Goal: Information Seeking & Learning: Learn about a topic

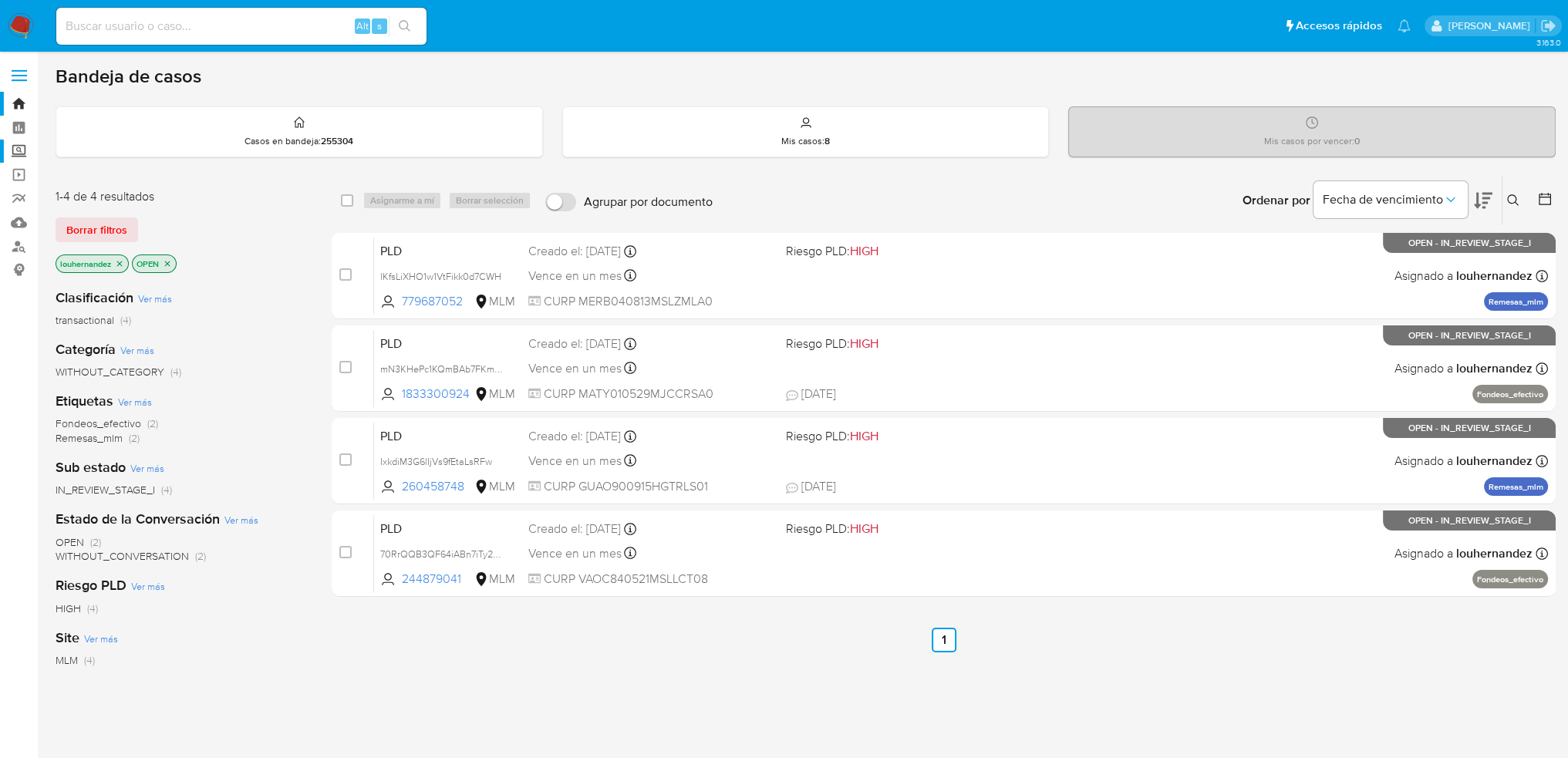
click at [23, 147] on label "Screening" at bounding box center [91, 152] width 183 height 24
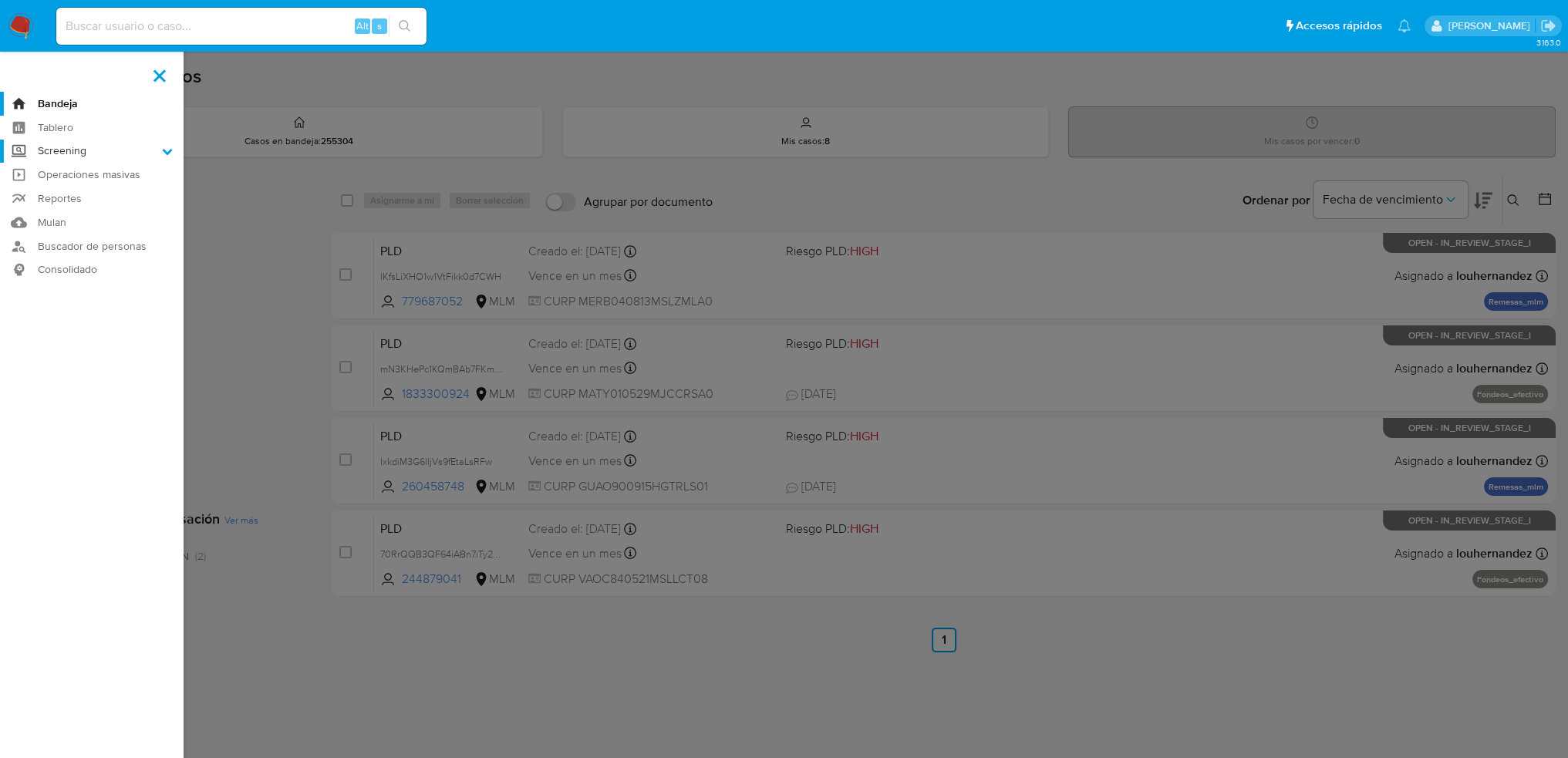
click at [0, 0] on input "Screening" at bounding box center [0, 0] width 0 height 0
click at [105, 302] on link "Buscador de personas" at bounding box center [91, 304] width 183 height 24
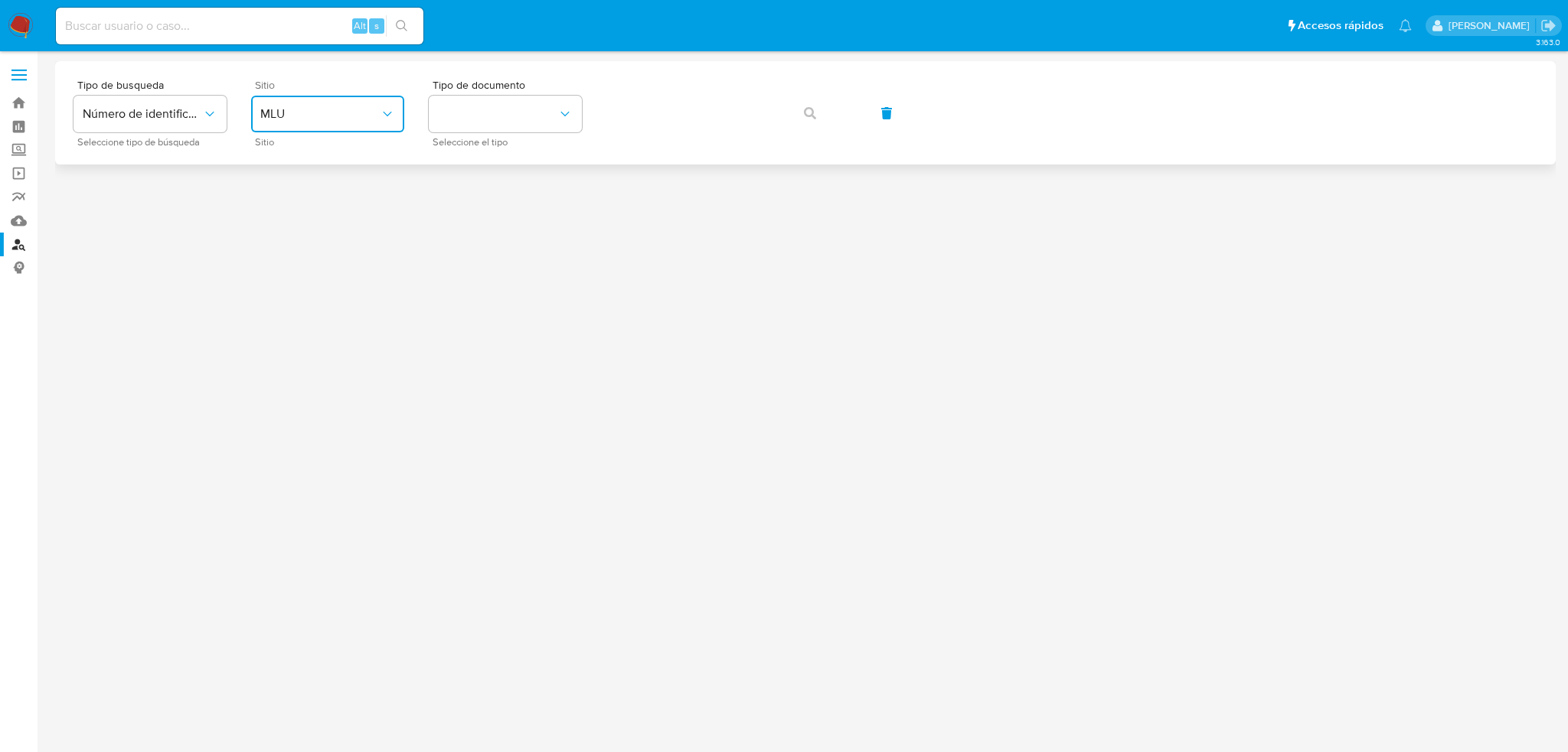
click at [334, 127] on button "MLU" at bounding box center [328, 114] width 153 height 37
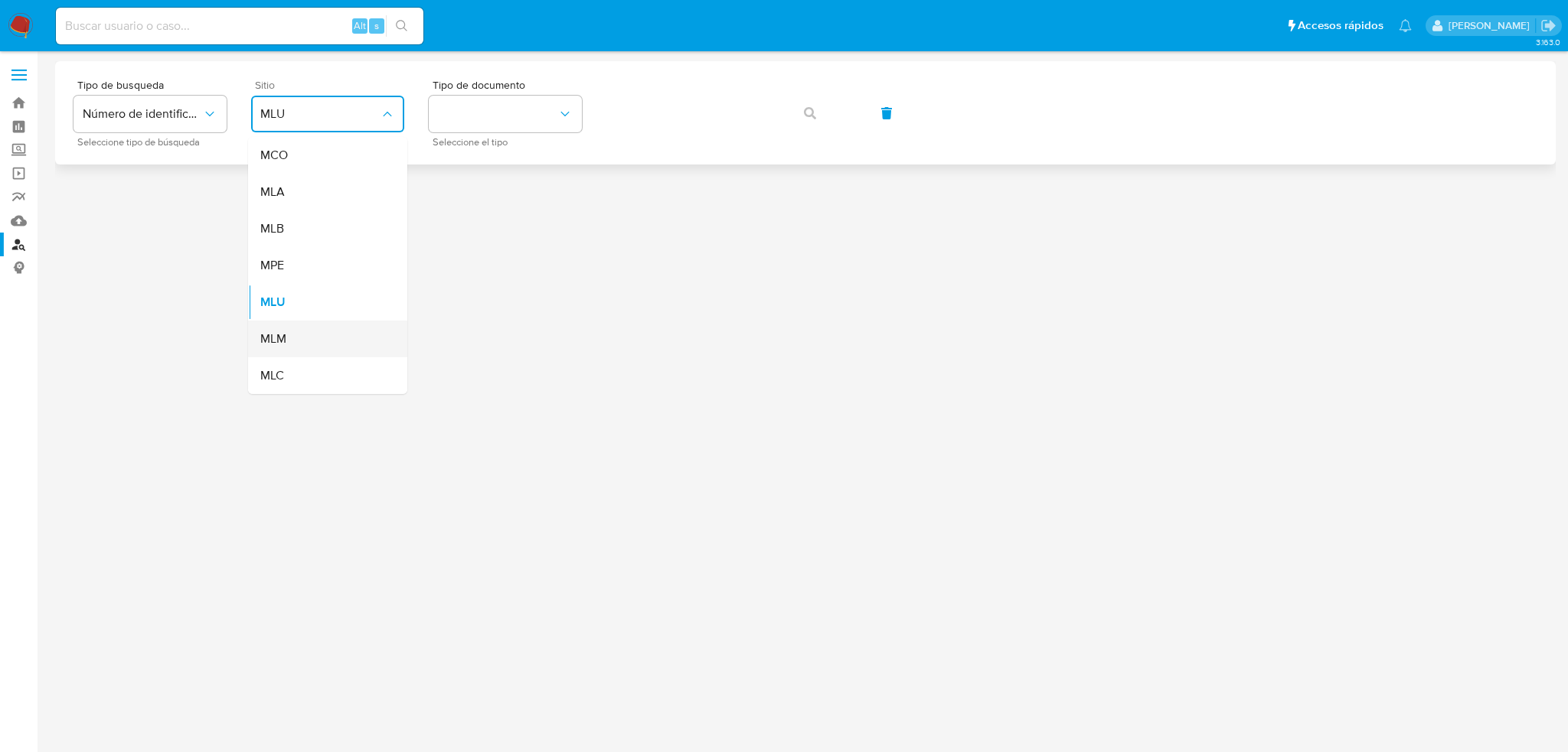
click at [280, 335] on span "MLM" at bounding box center [273, 339] width 26 height 15
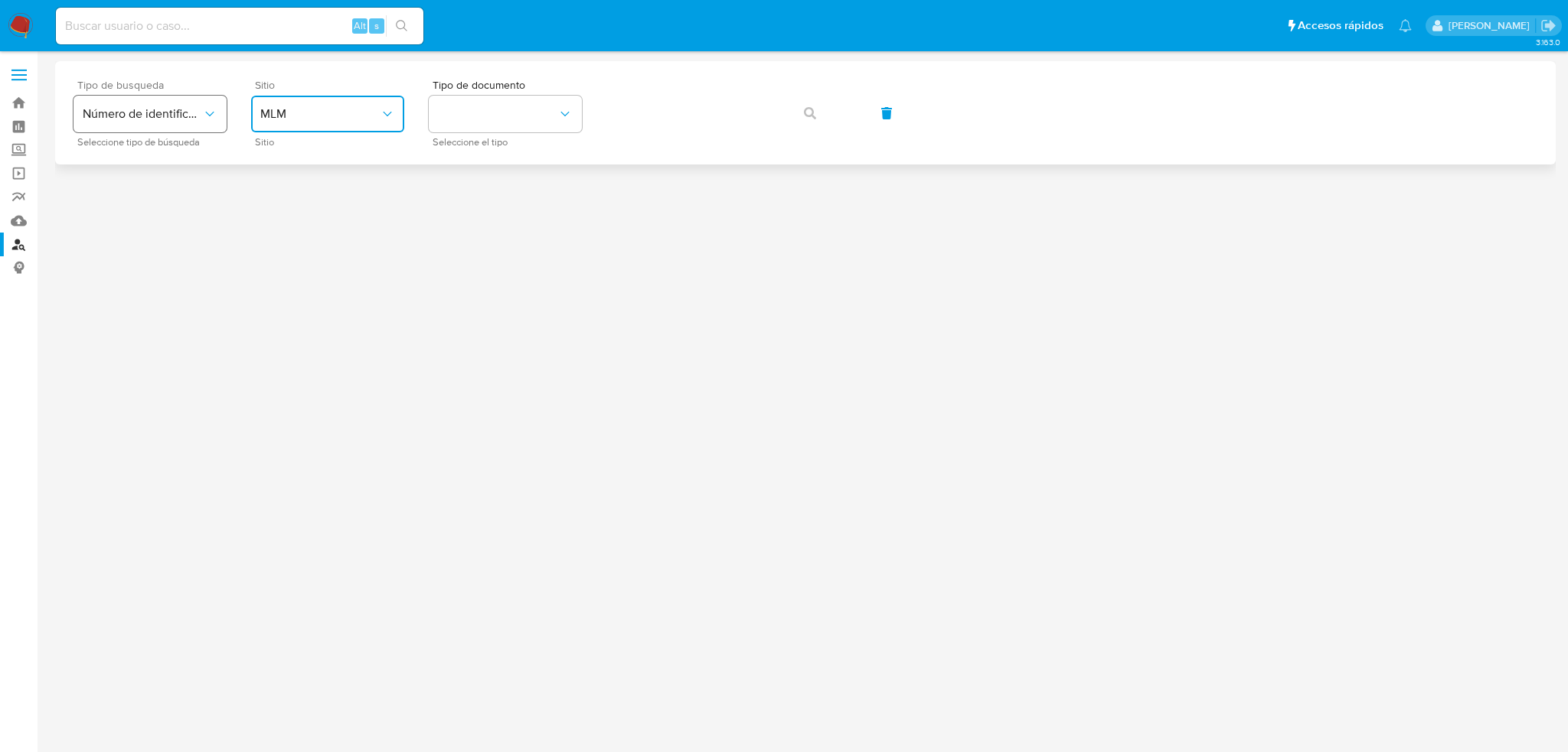
click at [194, 121] on span "Número de identificación" at bounding box center [142, 114] width 120 height 15
click at [166, 161] on span "Número de identificación" at bounding box center [145, 163] width 126 height 31
click at [320, 112] on button "site_id" at bounding box center [328, 114] width 153 height 37
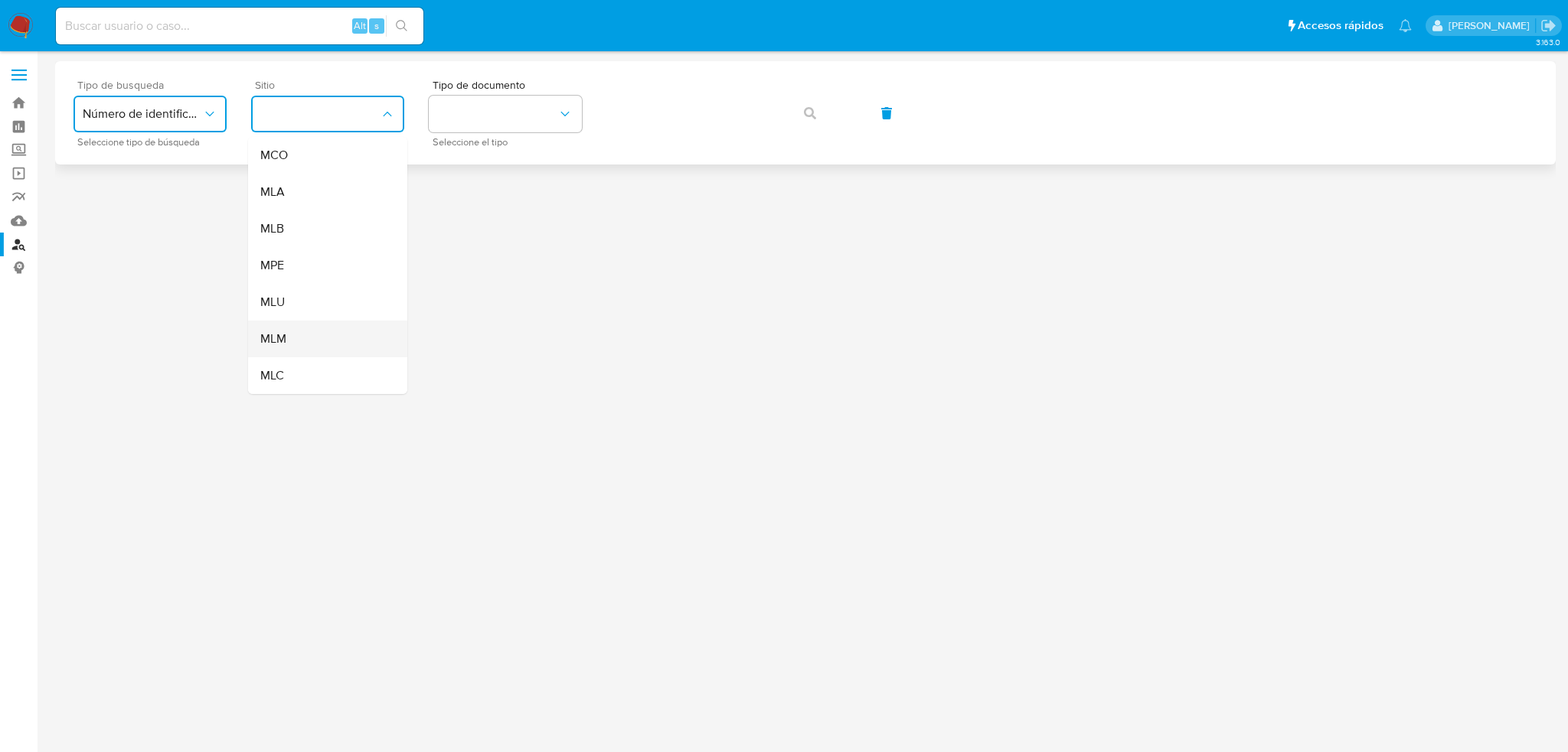
click at [315, 334] on div "MLM" at bounding box center [323, 339] width 126 height 37
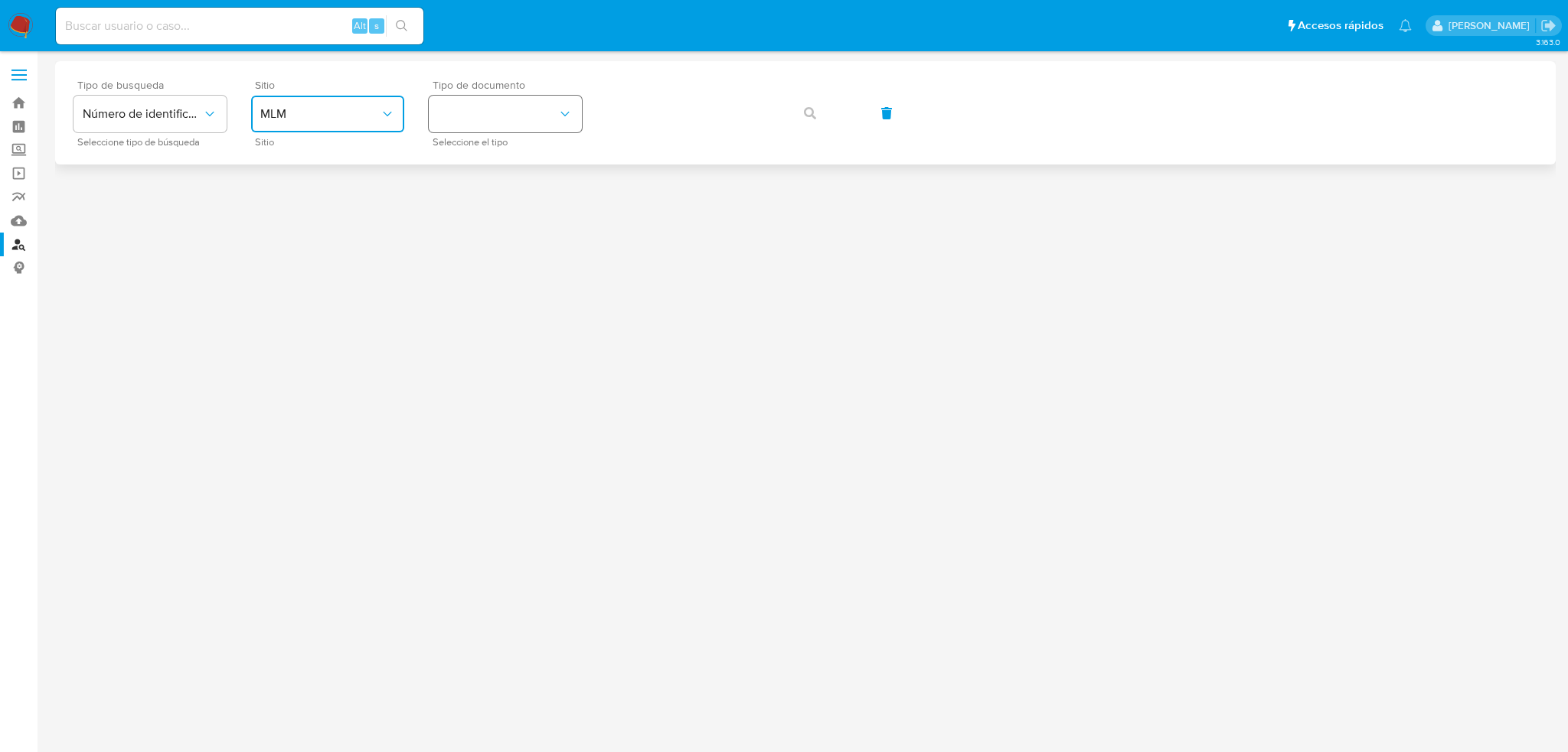
click at [532, 100] on button "identificationType" at bounding box center [505, 114] width 153 height 37
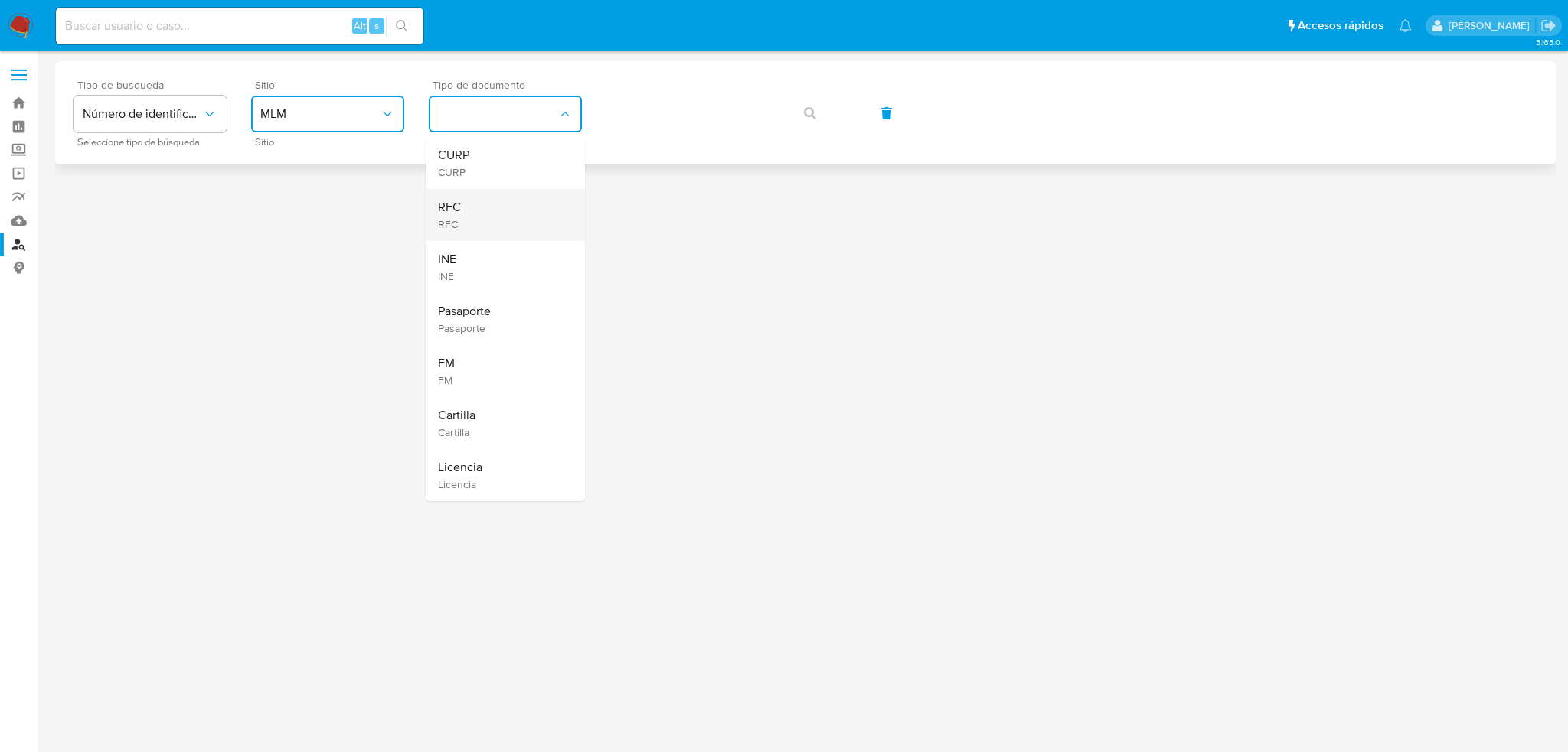
click at [499, 208] on div "RFC RFC" at bounding box center [500, 214] width 126 height 52
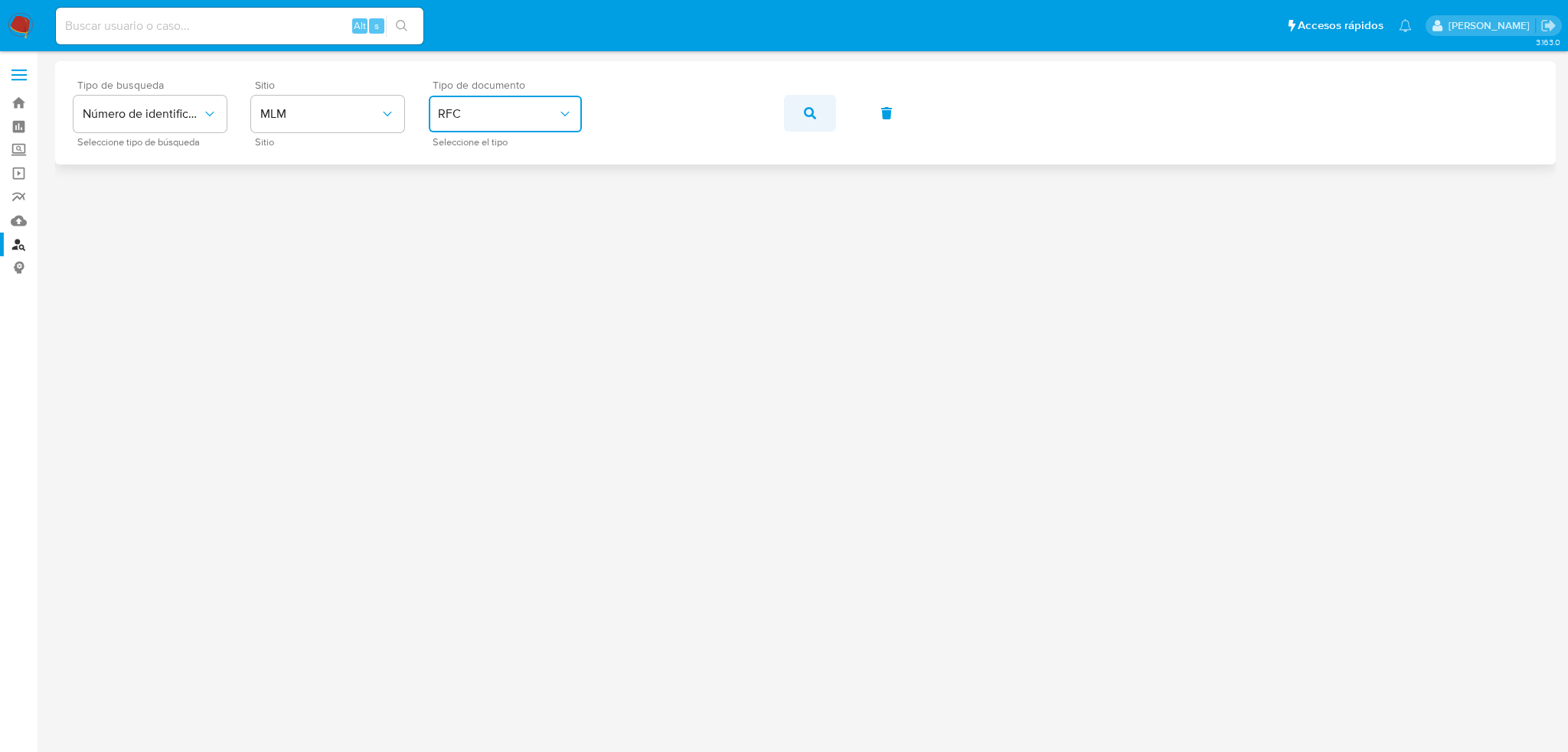
click at [810, 113] on icon "button" at bounding box center [810, 113] width 12 height 12
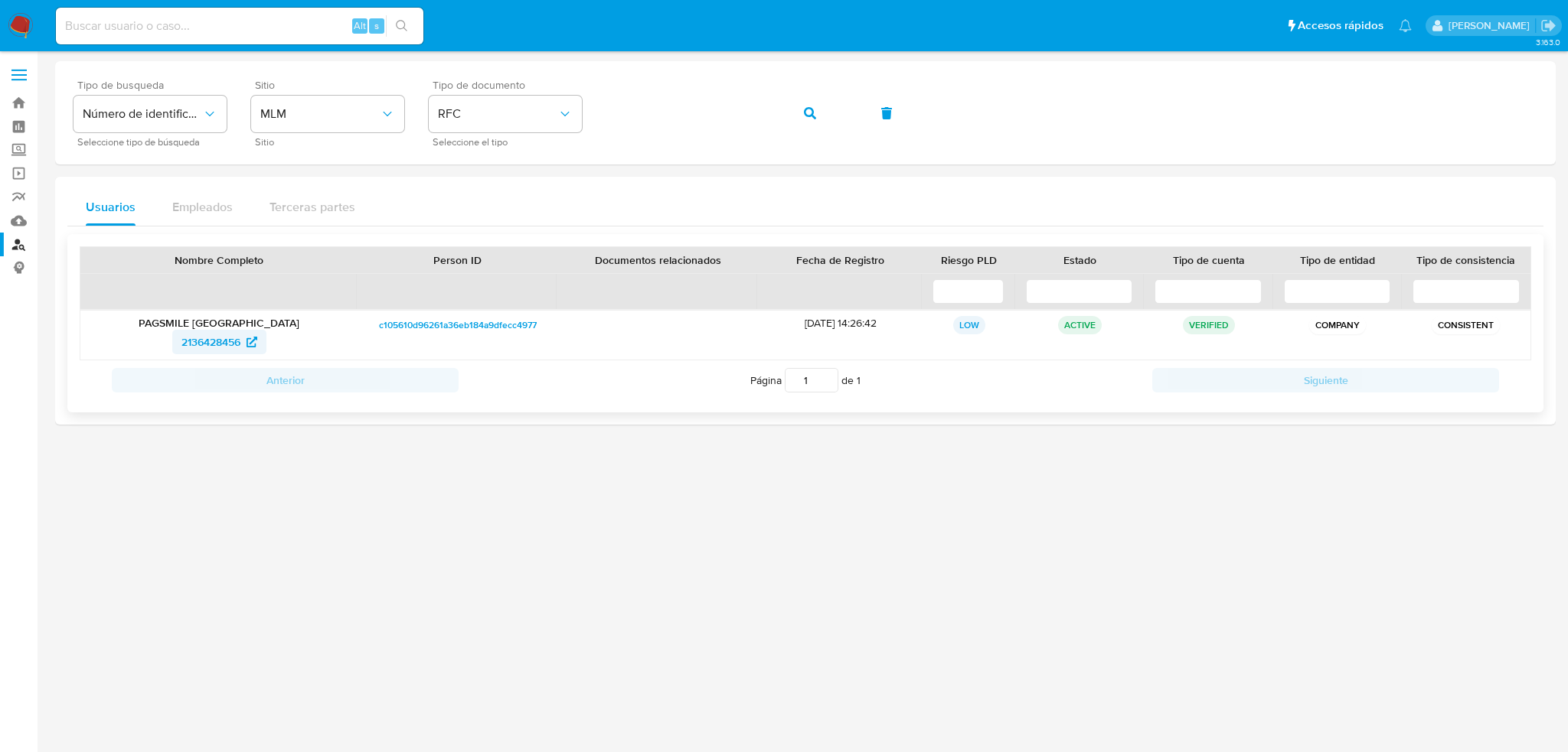
click at [240, 333] on span "2136428456" at bounding box center [210, 342] width 59 height 24
click at [22, 105] on link "Bandeja" at bounding box center [91, 103] width 182 height 24
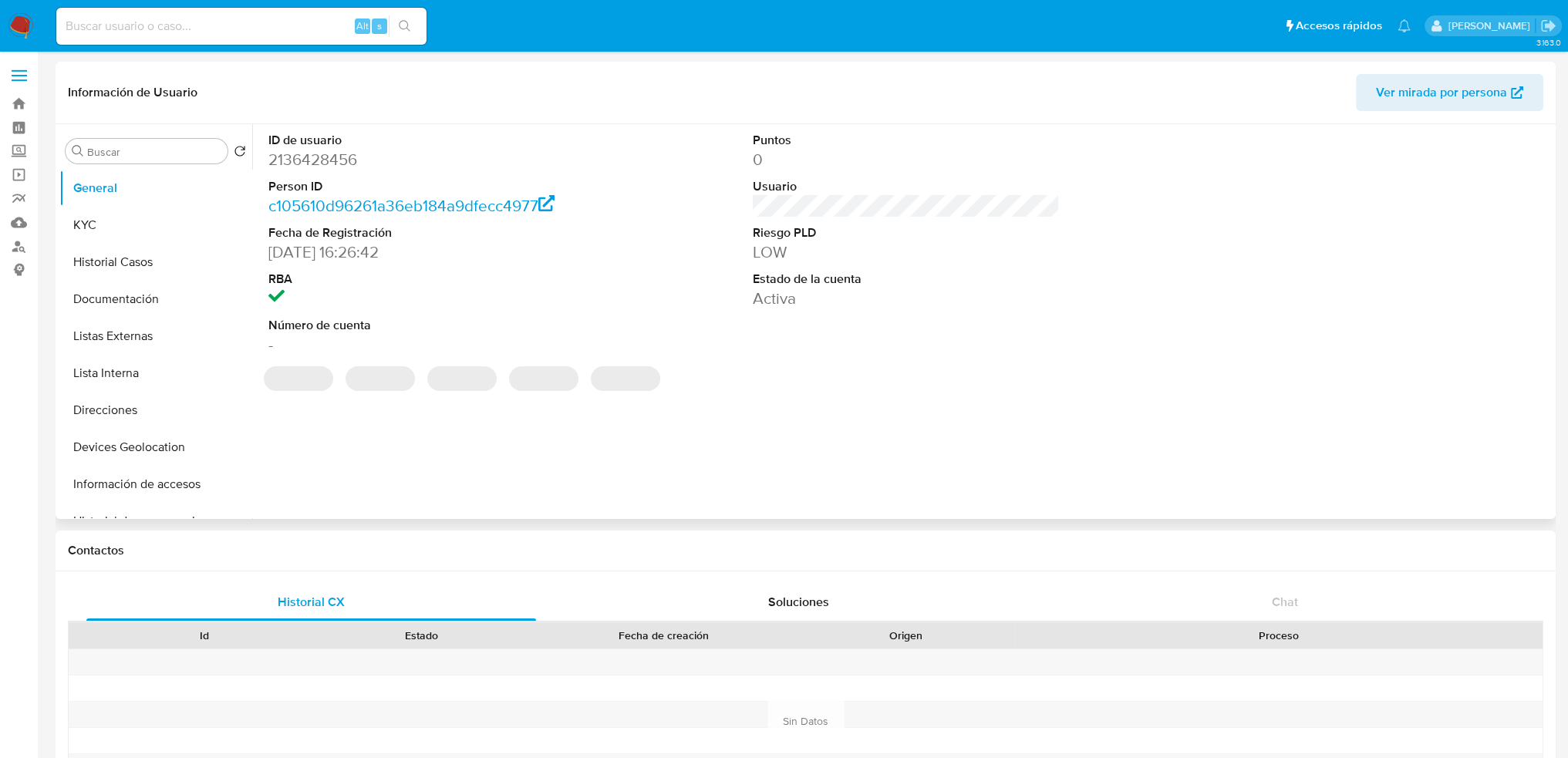
select select "10"
click at [190, 213] on button "KYC" at bounding box center [150, 225] width 181 height 37
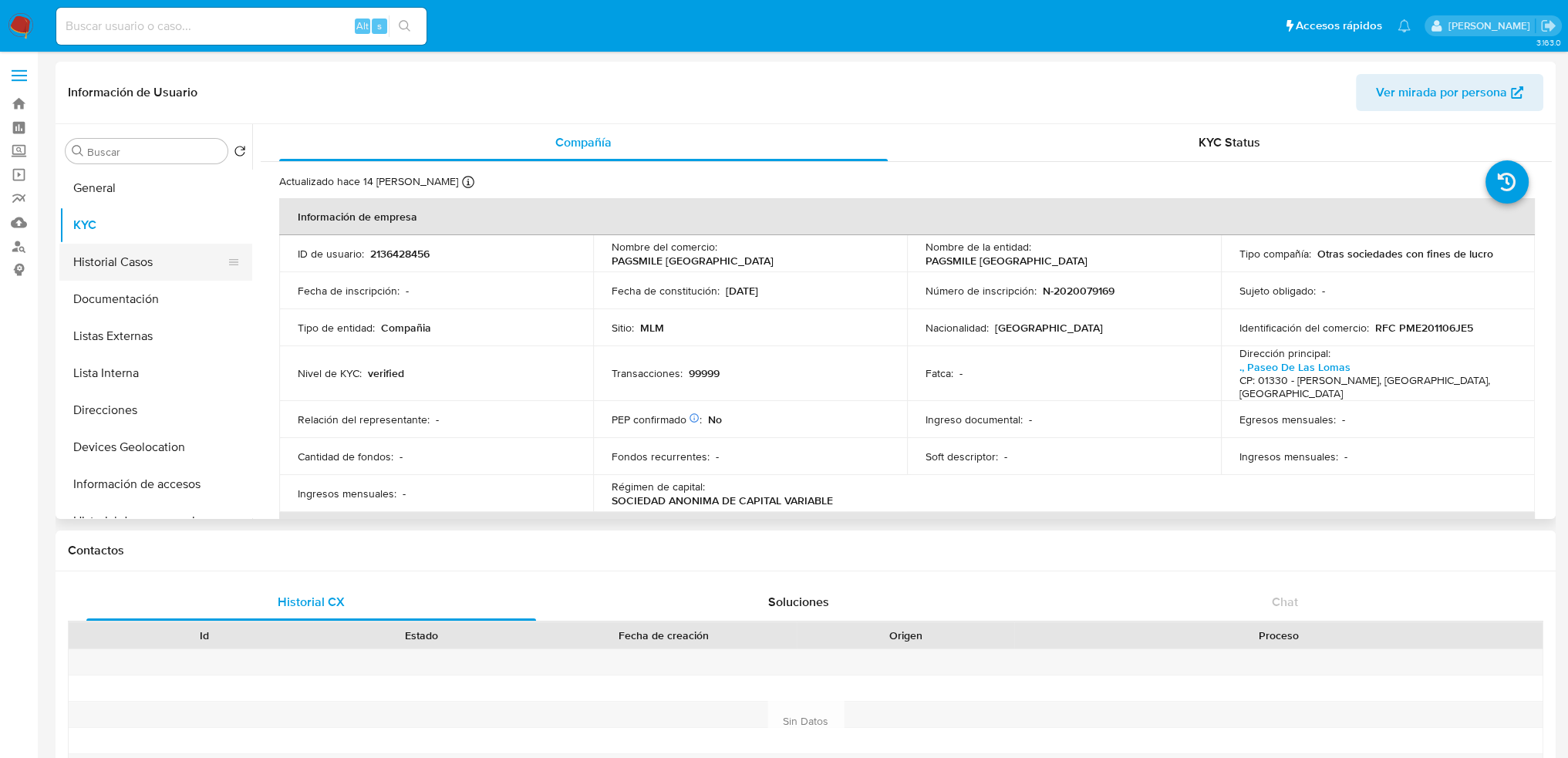
click at [174, 255] on button "Historial Casos" at bounding box center [150, 262] width 181 height 37
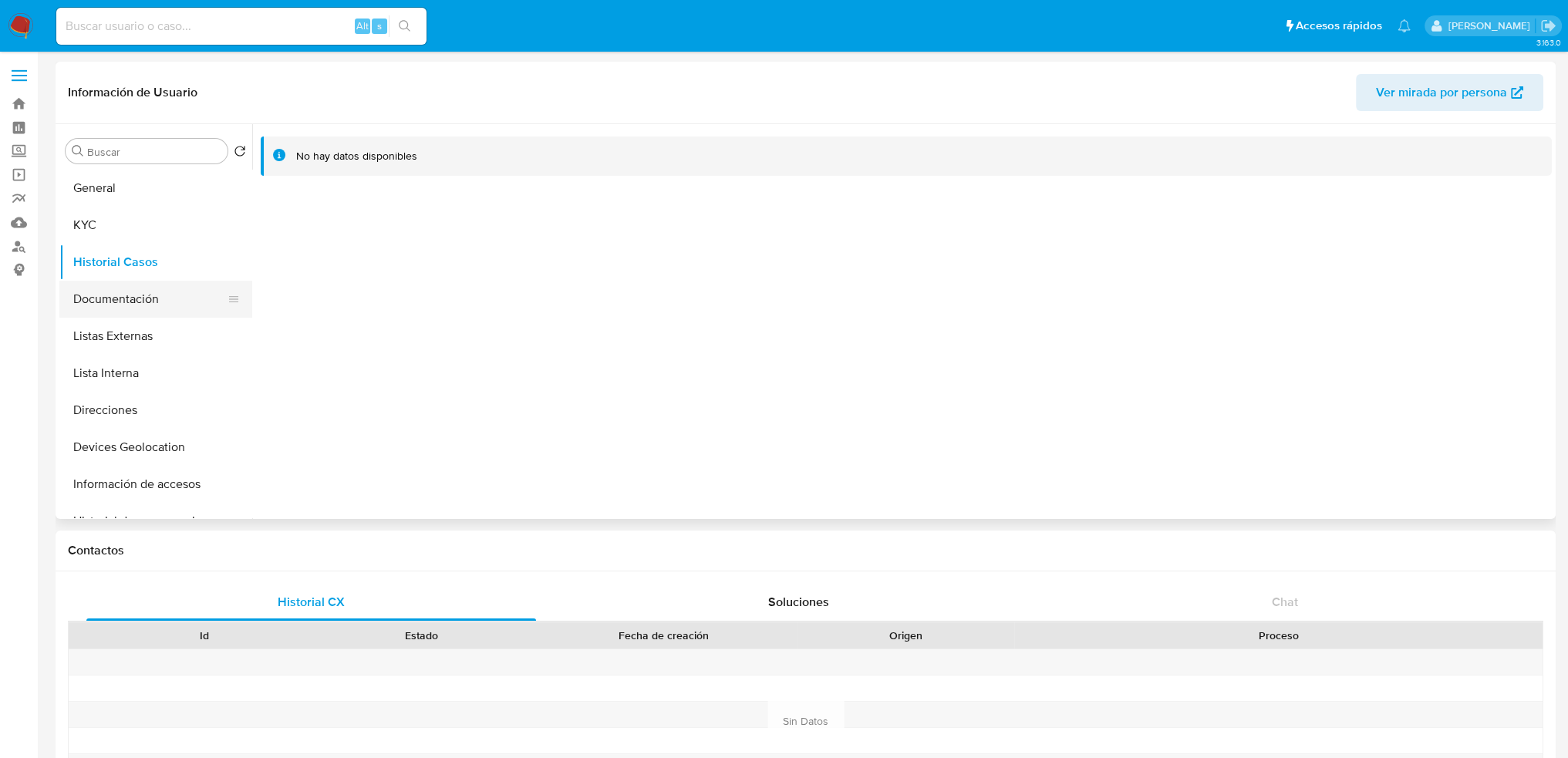
click at [154, 298] on button "Documentación" at bounding box center [150, 299] width 181 height 37
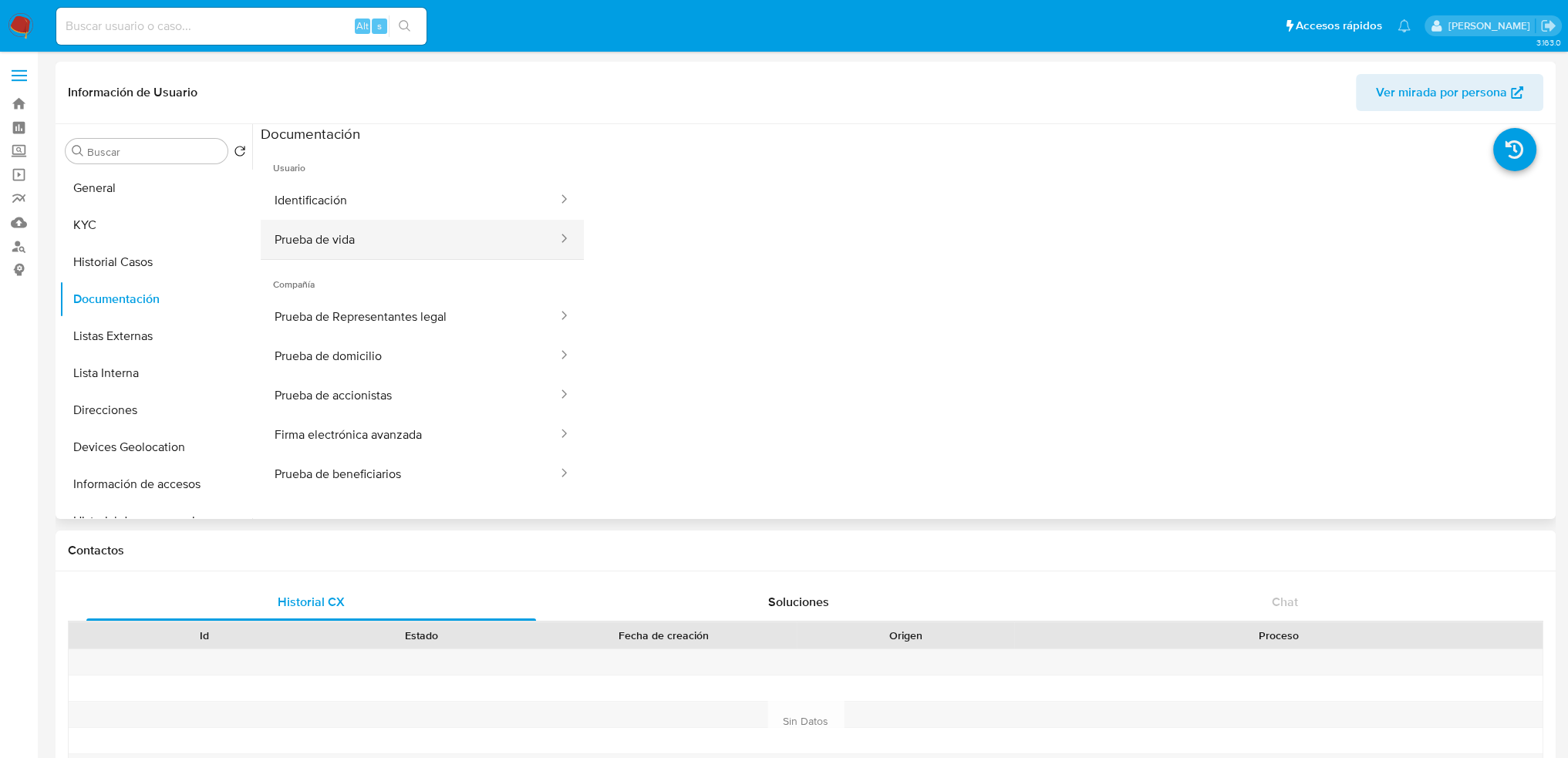
click at [398, 246] on button "Prueba de vida" at bounding box center [410, 239] width 298 height 39
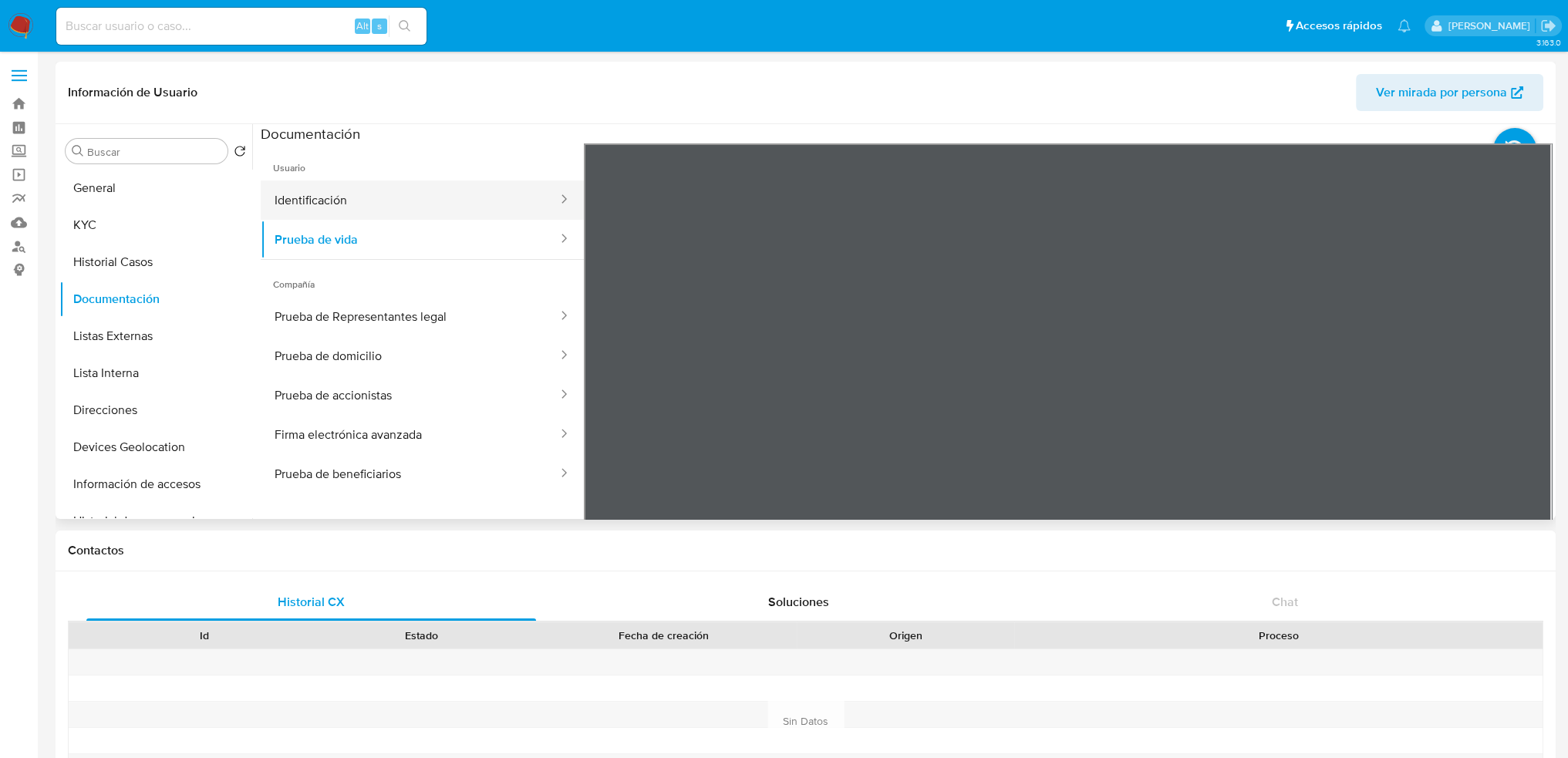
click at [426, 202] on button "Identificación" at bounding box center [410, 200] width 298 height 39
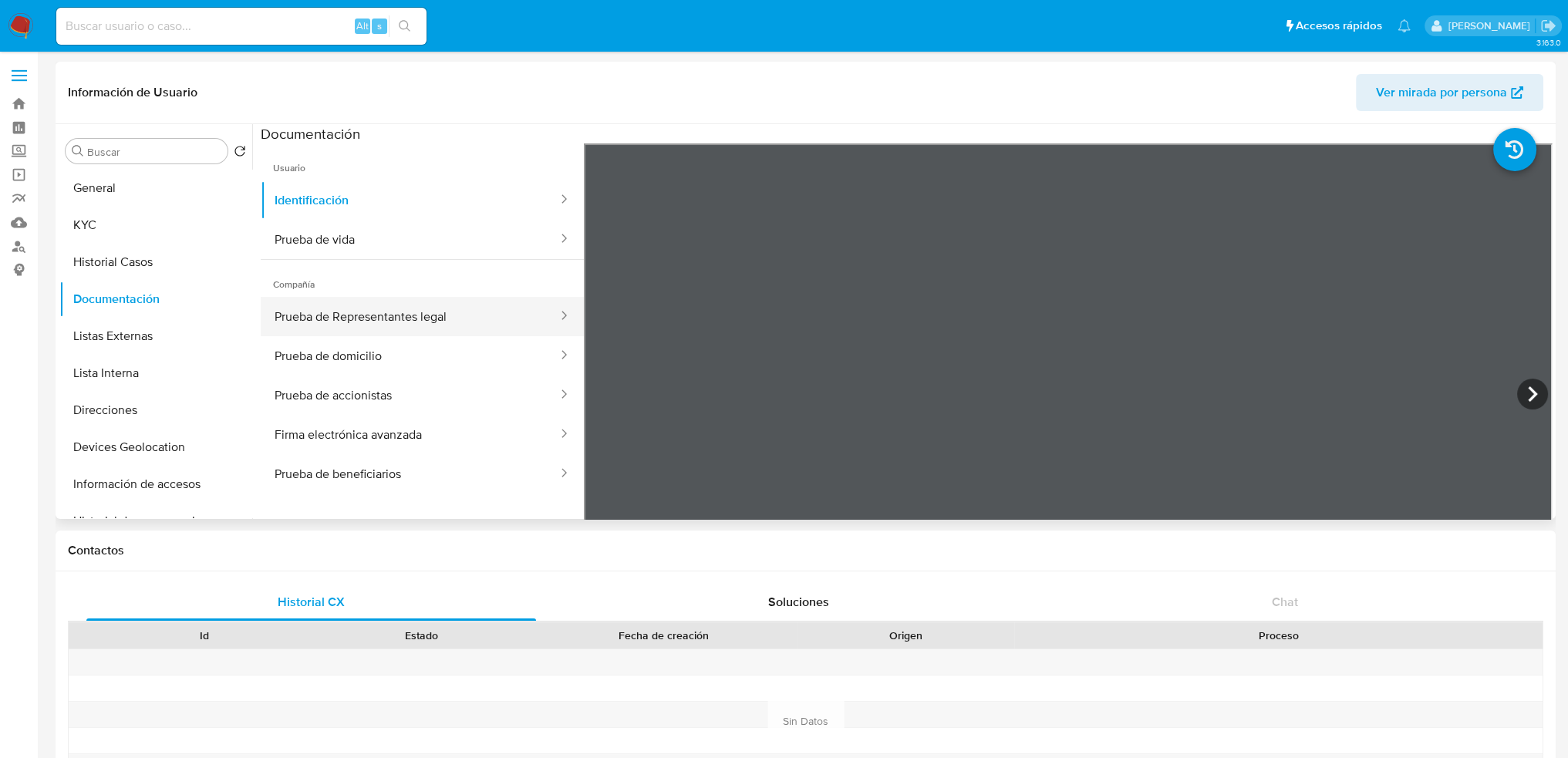
click at [363, 322] on button "Prueba de Representantes legal" at bounding box center [410, 317] width 298 height 39
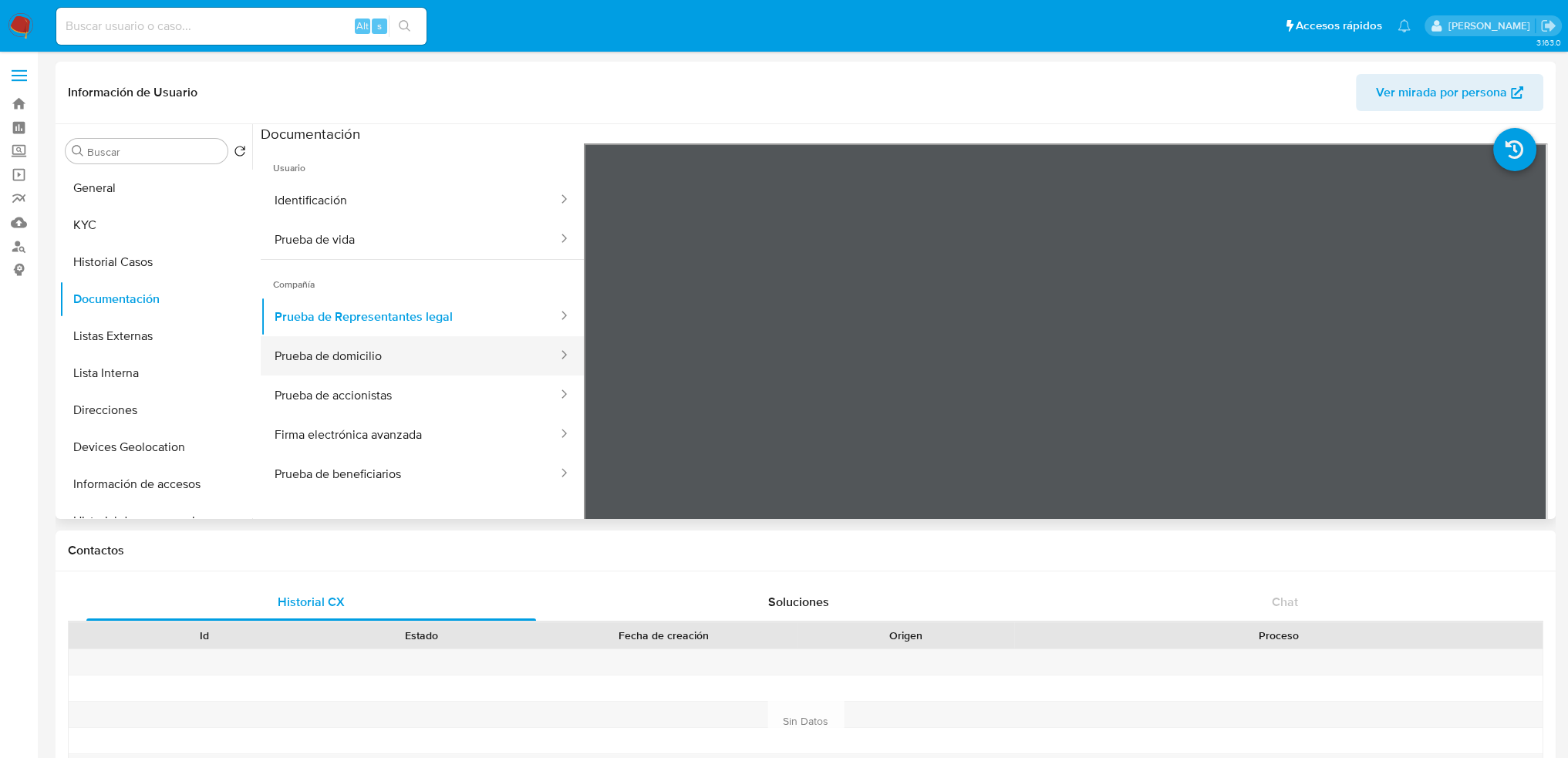
click at [379, 364] on button "Prueba de domicilio" at bounding box center [410, 356] width 298 height 39
click at [376, 394] on button "Prueba de accionistas" at bounding box center [410, 395] width 298 height 39
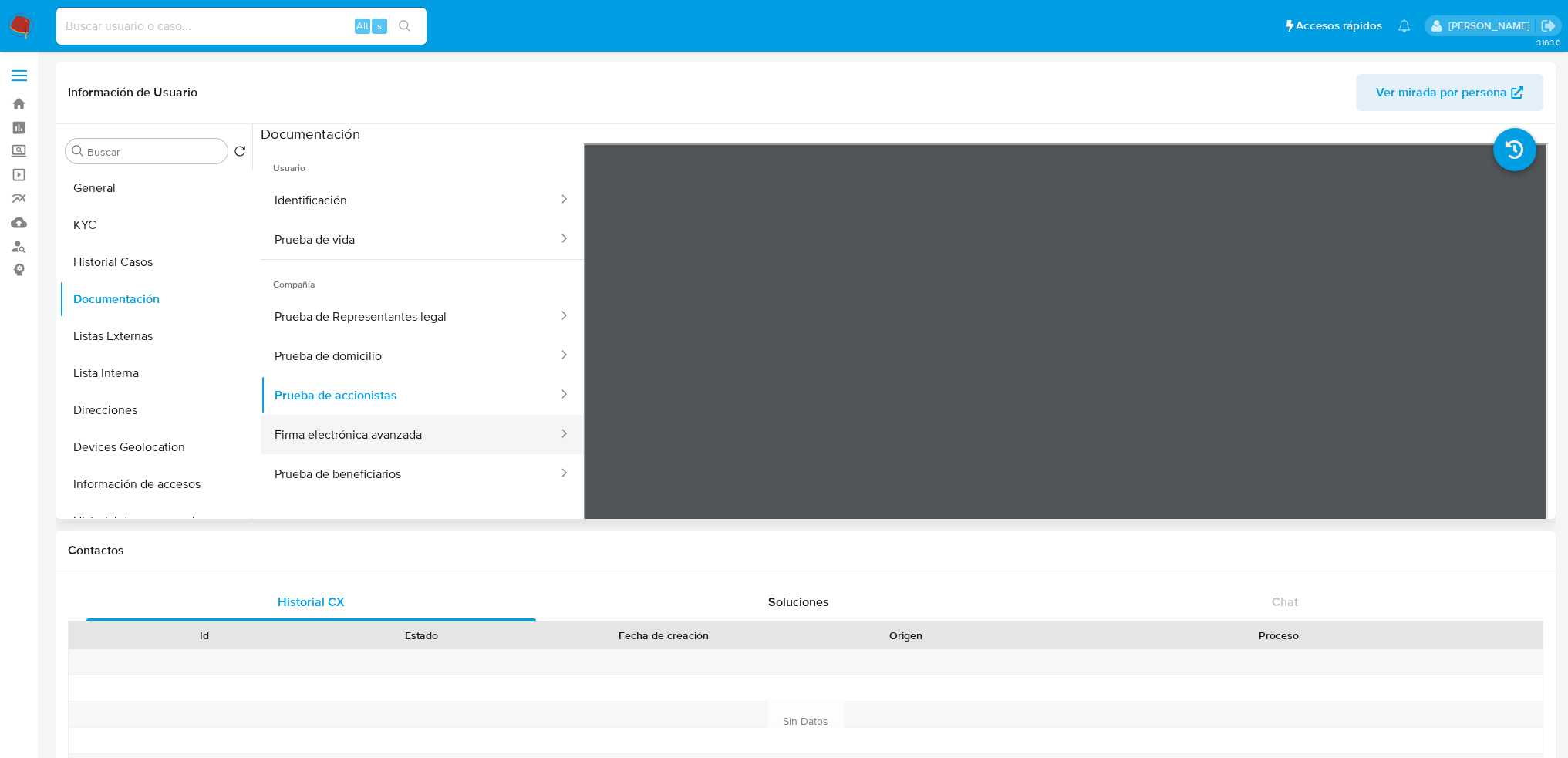
click at [333, 435] on button "Firma electrónica avanzada" at bounding box center [410, 434] width 298 height 39
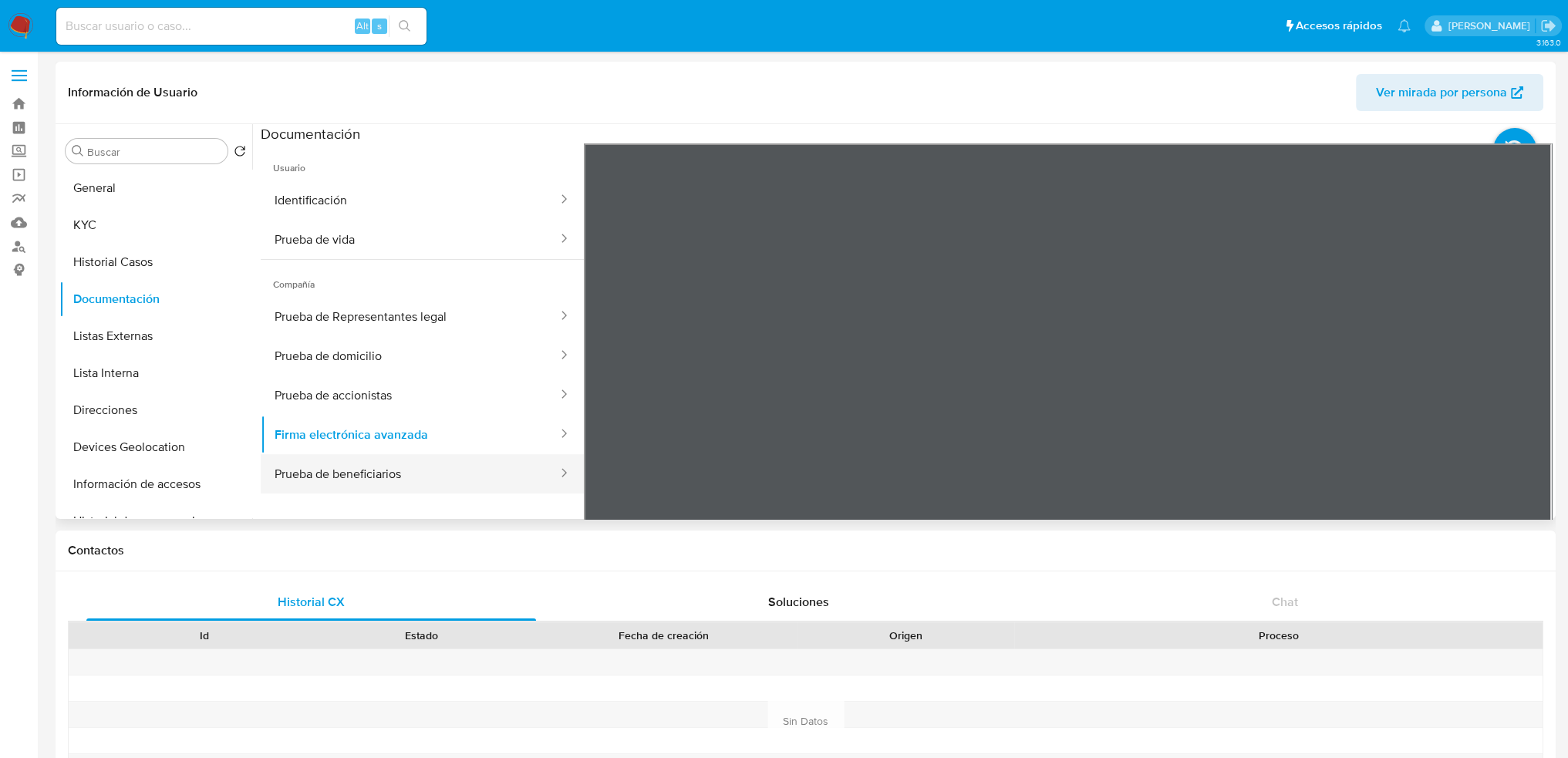
click at [348, 471] on button "Prueba de beneficiarios" at bounding box center [410, 473] width 298 height 39
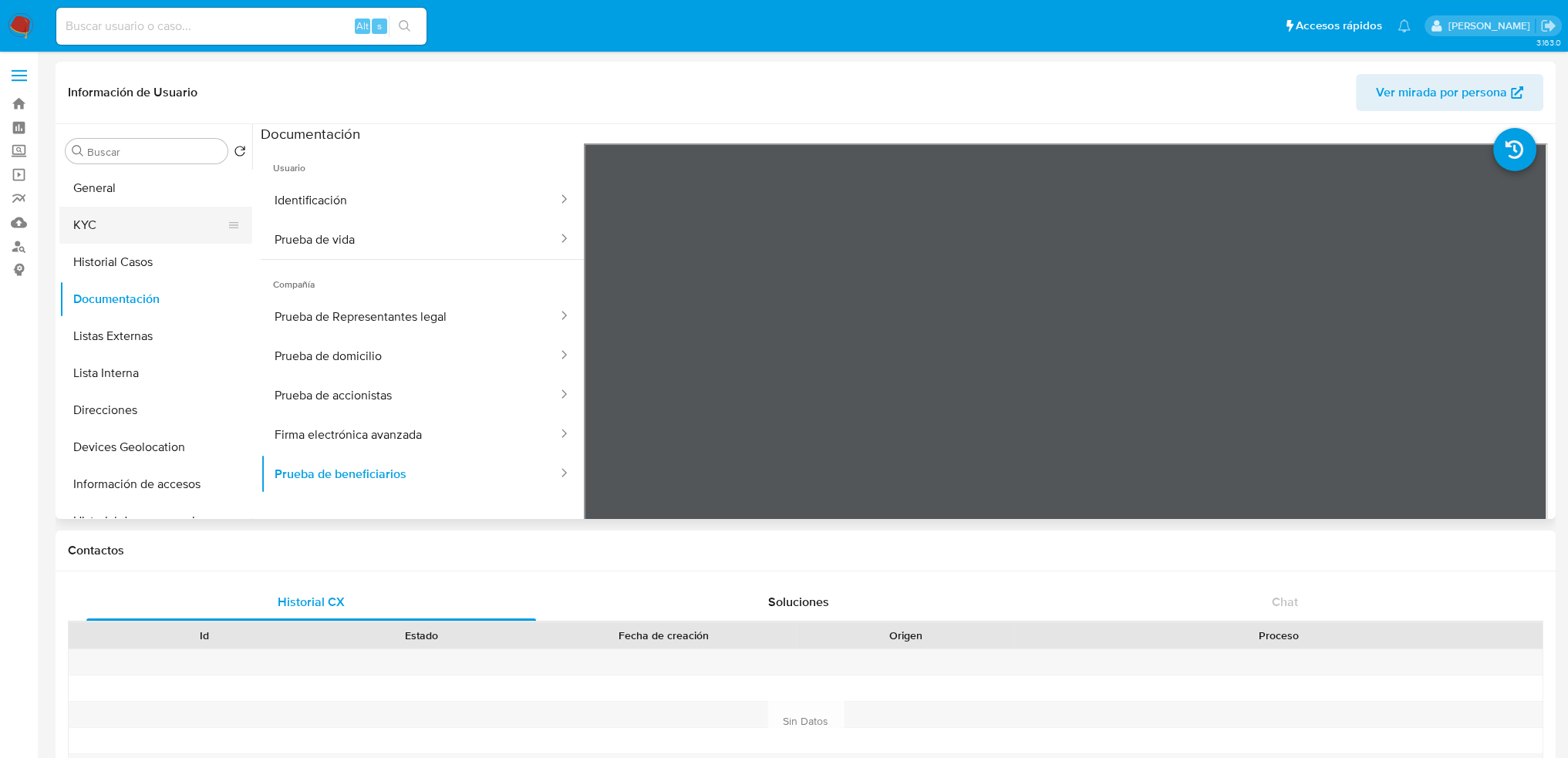
click at [132, 236] on button "KYC" at bounding box center [150, 225] width 181 height 37
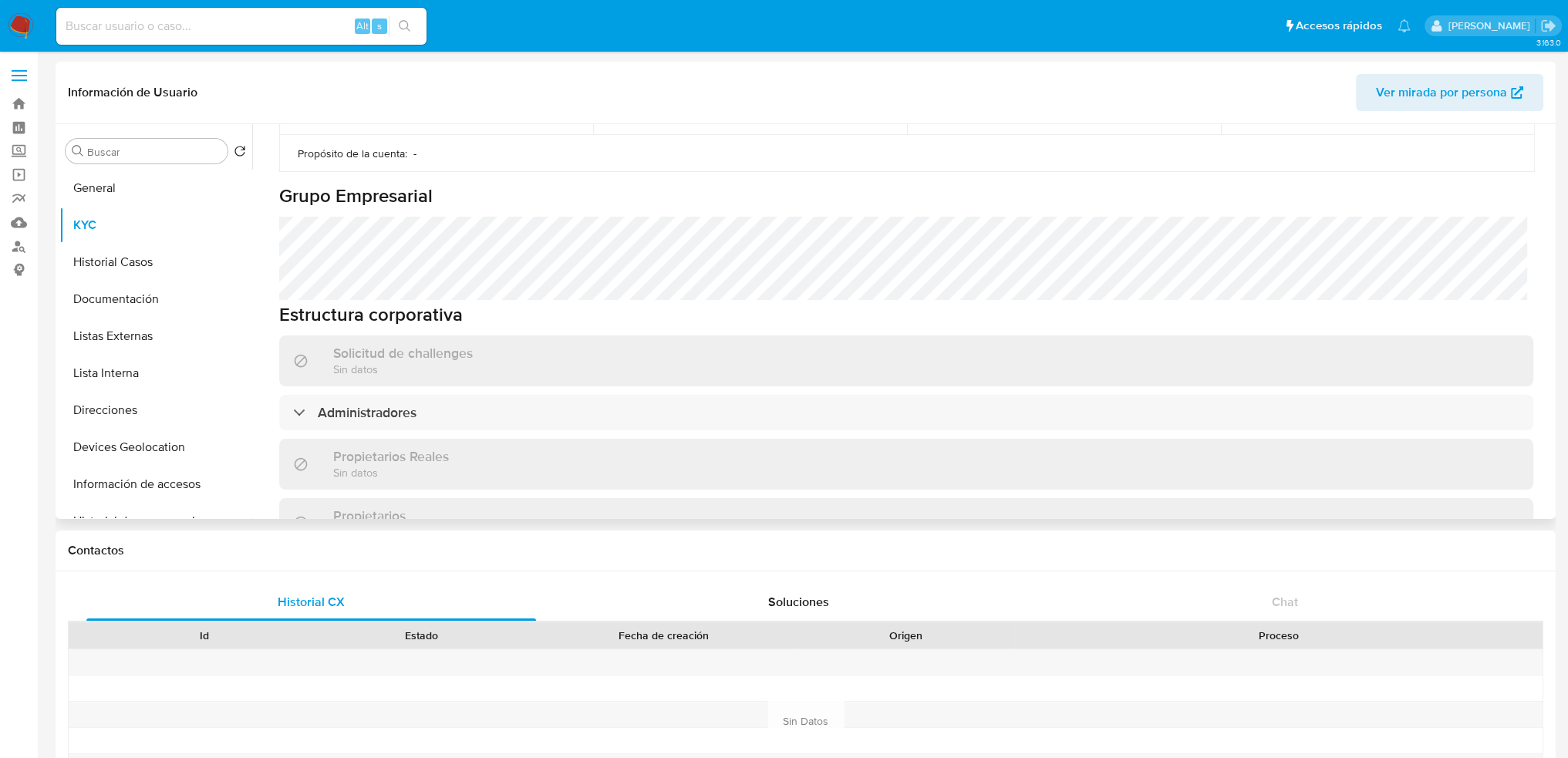
scroll to position [694, 0]
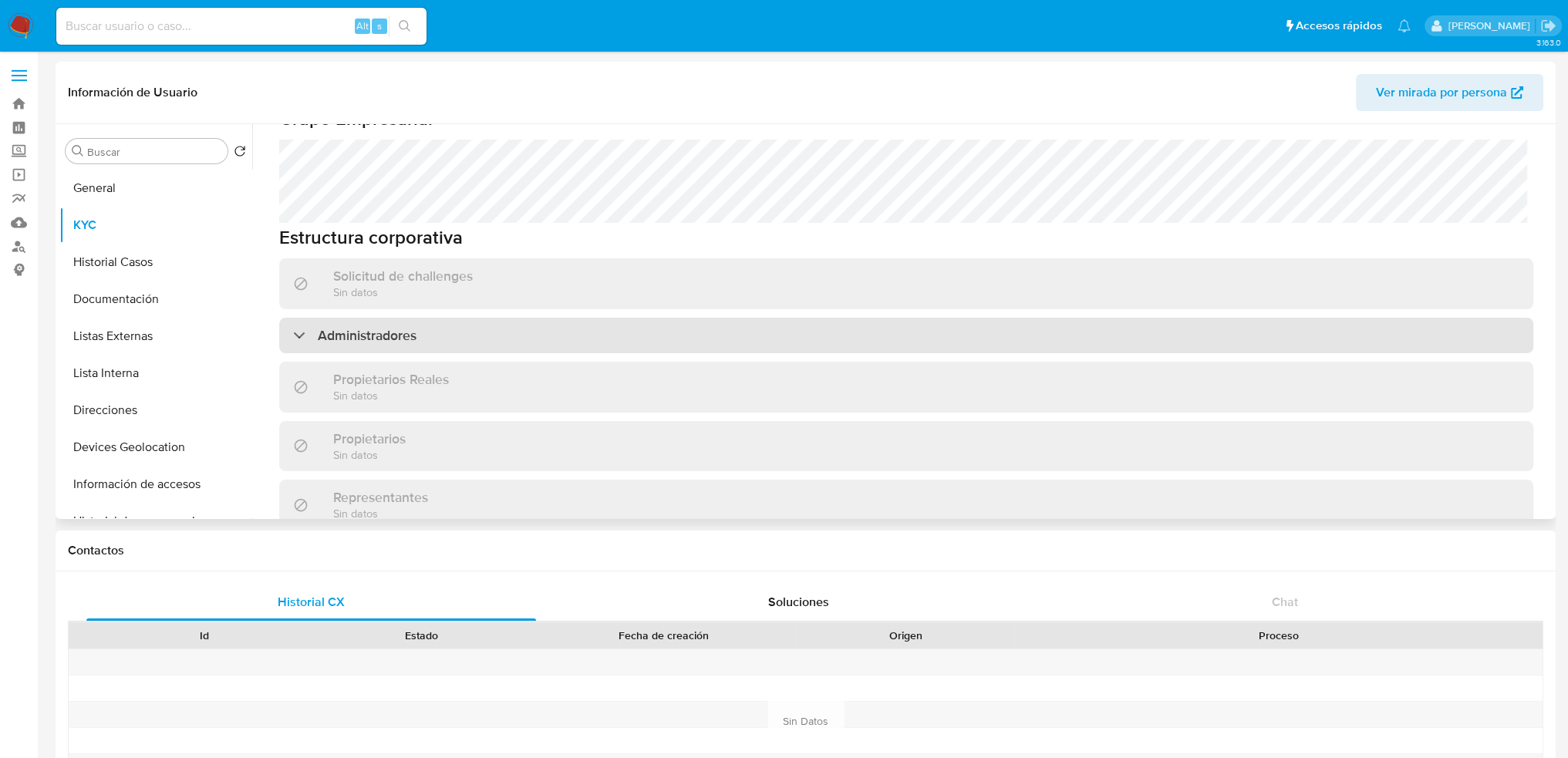
click at [406, 327] on h3 "Administradores" at bounding box center [367, 336] width 99 height 17
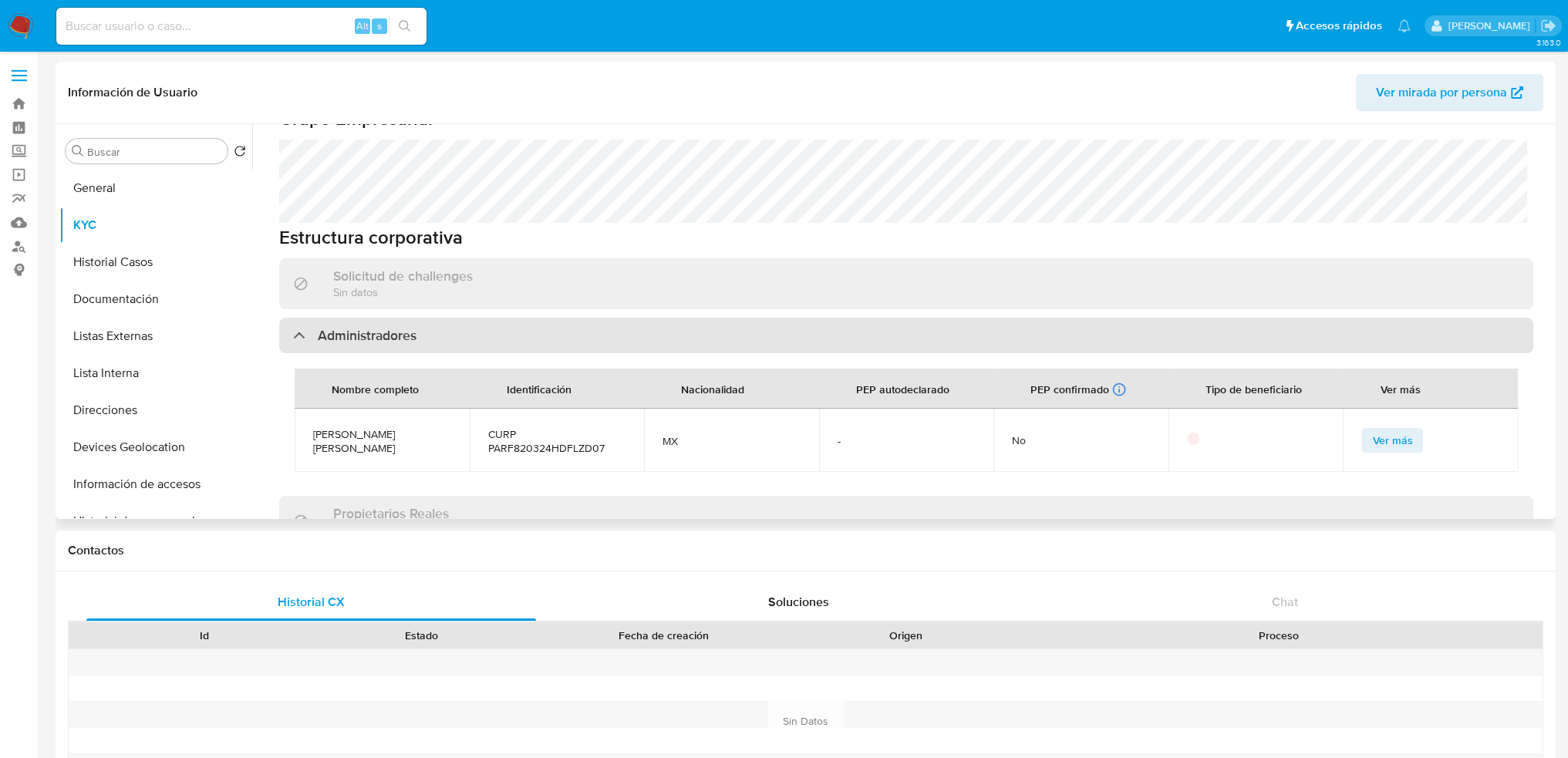
click at [406, 327] on h3 "Administradores" at bounding box center [367, 336] width 99 height 17
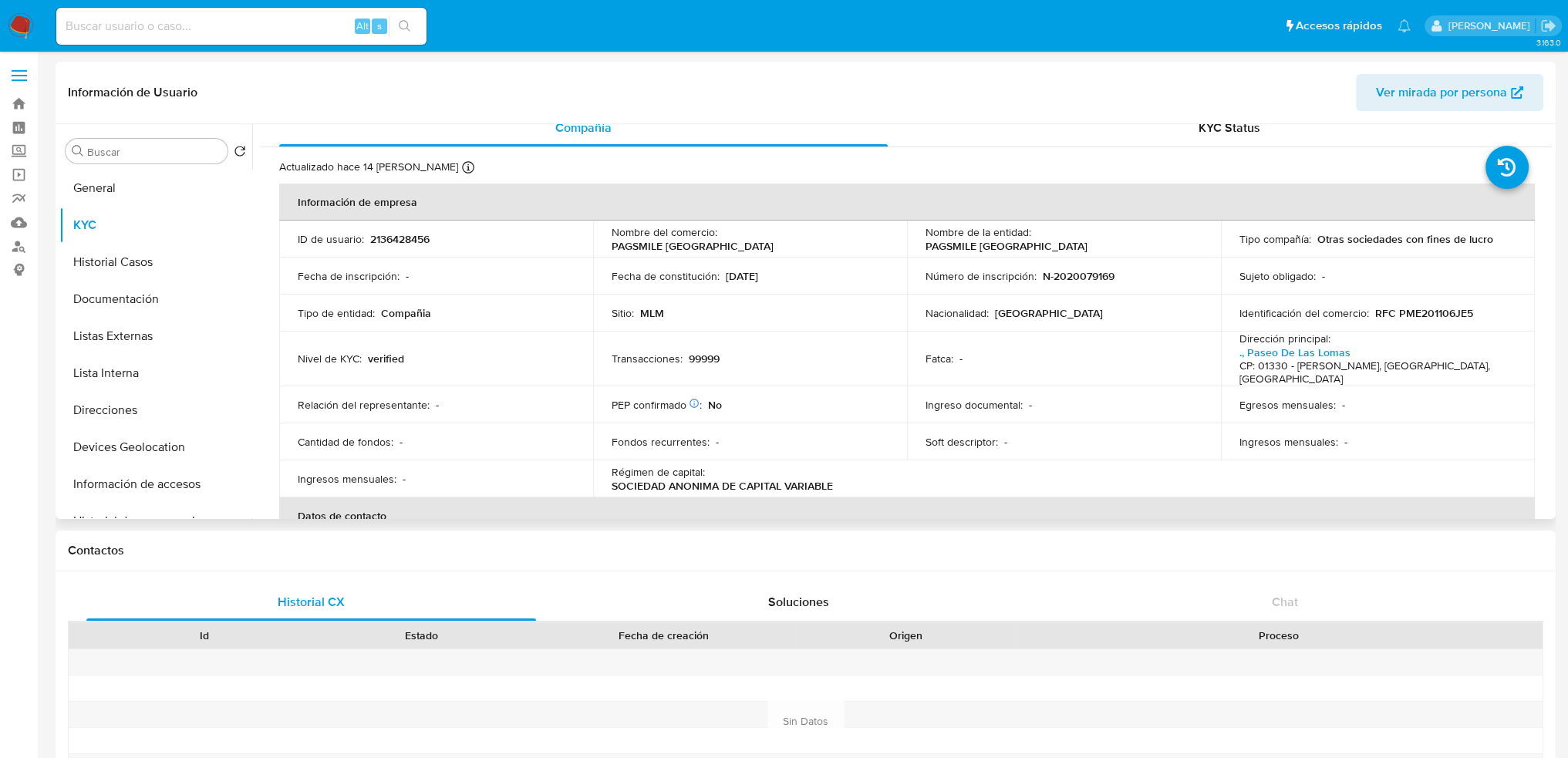
scroll to position [0, 0]
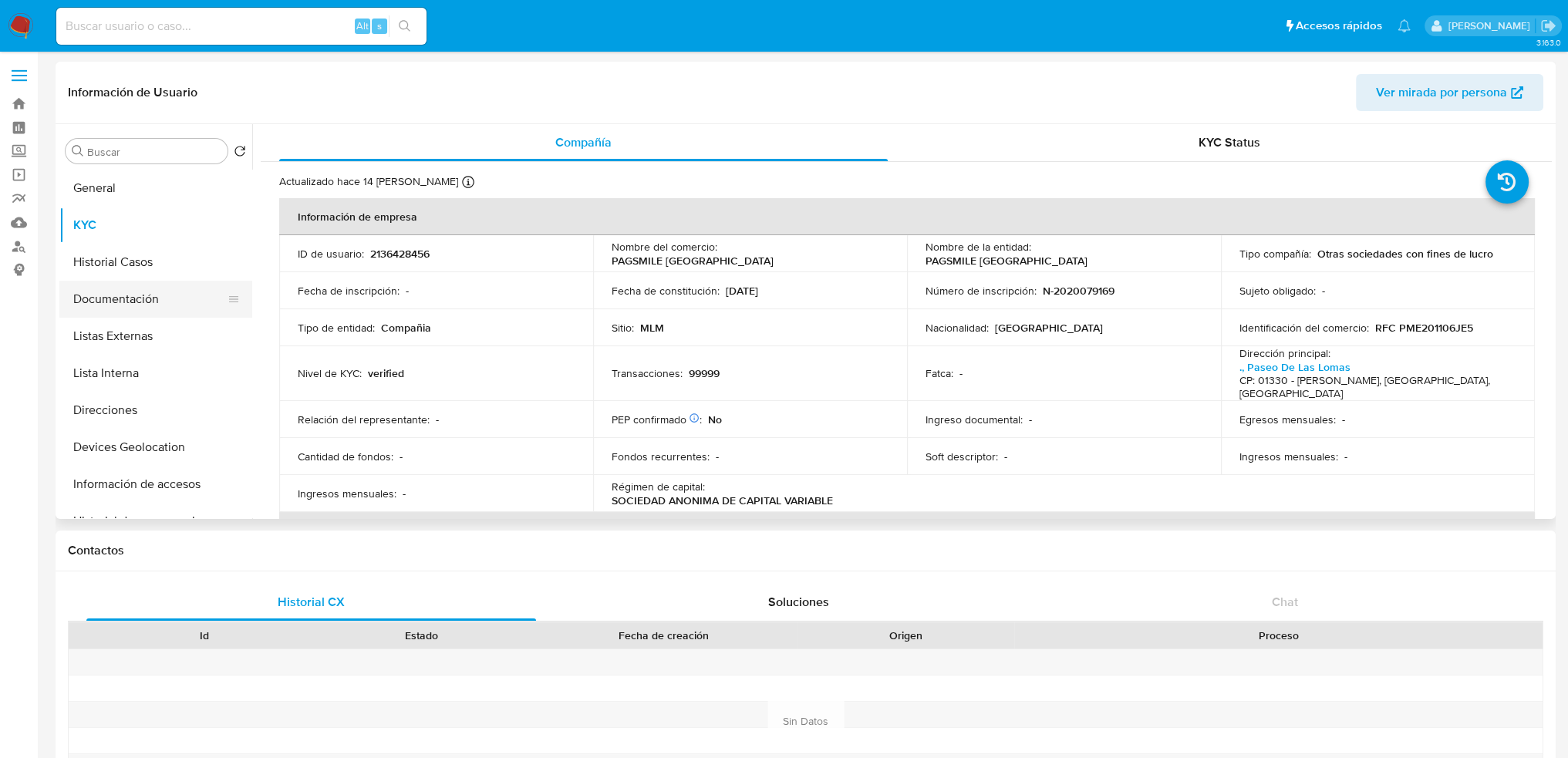
click at [132, 302] on button "Documentación" at bounding box center [150, 299] width 181 height 37
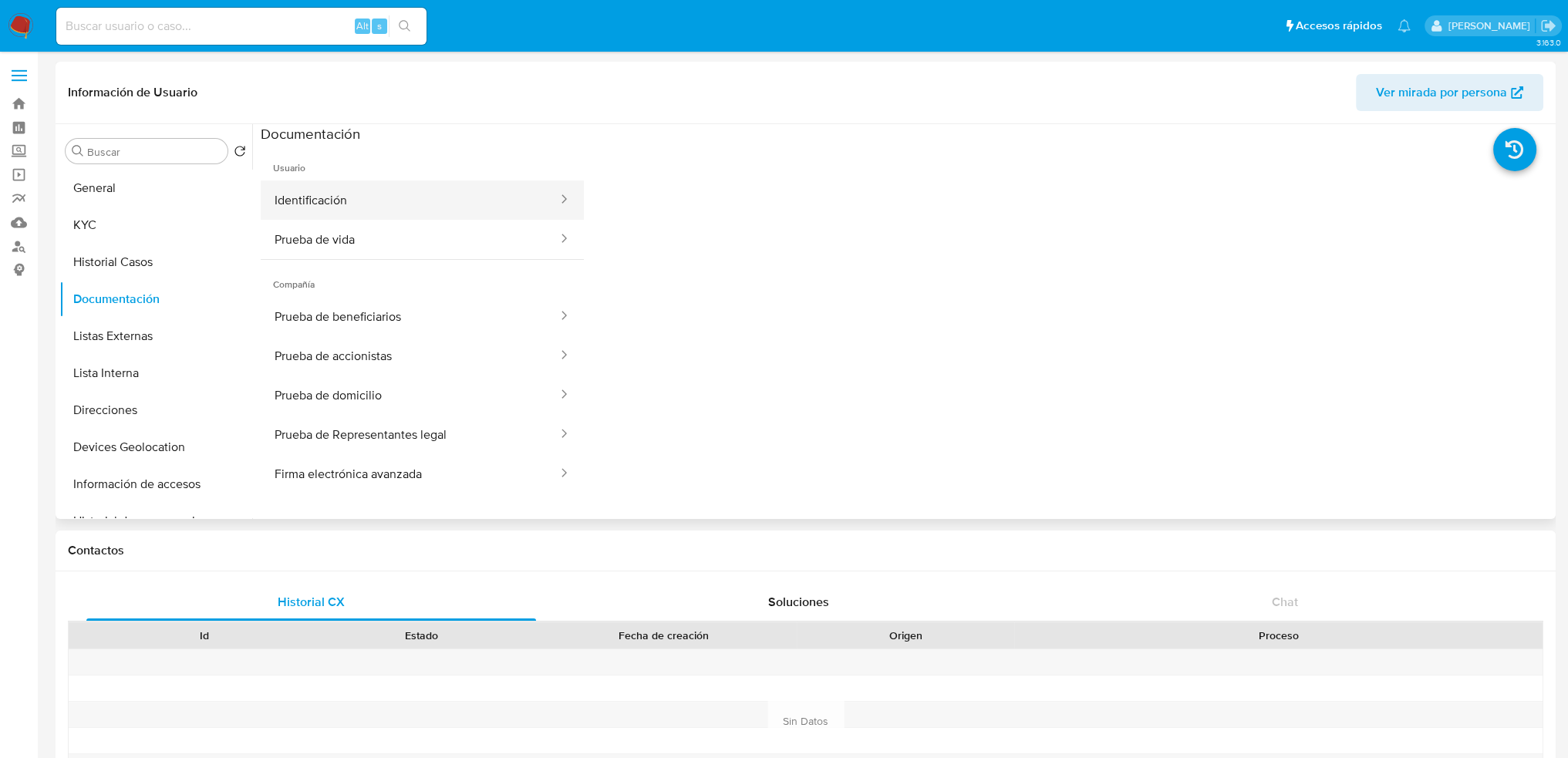
click at [396, 203] on button "Identificación" at bounding box center [410, 200] width 298 height 39
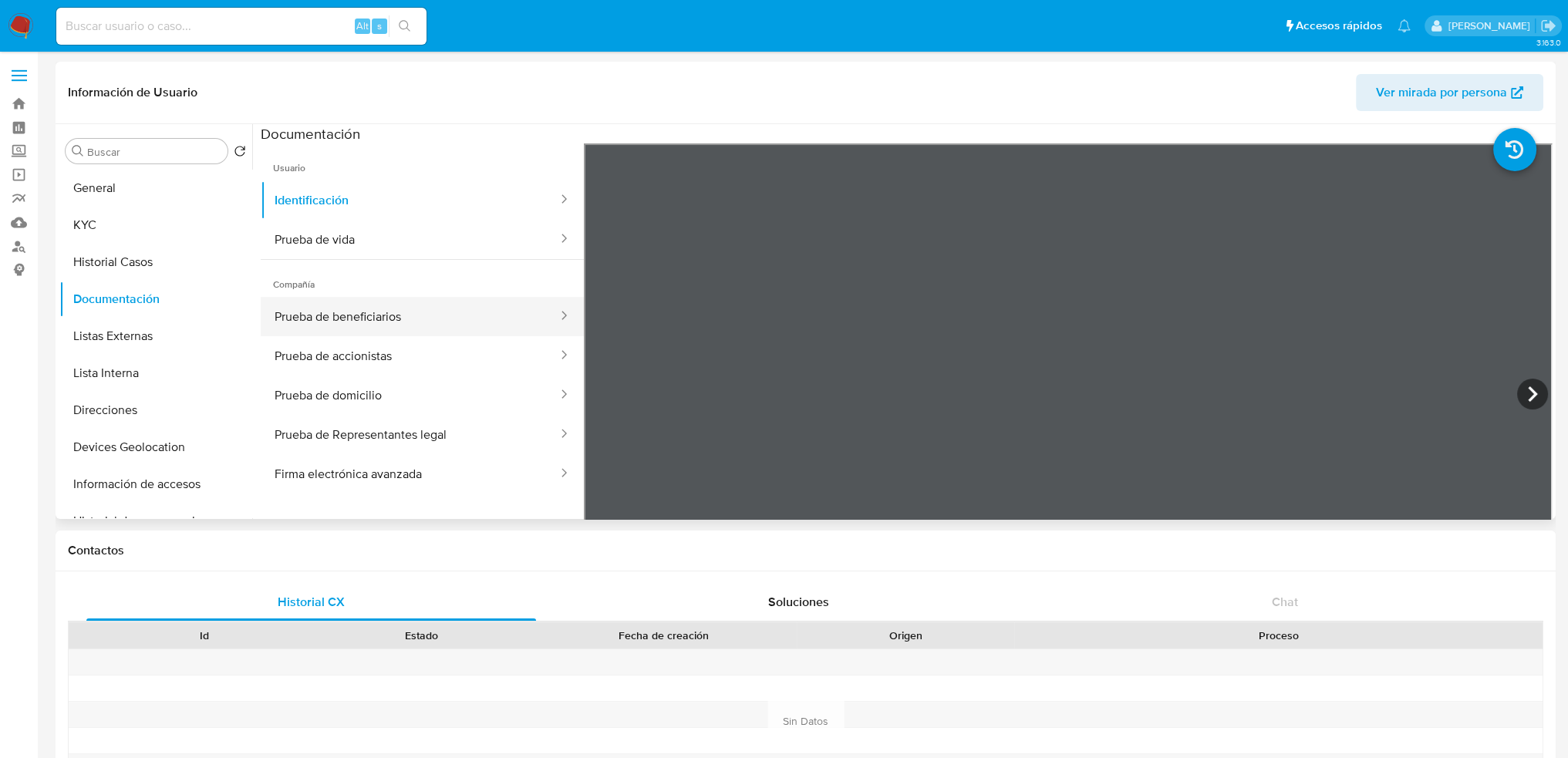
click at [410, 310] on button "Prueba de beneficiarios" at bounding box center [410, 317] width 298 height 39
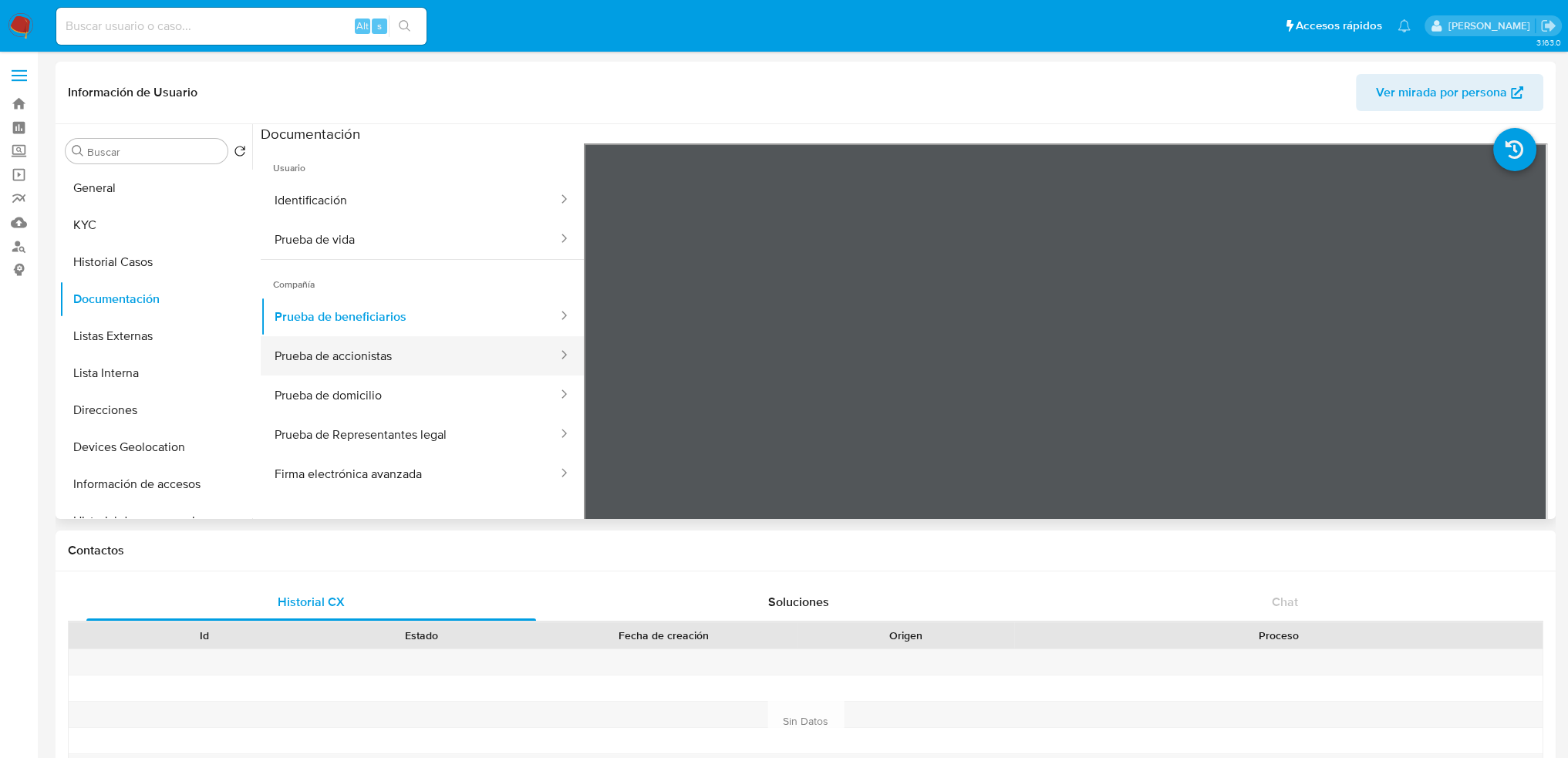
click at [410, 355] on button "Prueba de accionistas" at bounding box center [410, 356] width 298 height 39
click at [370, 400] on button "Prueba de domicilio" at bounding box center [410, 395] width 298 height 39
click at [148, 341] on button "Listas Externas" at bounding box center [150, 336] width 181 height 37
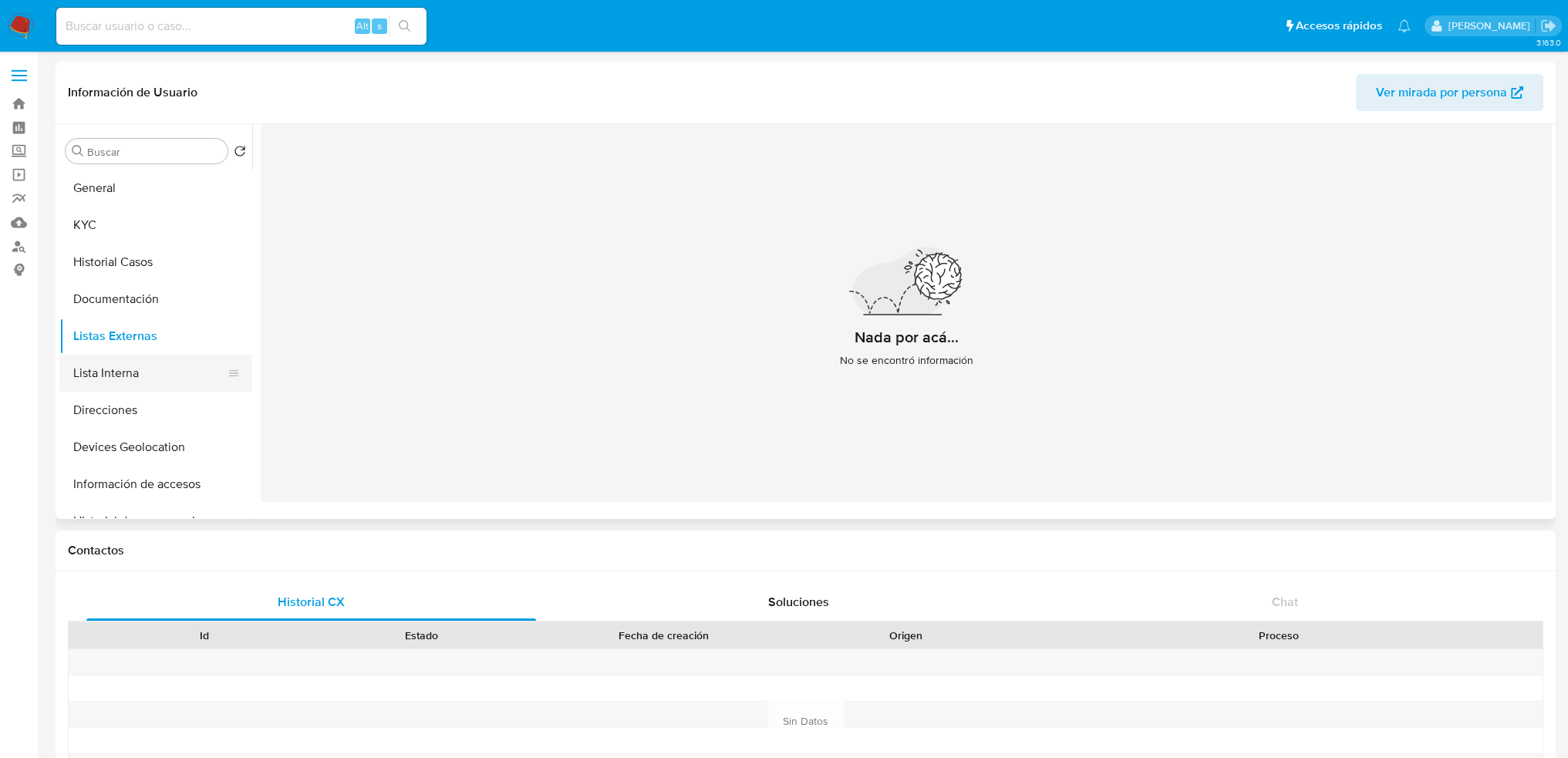
click at [132, 377] on button "Lista Interna" at bounding box center [150, 374] width 181 height 37
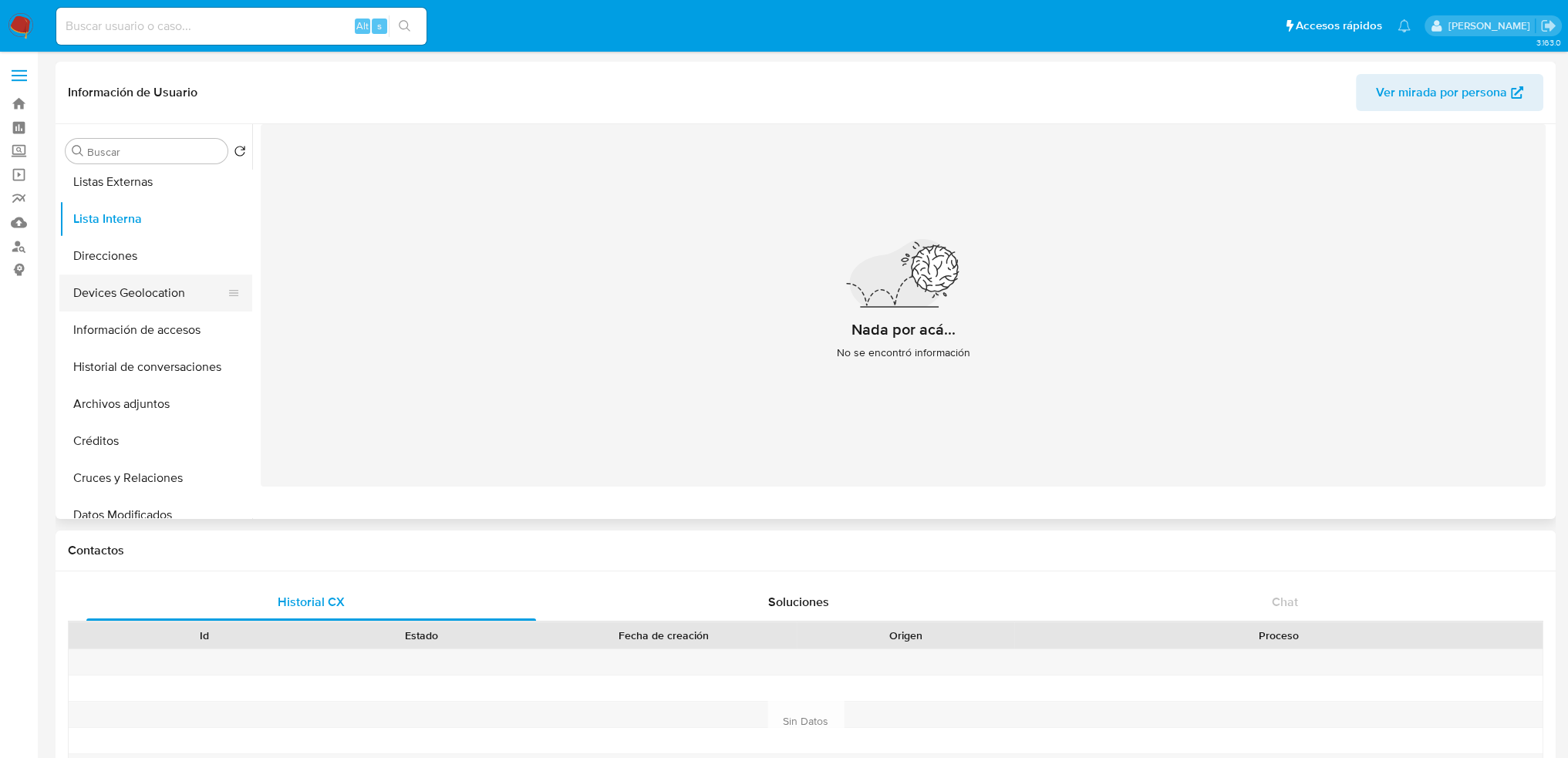
click at [132, 278] on button "Devices Geolocation" at bounding box center [150, 293] width 181 height 37
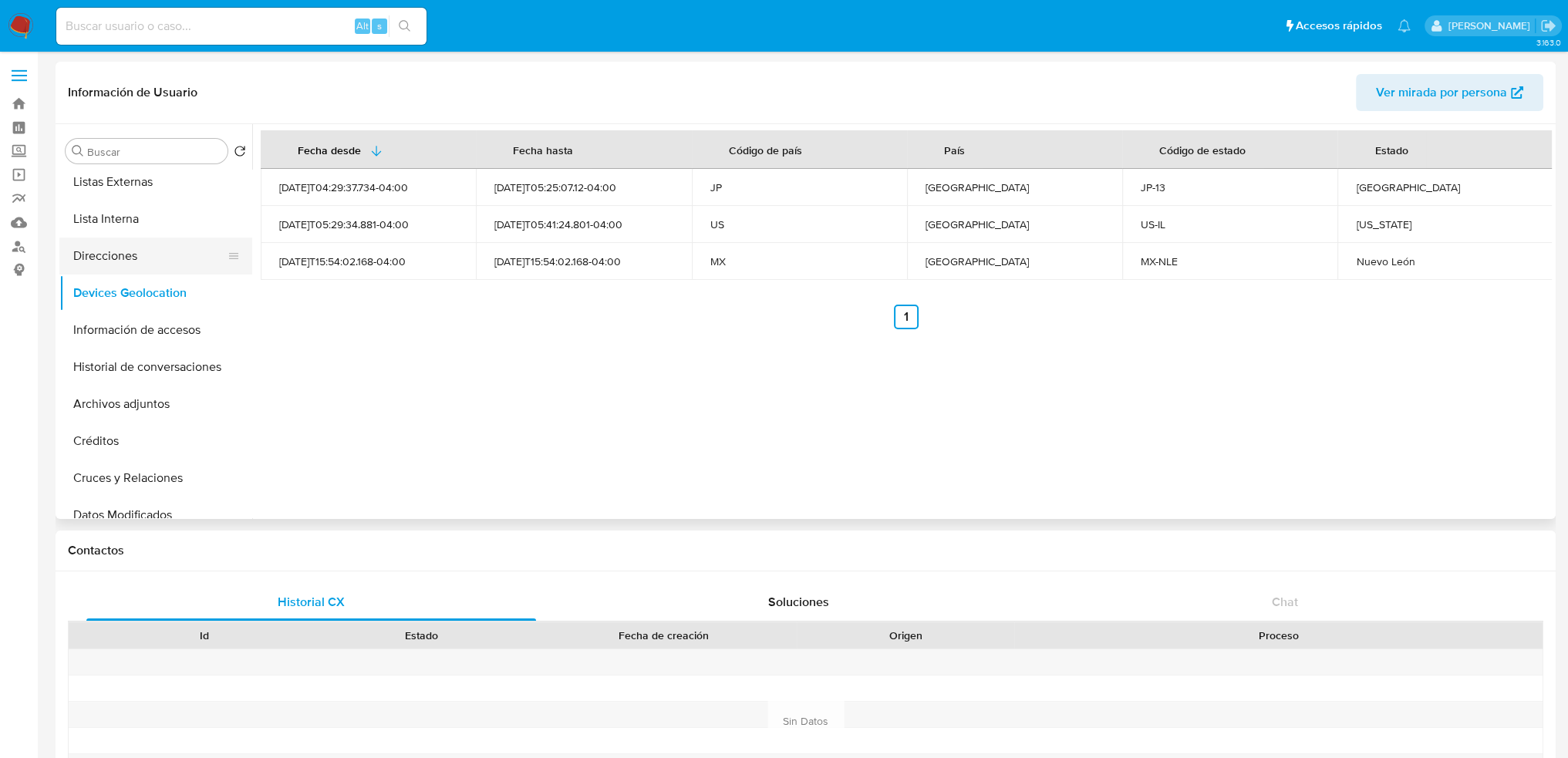
click at [111, 253] on button "Direcciones" at bounding box center [150, 256] width 181 height 37
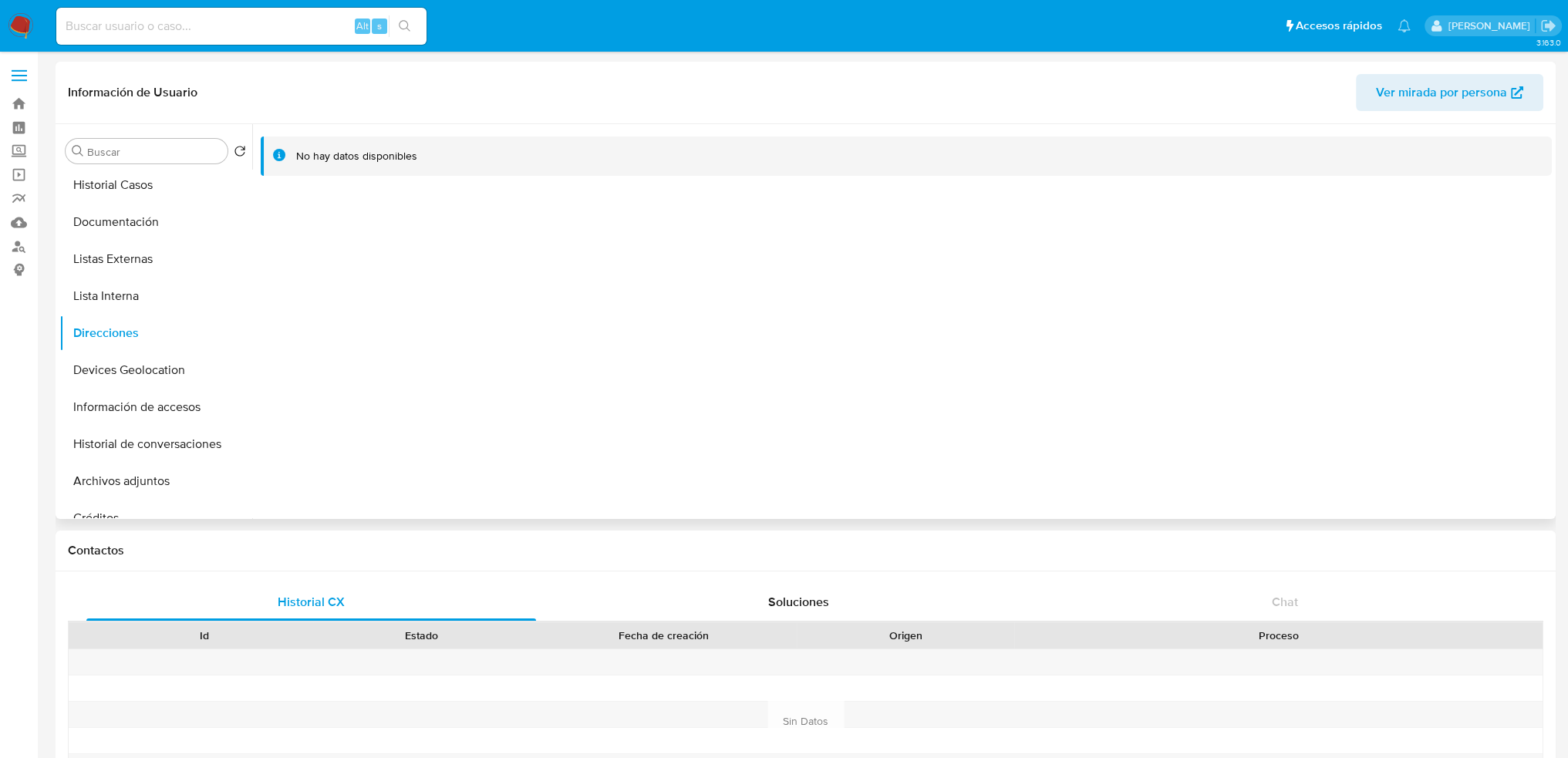
scroll to position [0, 0]
click at [139, 229] on button "KYC" at bounding box center [150, 225] width 181 height 37
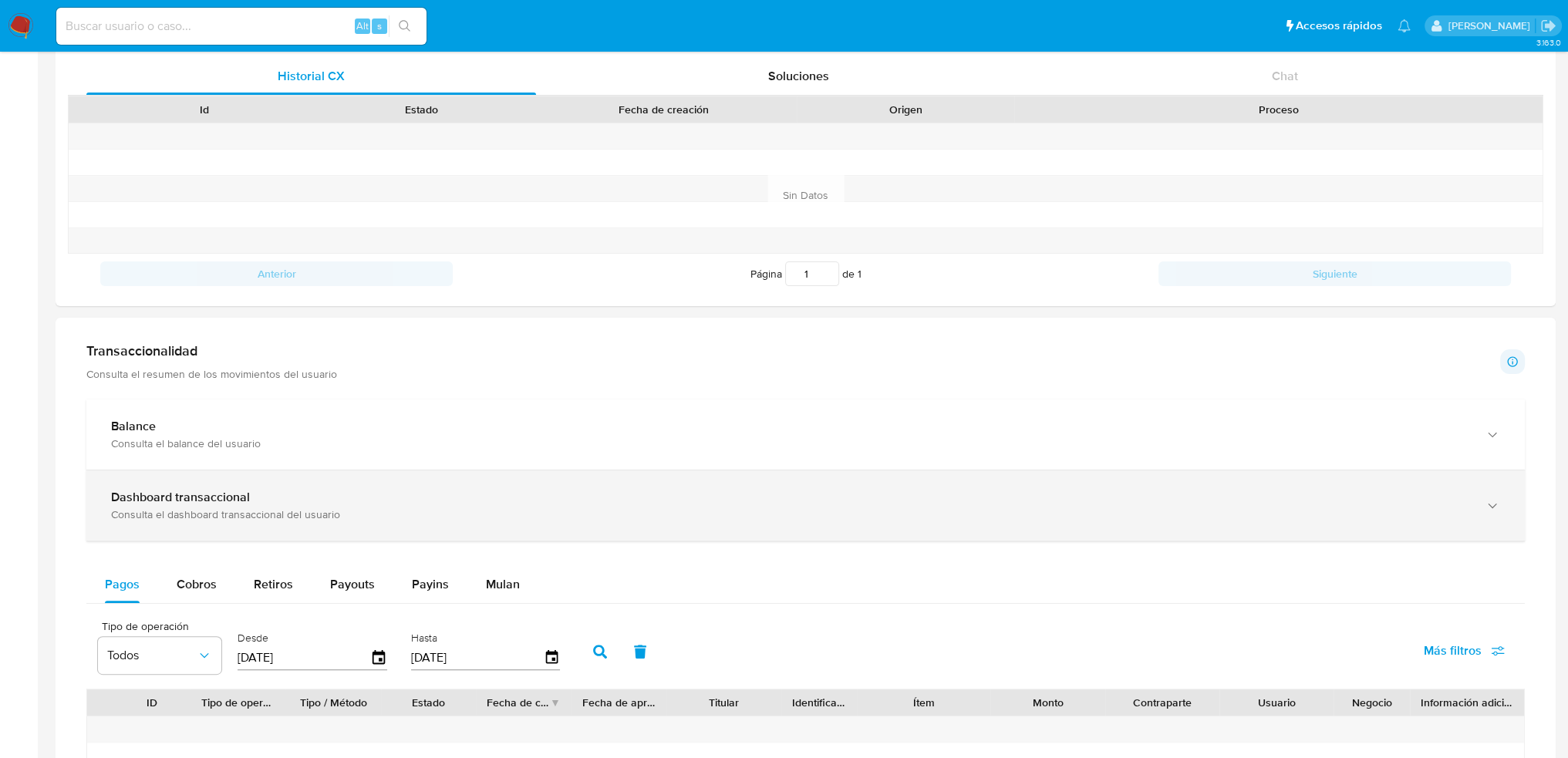
scroll to position [540, 0]
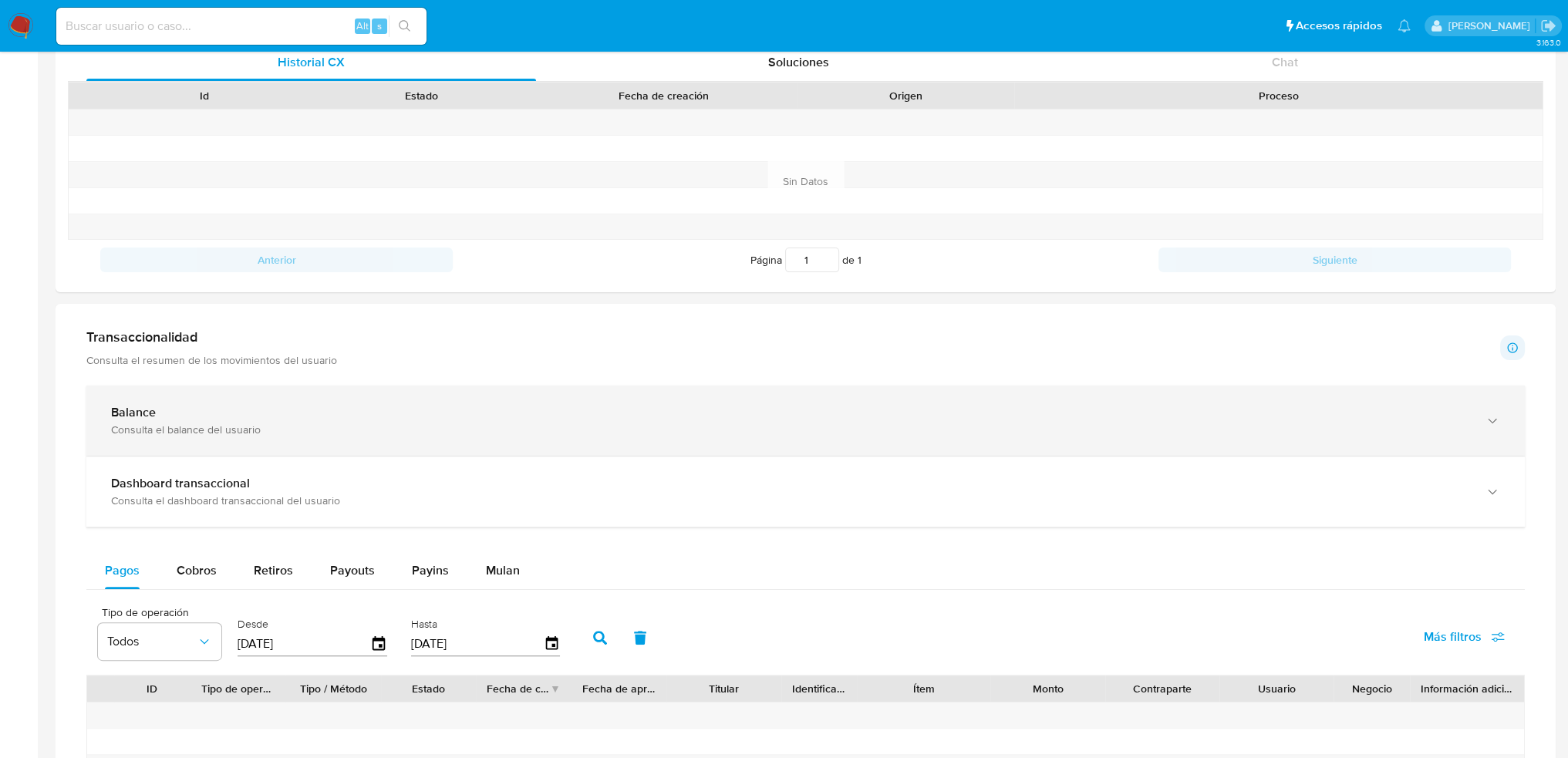
click at [438, 425] on div "Consulta el balance del usuario" at bounding box center [791, 430] width 1359 height 14
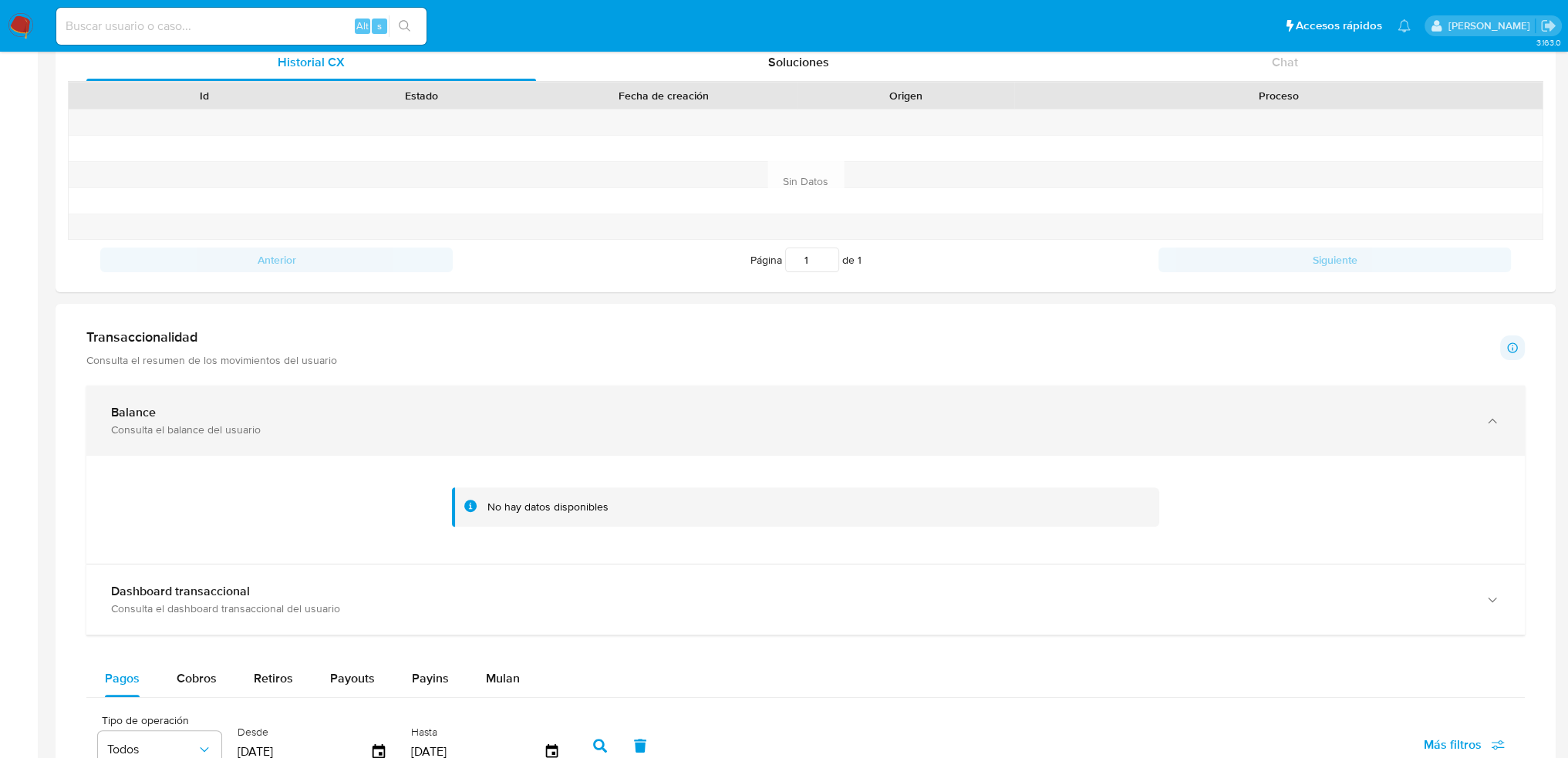
click at [238, 435] on div "Consulta el balance del usuario" at bounding box center [791, 430] width 1359 height 14
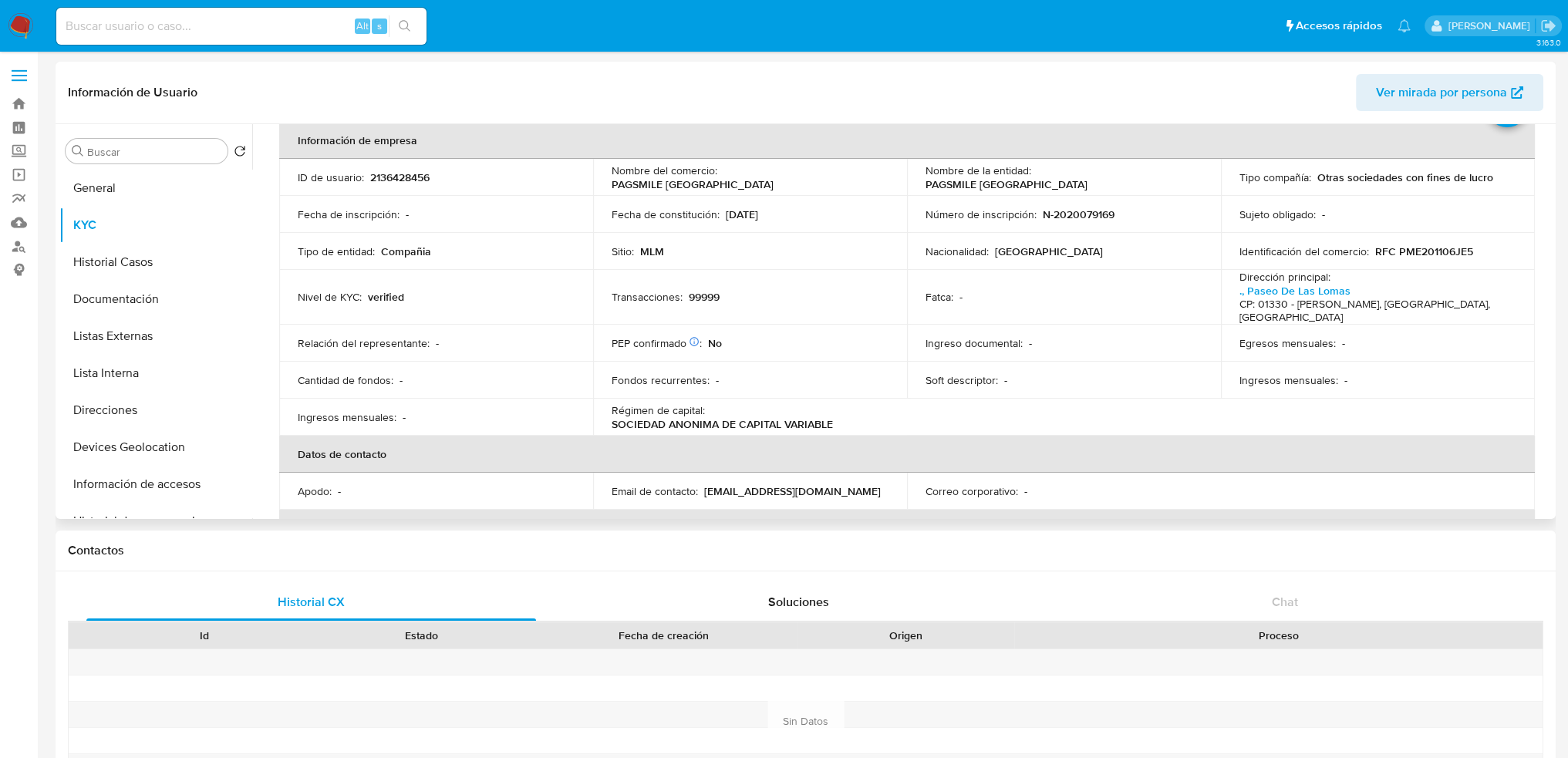
scroll to position [0, 0]
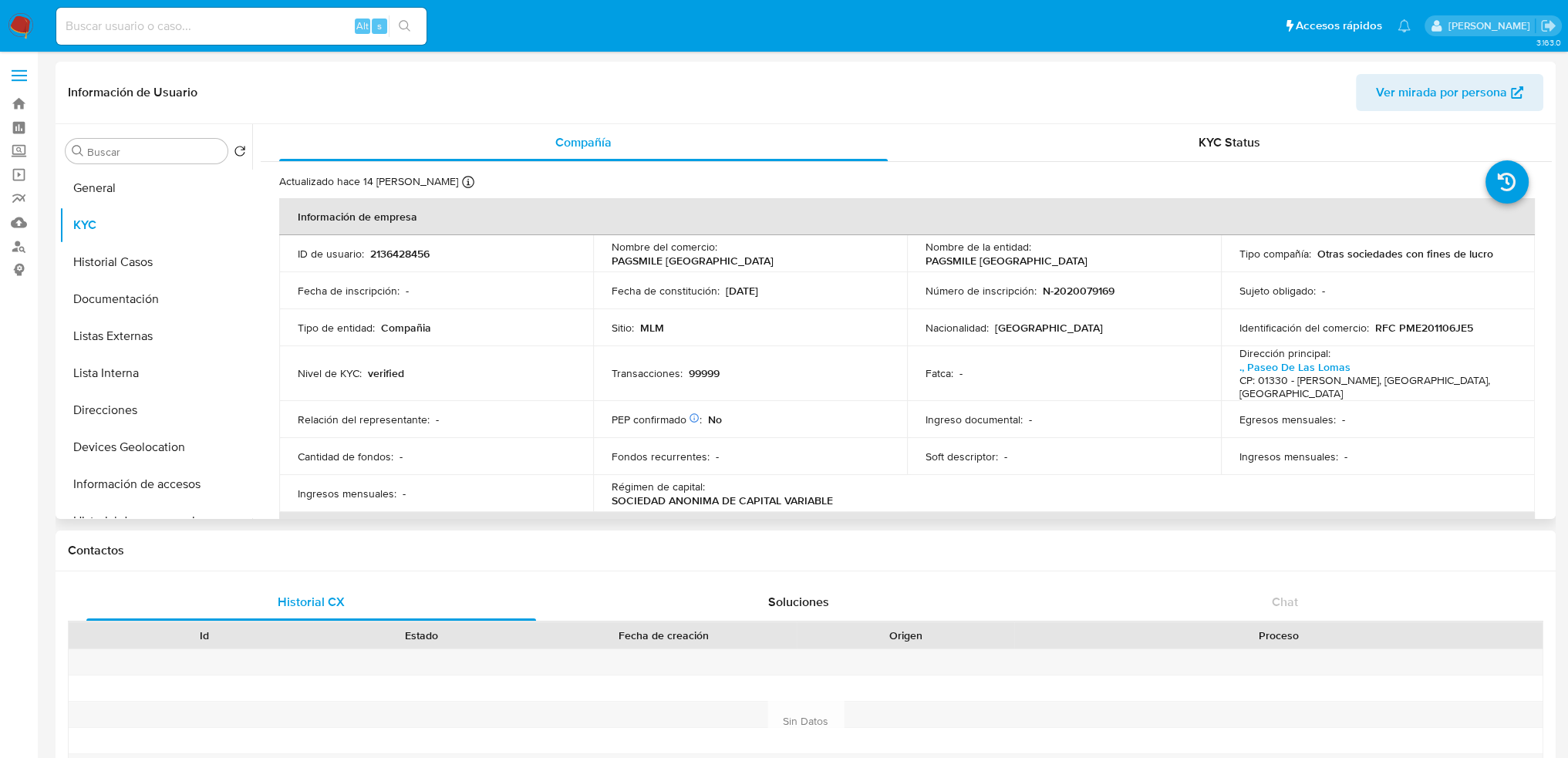
click at [401, 258] on p "2136428456" at bounding box center [400, 254] width 59 height 14
copy p "2136428456"
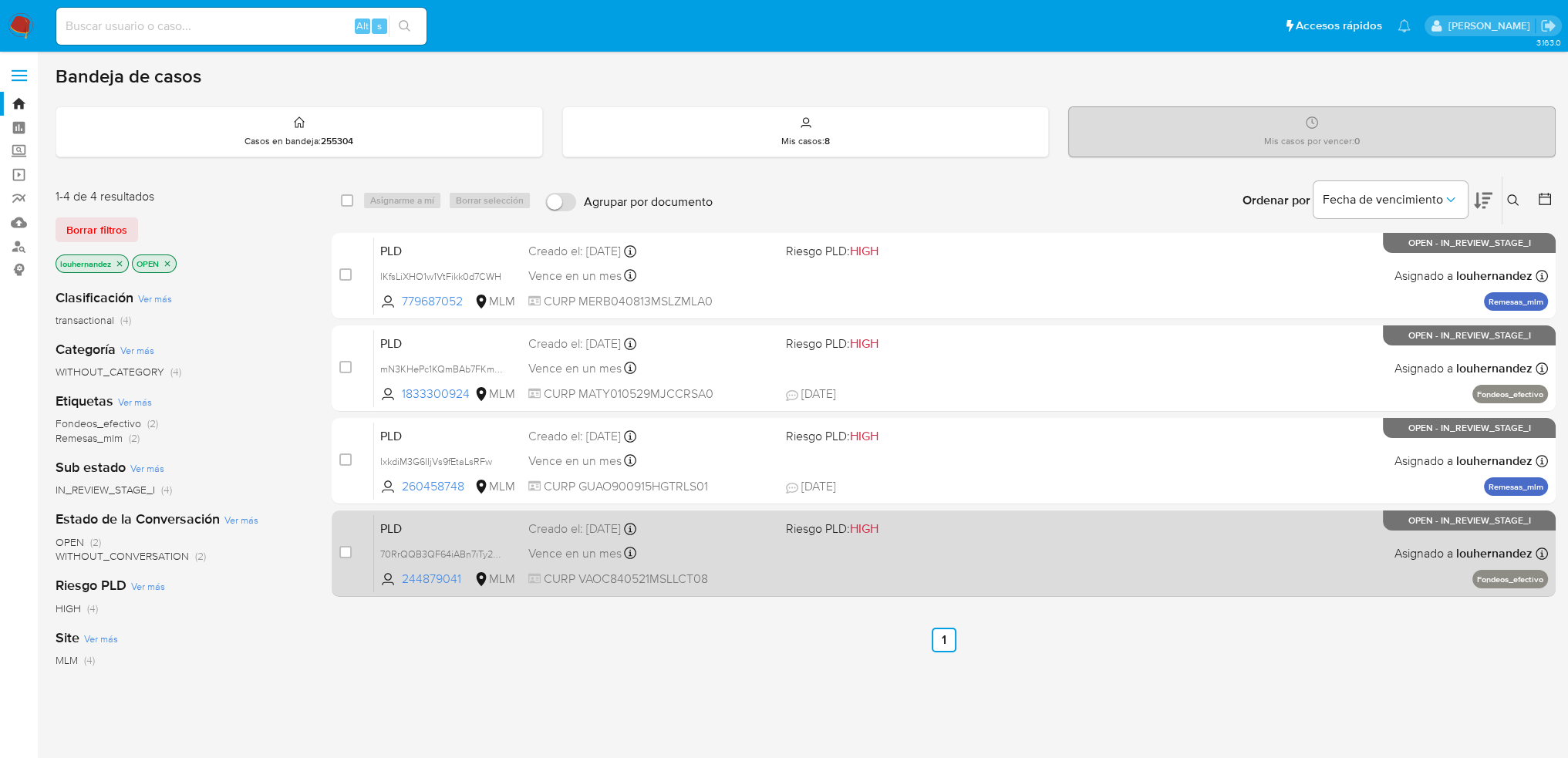
click at [932, 570] on div "PLD 70RrQQB3QF64iABn7iTy2oOT 244879041 MLM Riesgo PLD: HIGH Creado el: [DATE] C…" at bounding box center [962, 553] width 1175 height 78
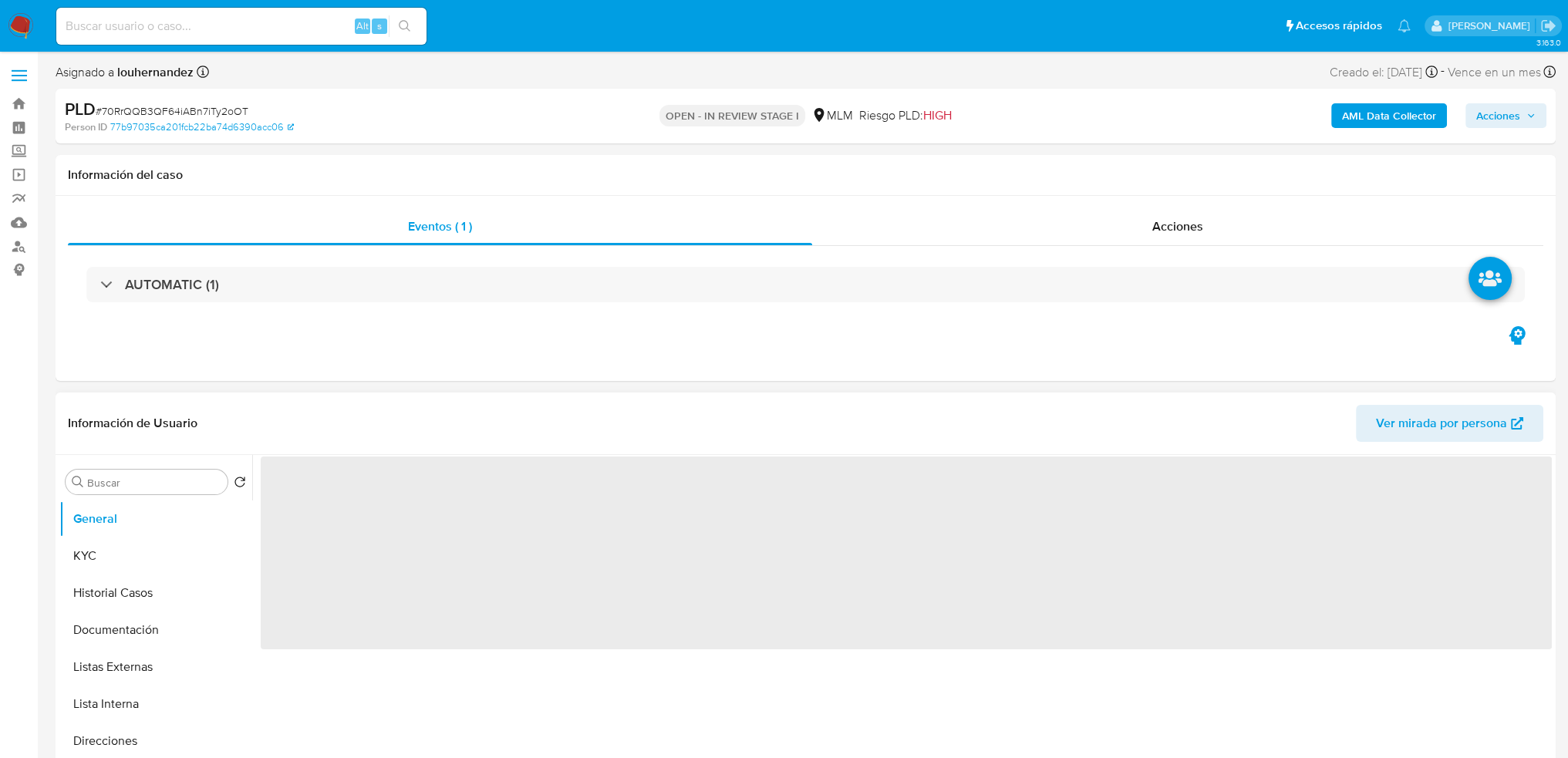
select select "10"
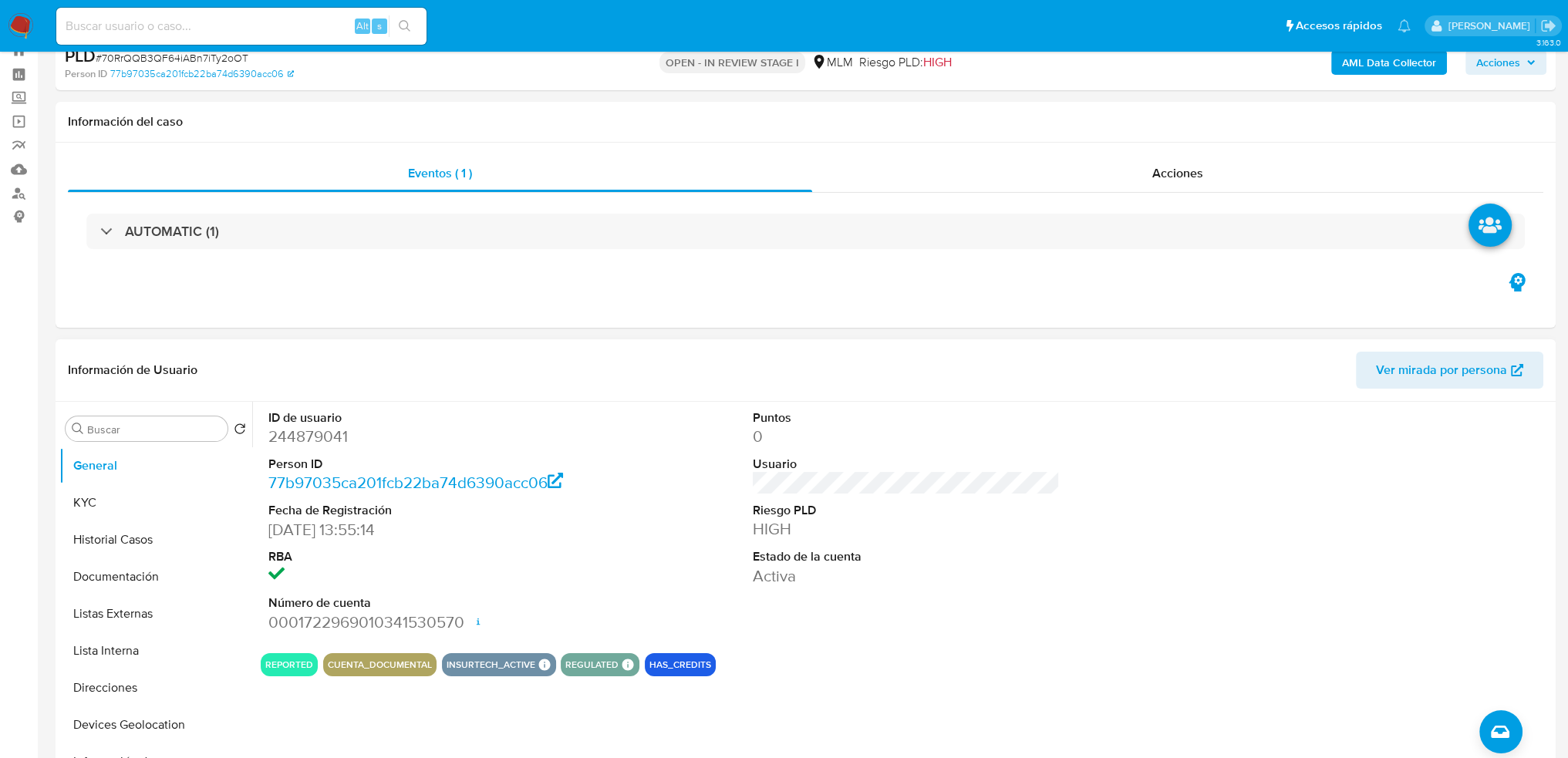
scroll to position [77, 0]
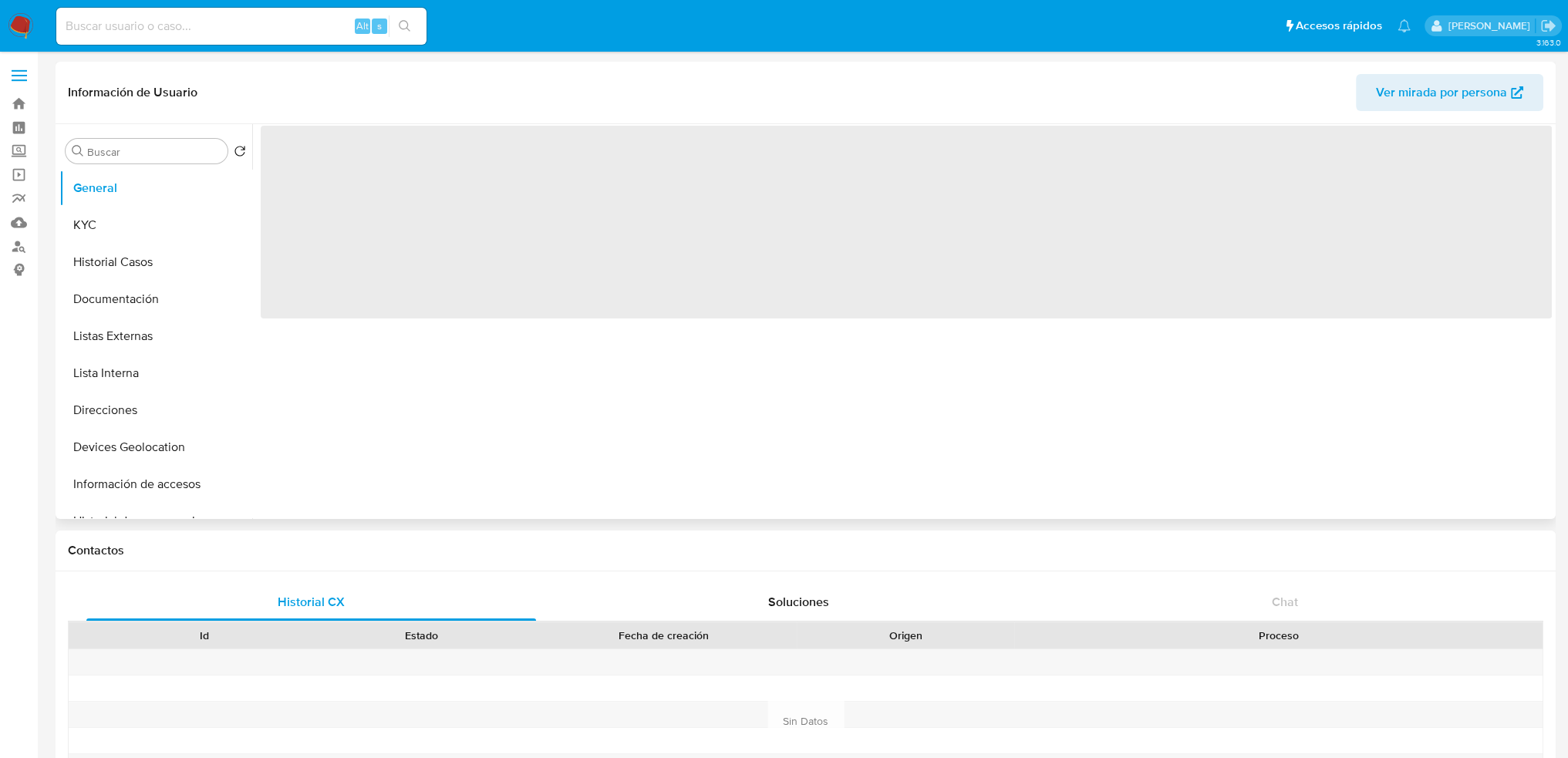
select select "10"
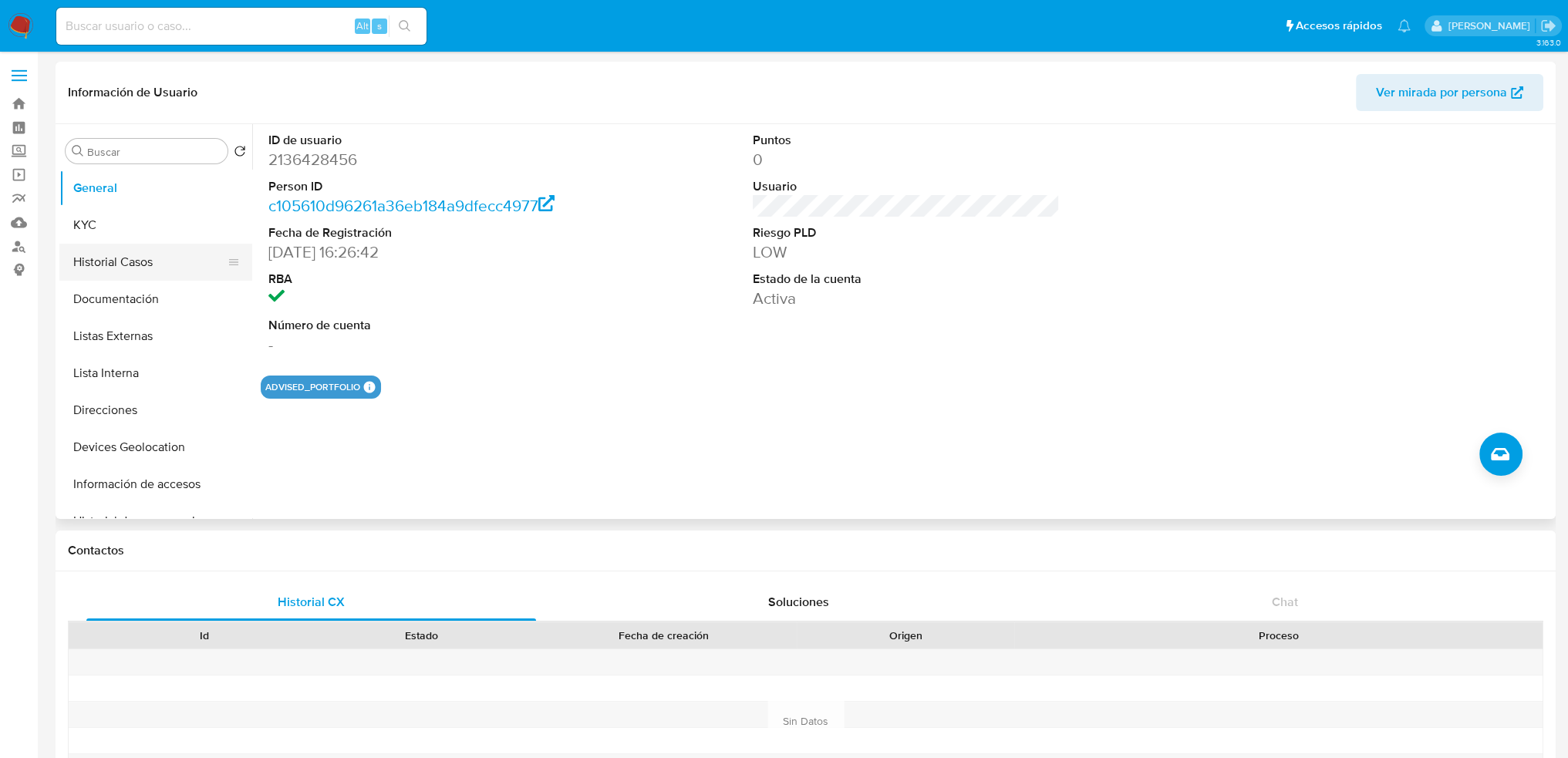
click at [166, 265] on button "Historial Casos" at bounding box center [150, 262] width 181 height 37
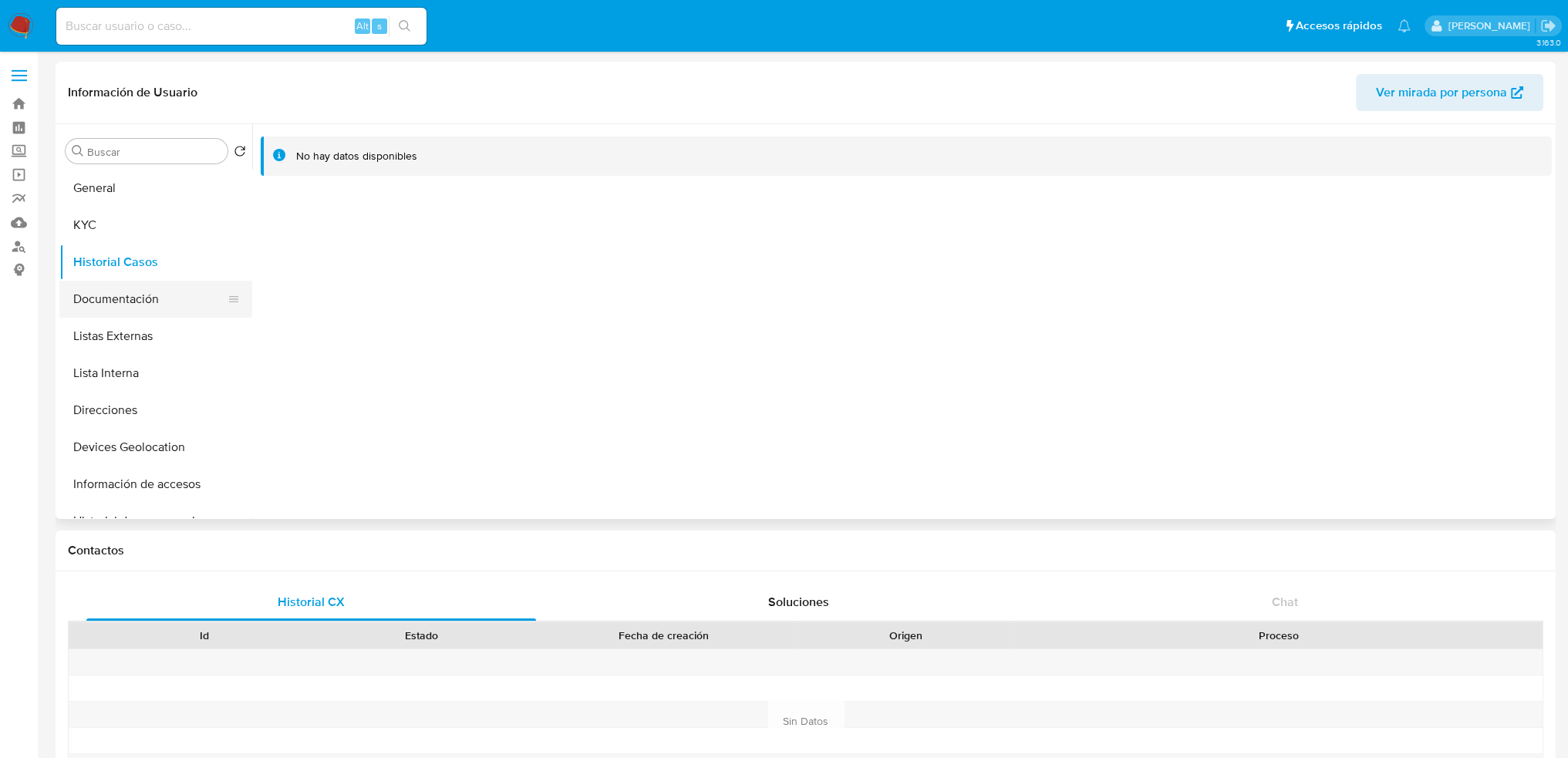
click at [103, 294] on button "Documentación" at bounding box center [150, 299] width 181 height 37
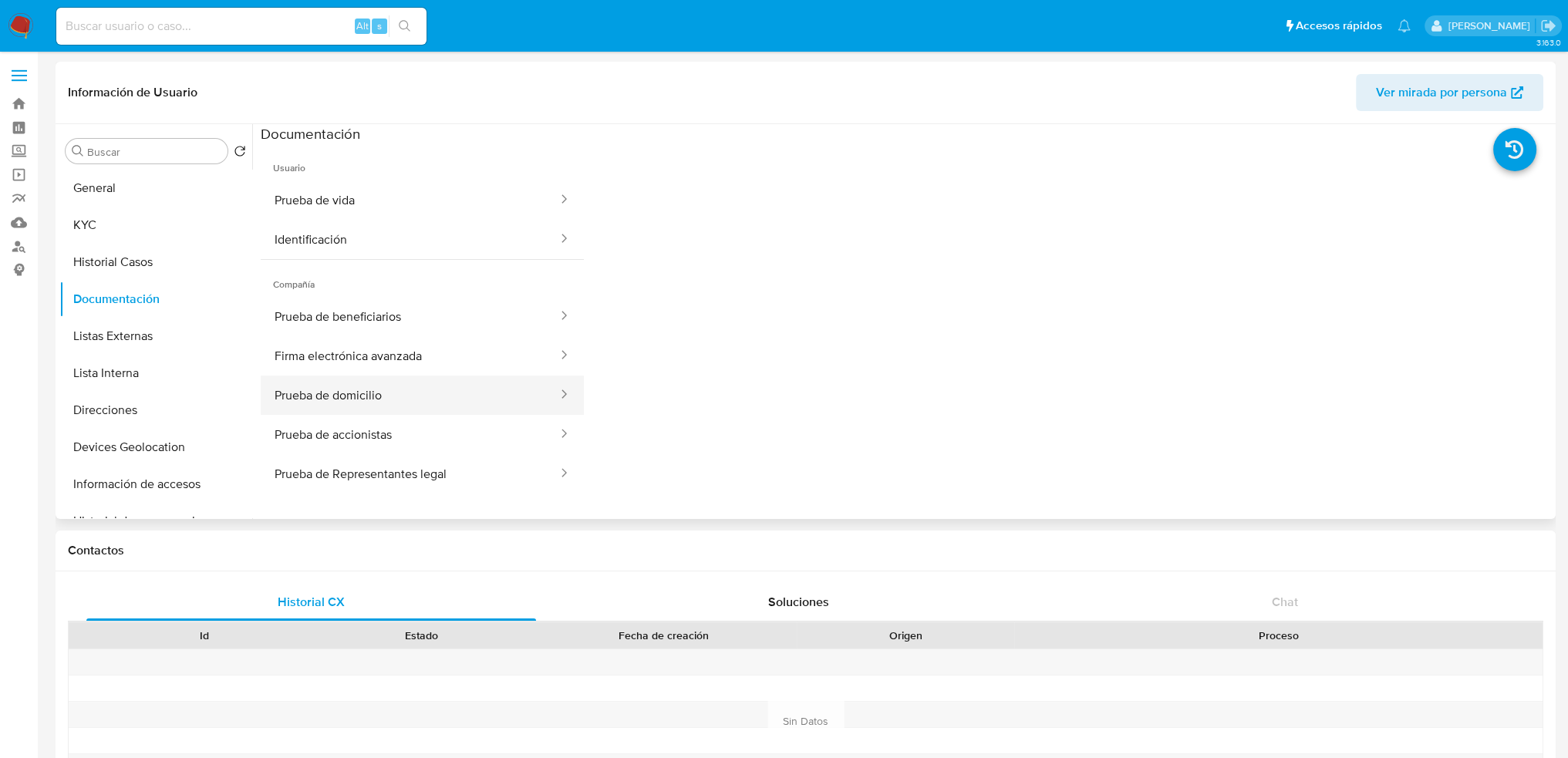
click at [380, 405] on button "Prueba de domicilio" at bounding box center [410, 395] width 298 height 39
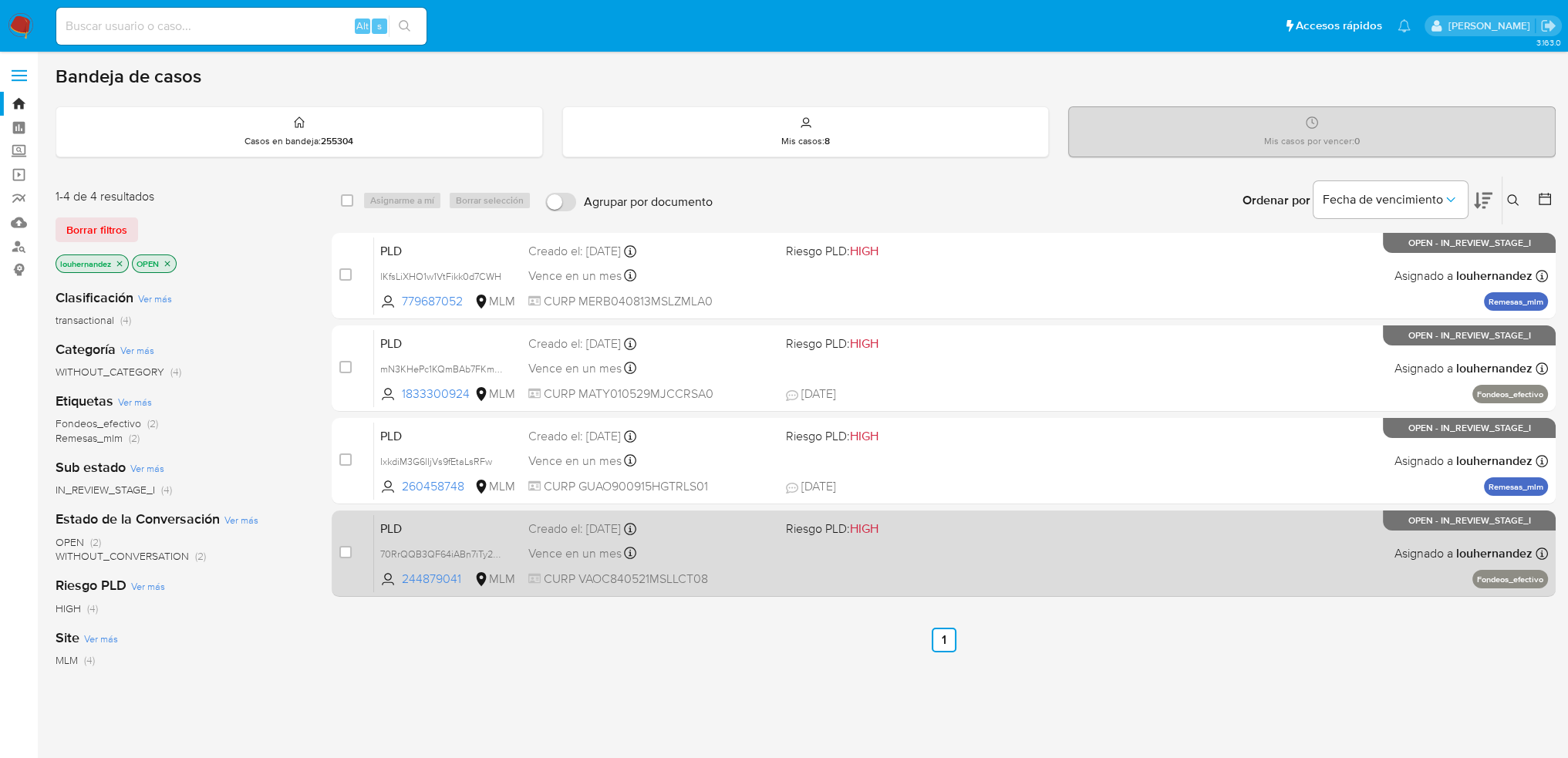
click at [708, 576] on span "CURP VAOC840521MSLLCT08" at bounding box center [652, 580] width 246 height 17
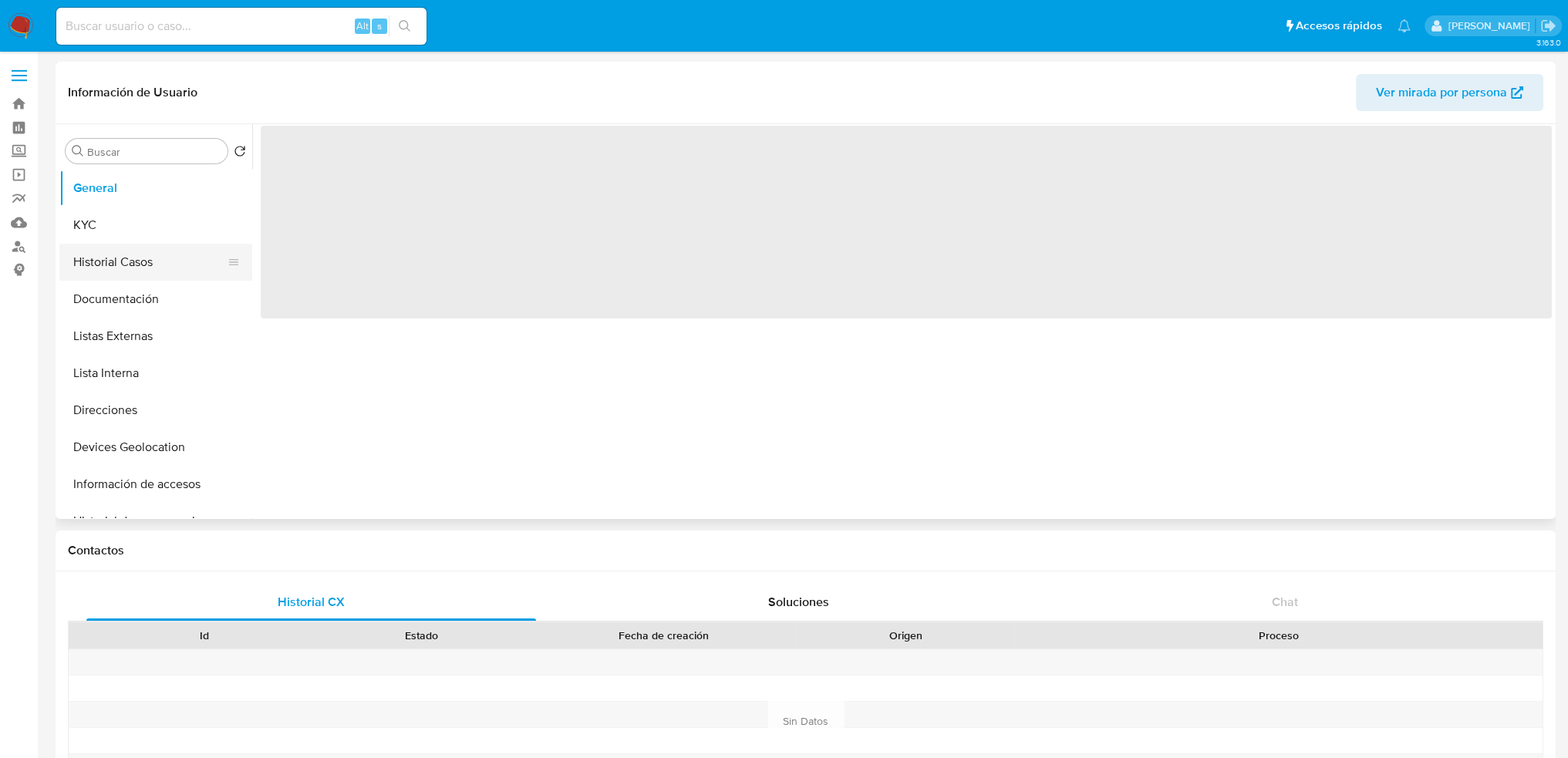
select select "10"
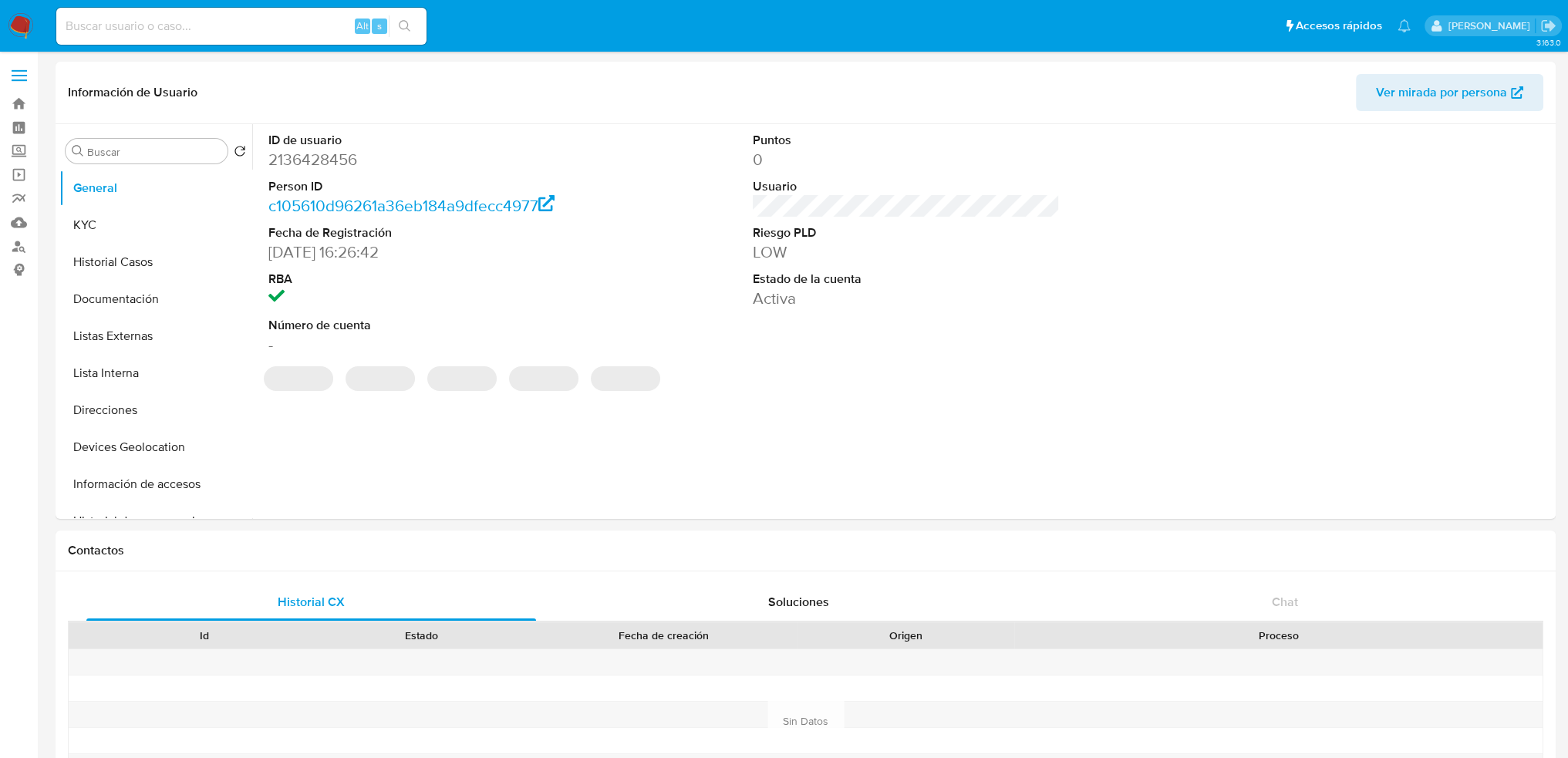
click at [0, 13] on nav "Pausado Ver notificaciones Alt s Accesos rápidos Presiona las siguientes teclas…" at bounding box center [784, 26] width 1568 height 52
click at [21, 28] on img at bounding box center [20, 26] width 26 height 26
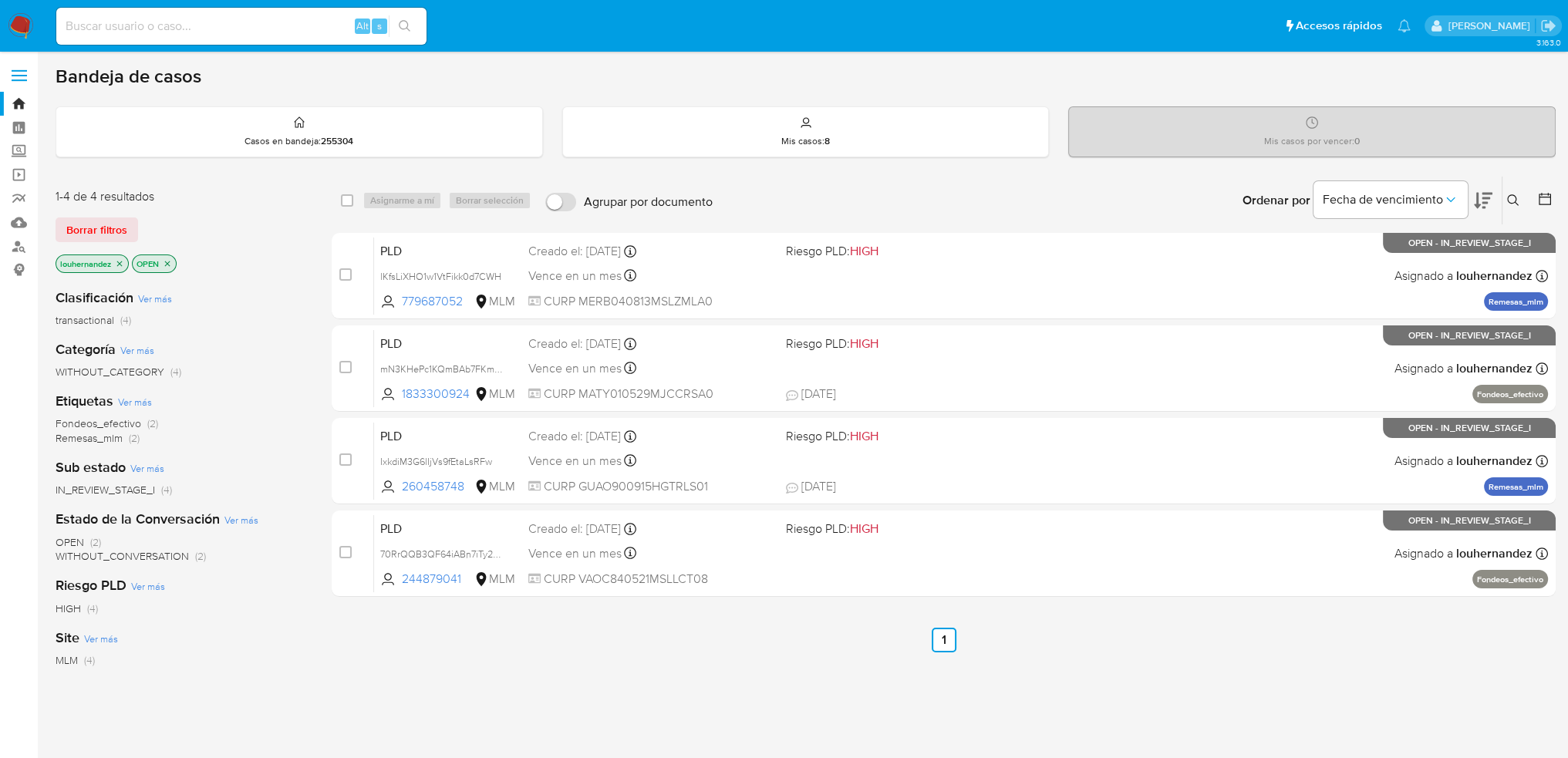
click at [20, 36] on img at bounding box center [20, 26] width 26 height 26
click at [22, 152] on label "Screening" at bounding box center [91, 152] width 183 height 24
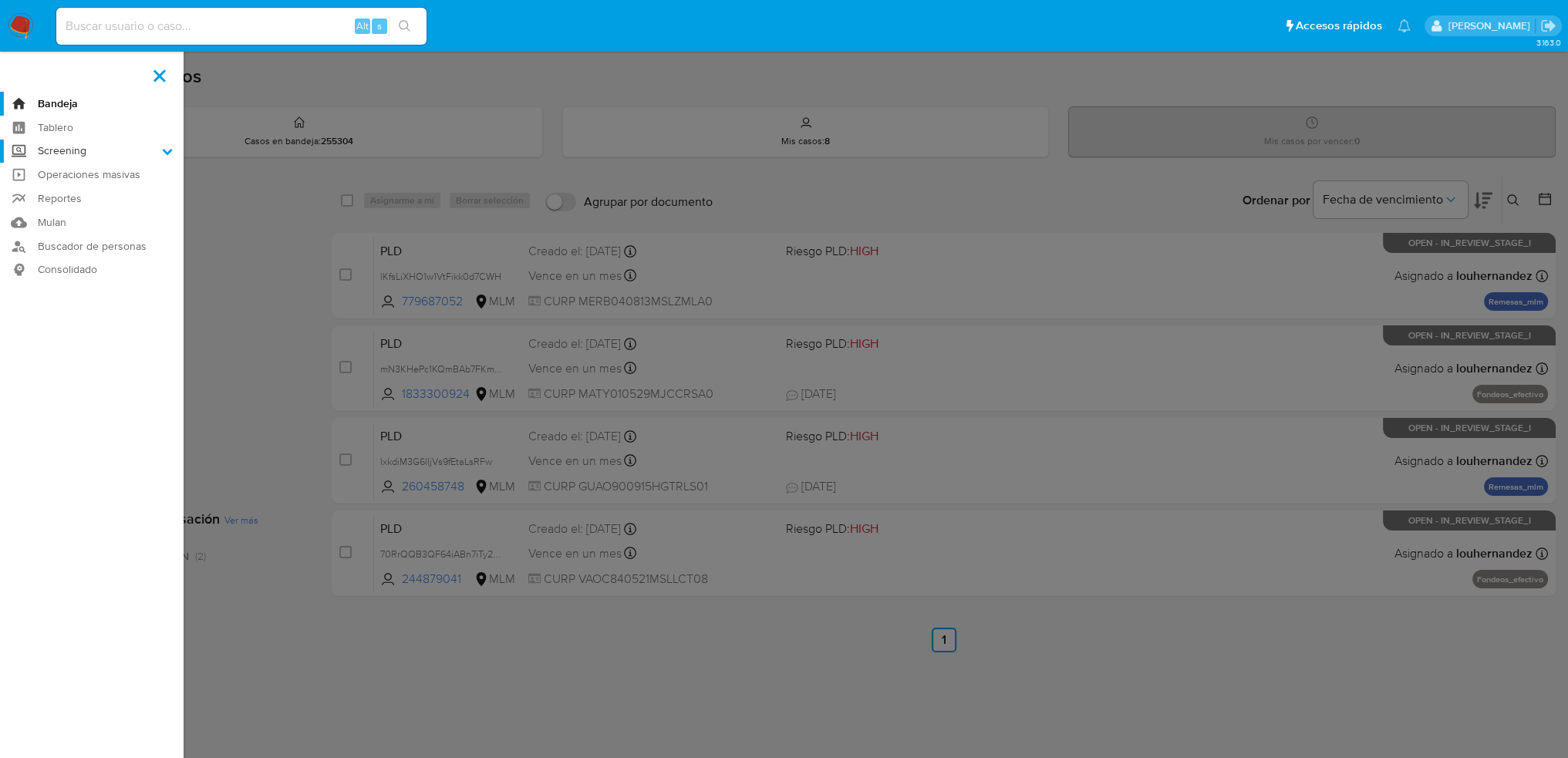
click at [0, 0] on input "Screening" at bounding box center [0, 0] width 0 height 0
click at [185, 289] on label at bounding box center [784, 379] width 1568 height 758
click at [0, 0] on input "checkbox" at bounding box center [0, 0] width 0 height 0
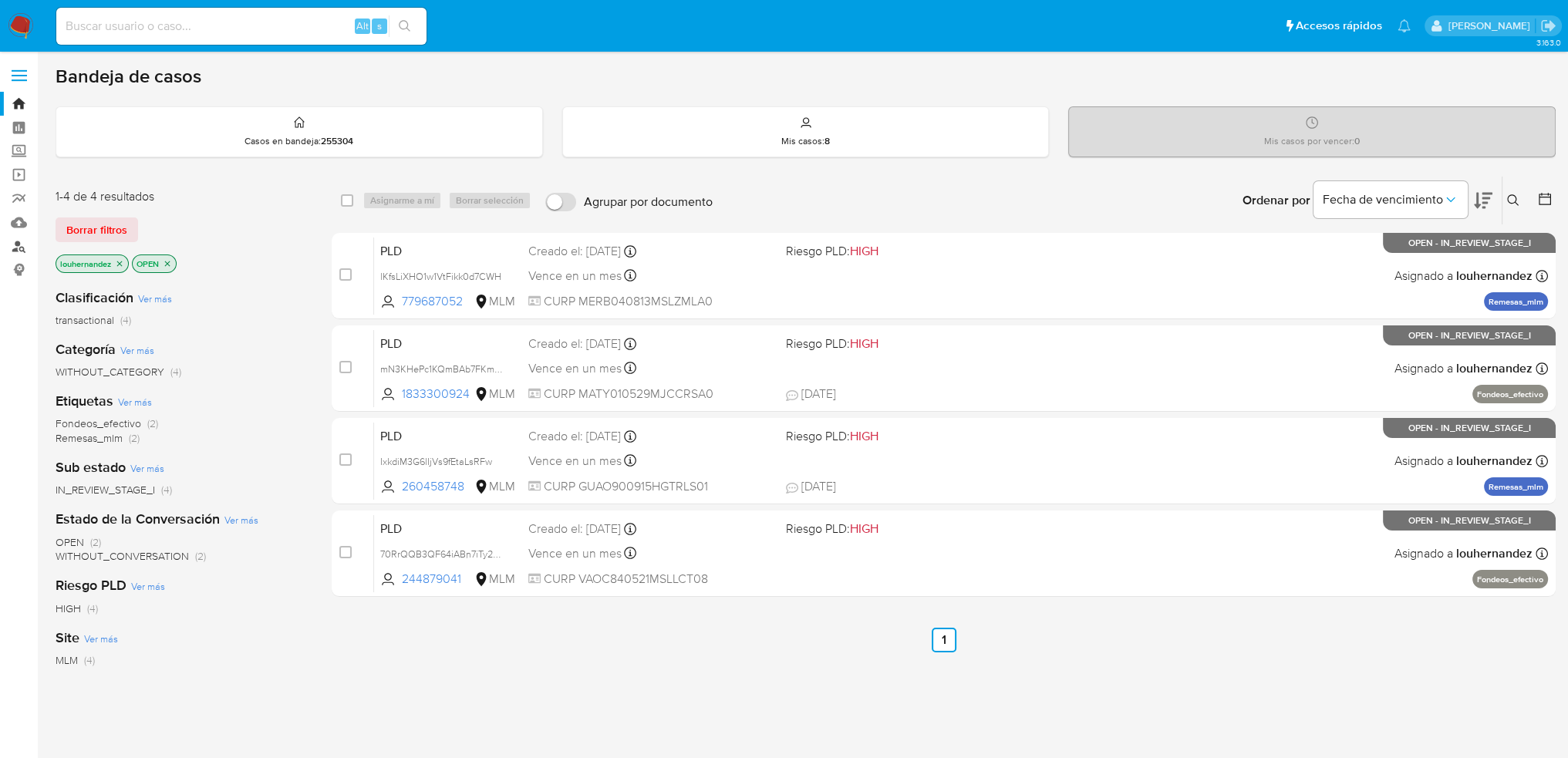
click at [20, 244] on link "Buscador de personas" at bounding box center [91, 246] width 183 height 24
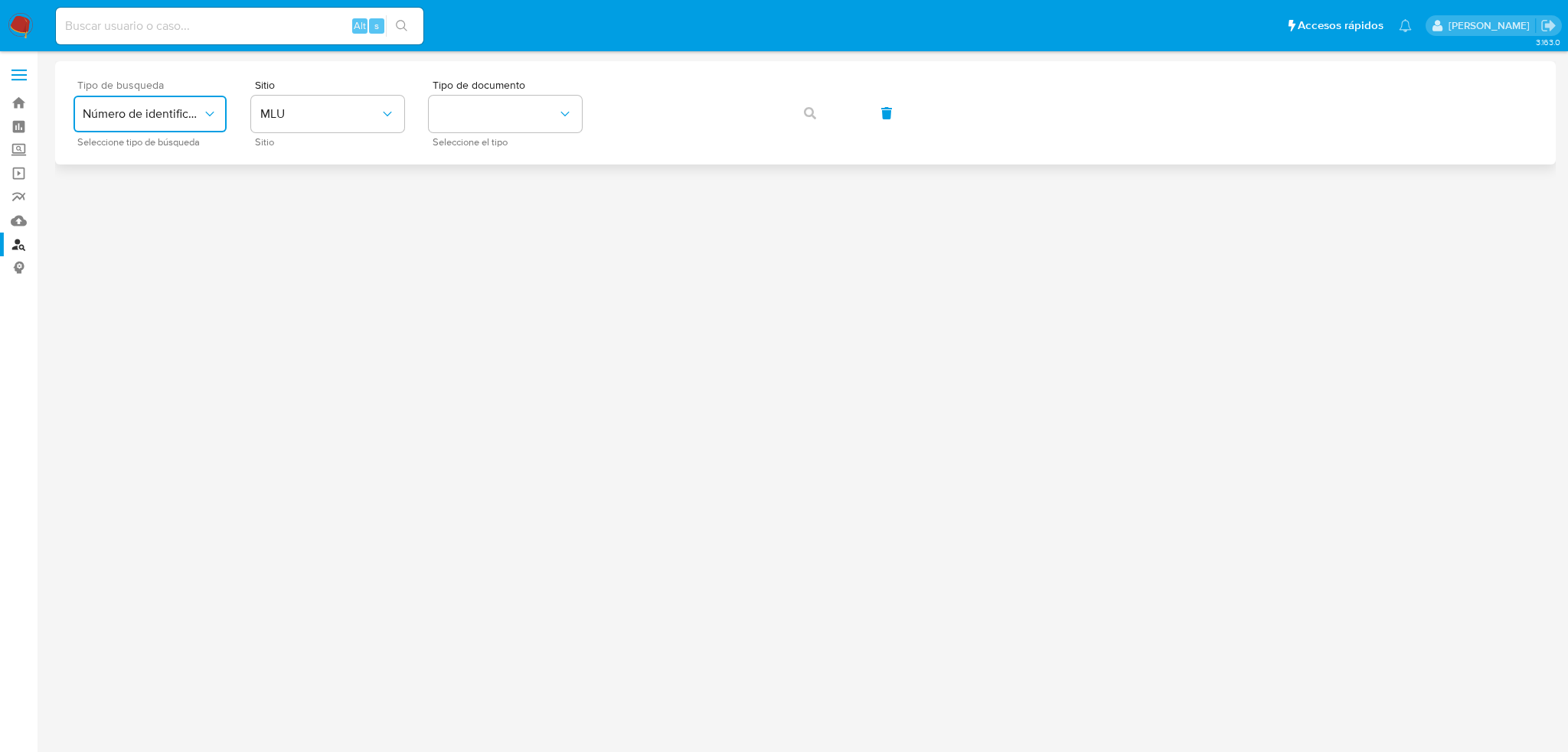
click at [201, 107] on button "Número de identificación" at bounding box center [150, 114] width 153 height 37
click at [360, 118] on span "MLU" at bounding box center [320, 114] width 120 height 15
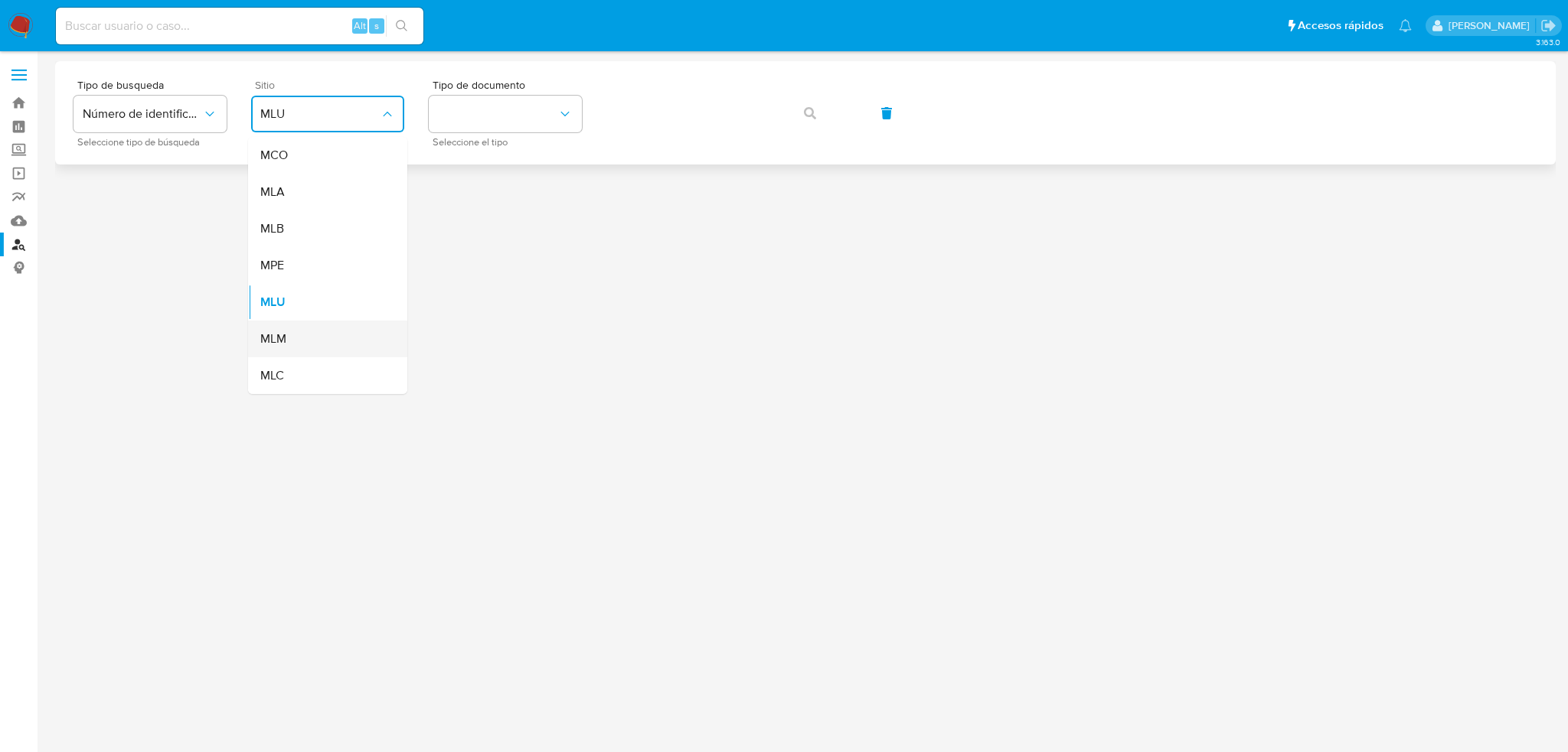
click at [293, 349] on div "MLM" at bounding box center [323, 339] width 126 height 37
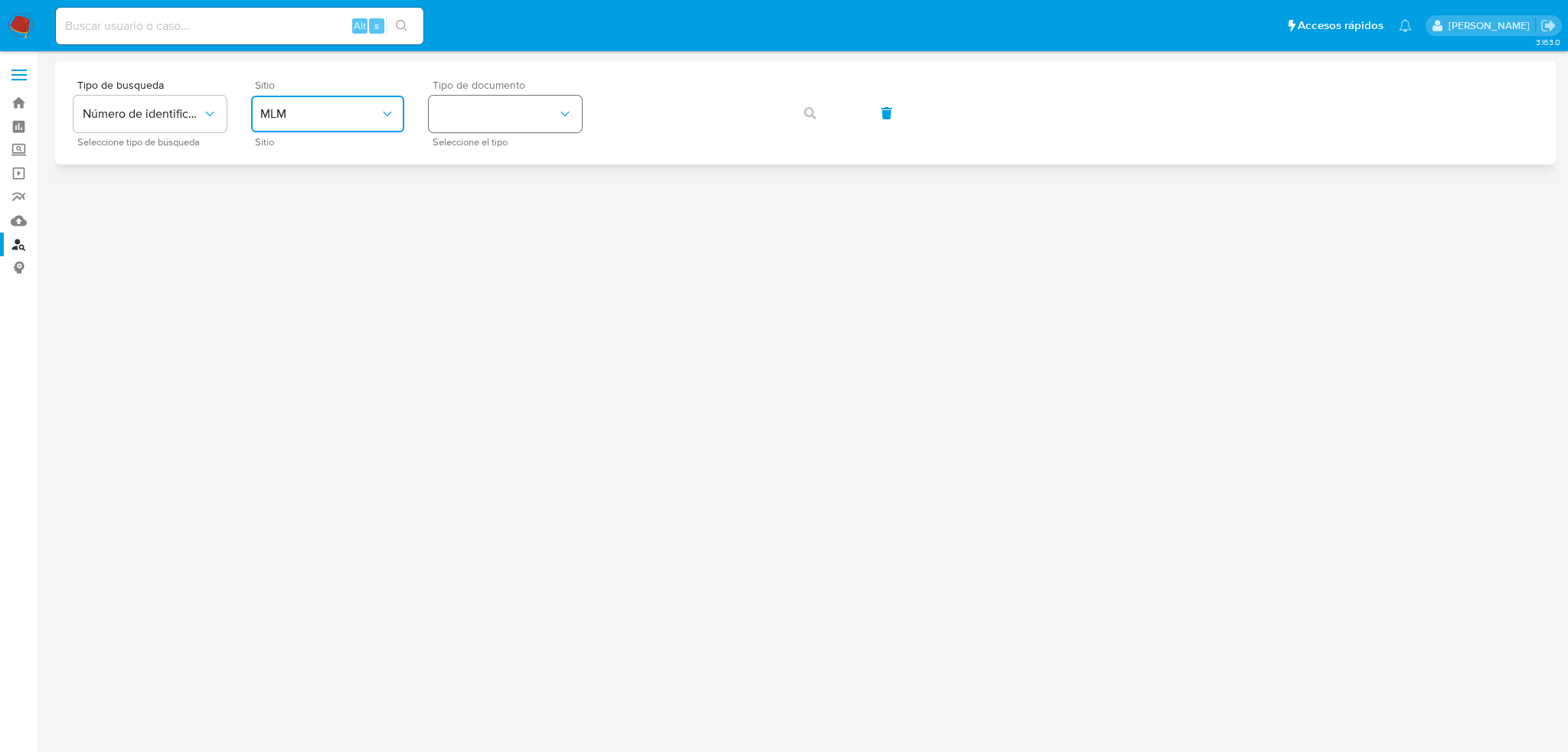
click at [541, 114] on button "identificationType" at bounding box center [505, 114] width 153 height 37
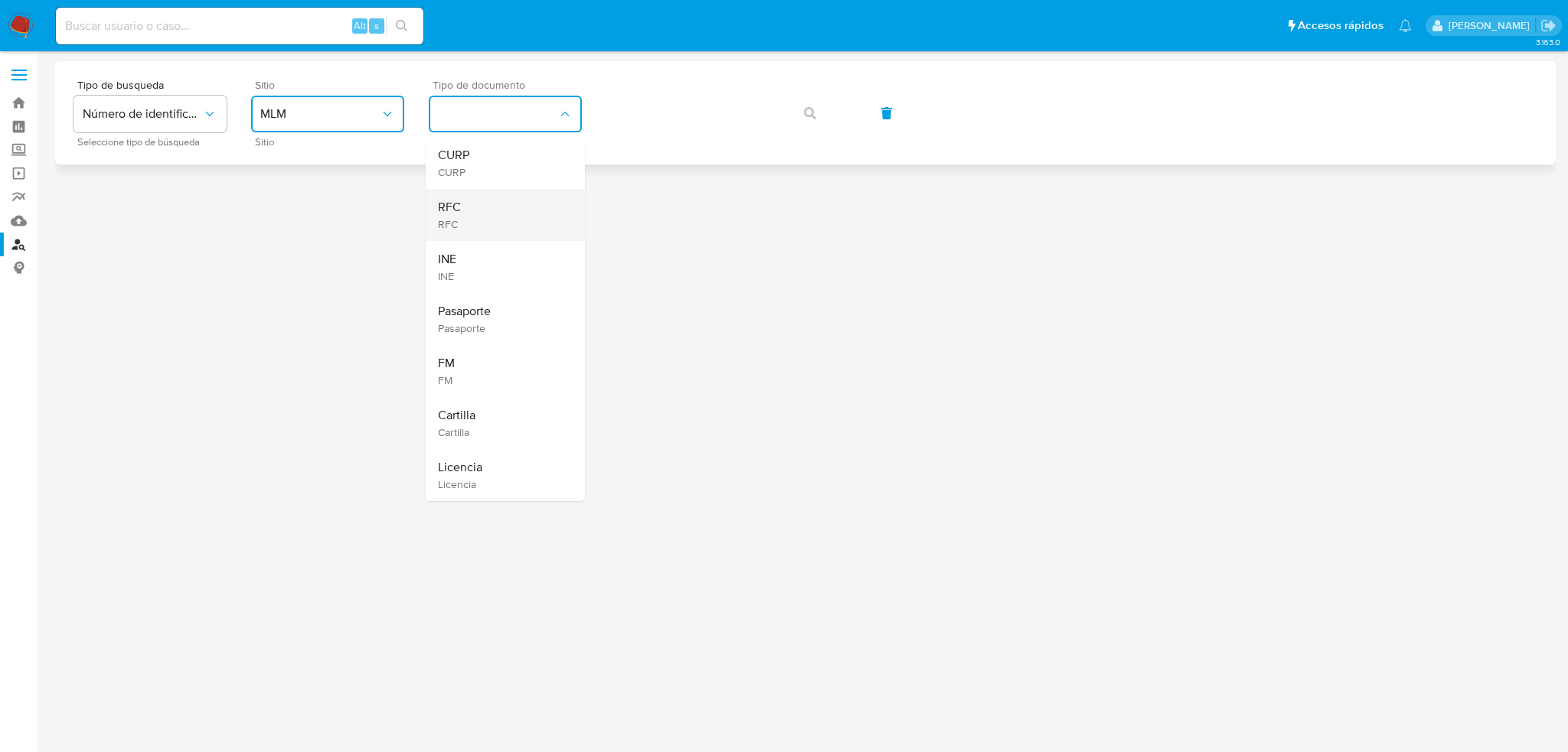
click at [469, 216] on div "RFC RFC" at bounding box center [500, 214] width 126 height 52
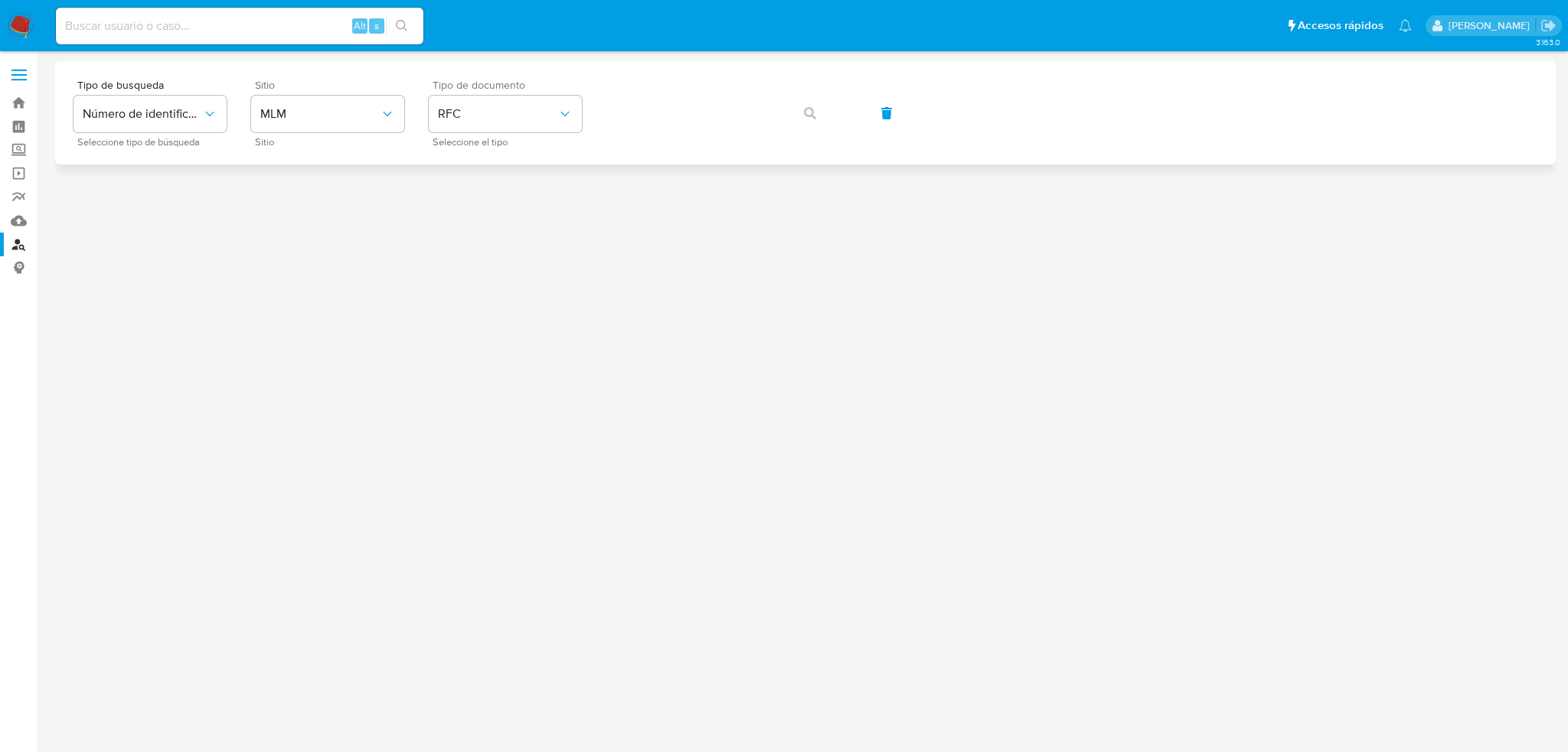
click at [604, 140] on div "Tipo de busqueda Número de identificación Seleccione tipo de búsqueda Sitio MLM…" at bounding box center [805, 113] width 1464 height 66
click at [820, 110] on button "button" at bounding box center [810, 113] width 52 height 37
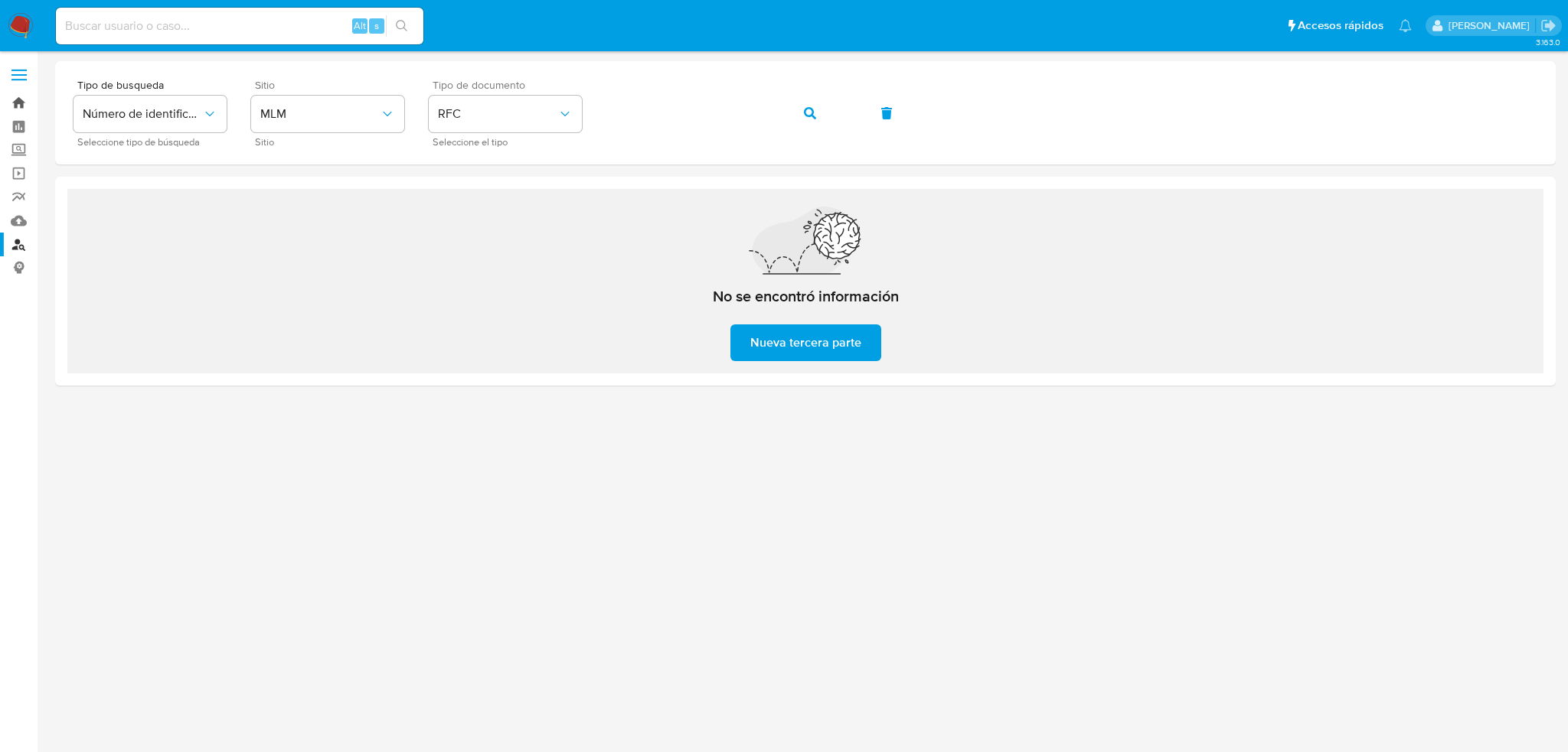
click at [22, 99] on link "Bandeja" at bounding box center [91, 103] width 182 height 24
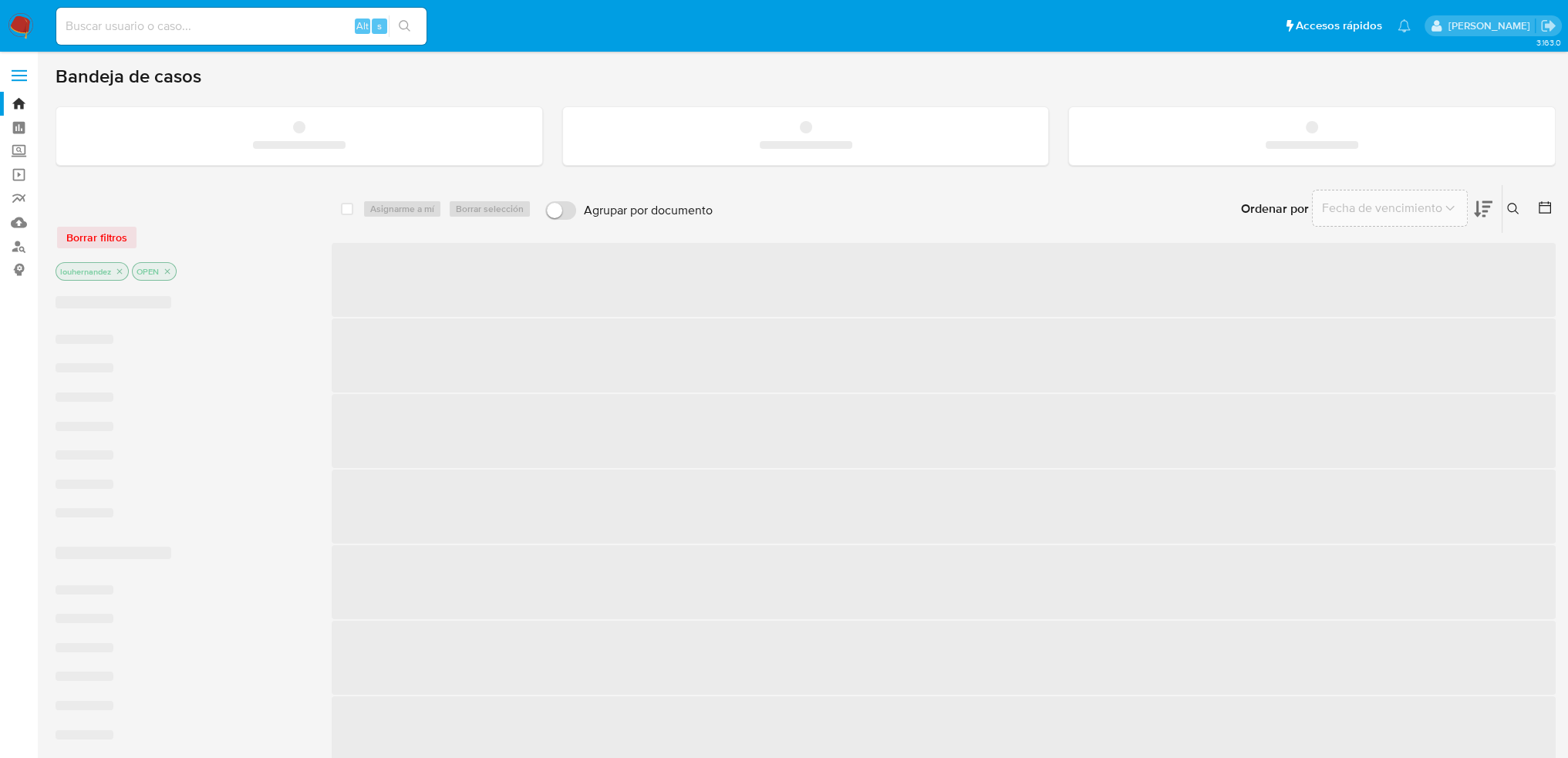
click at [18, 151] on label "Screening" at bounding box center [91, 152] width 183 height 24
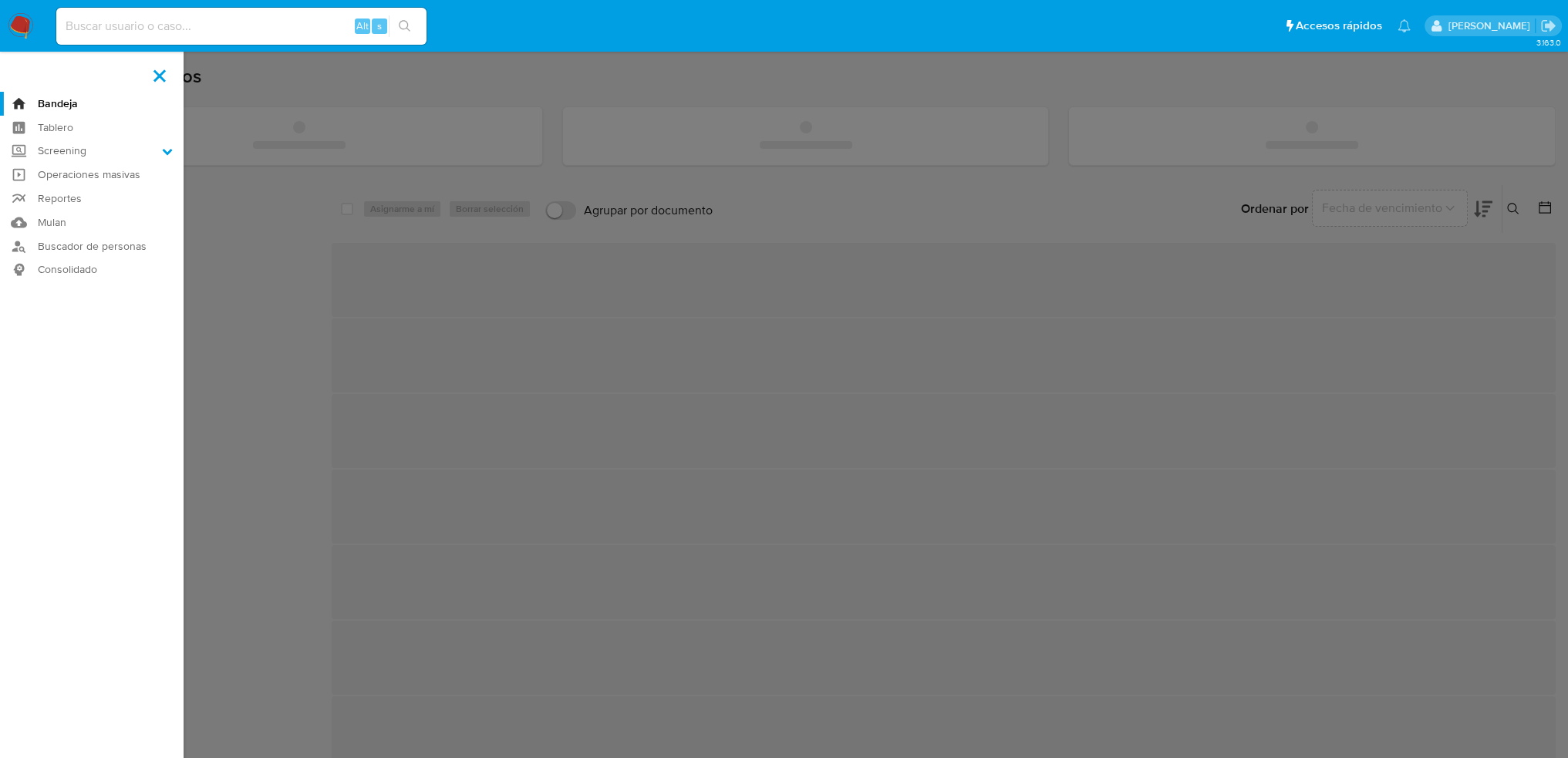
click at [0, 0] on input "Screening" at bounding box center [0, 0] width 0 height 0
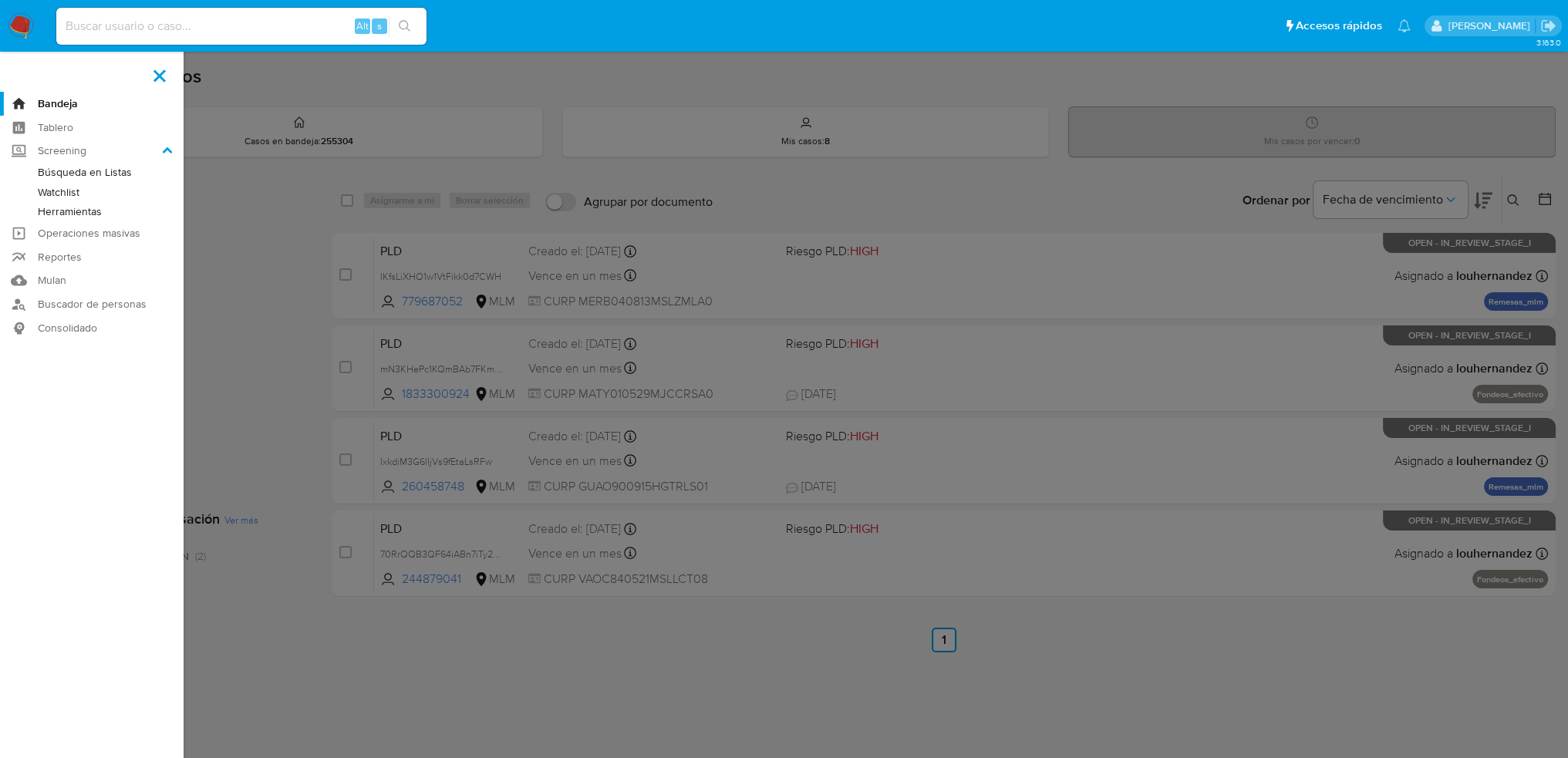
click at [86, 210] on link "Herramientas" at bounding box center [91, 211] width 183 height 19
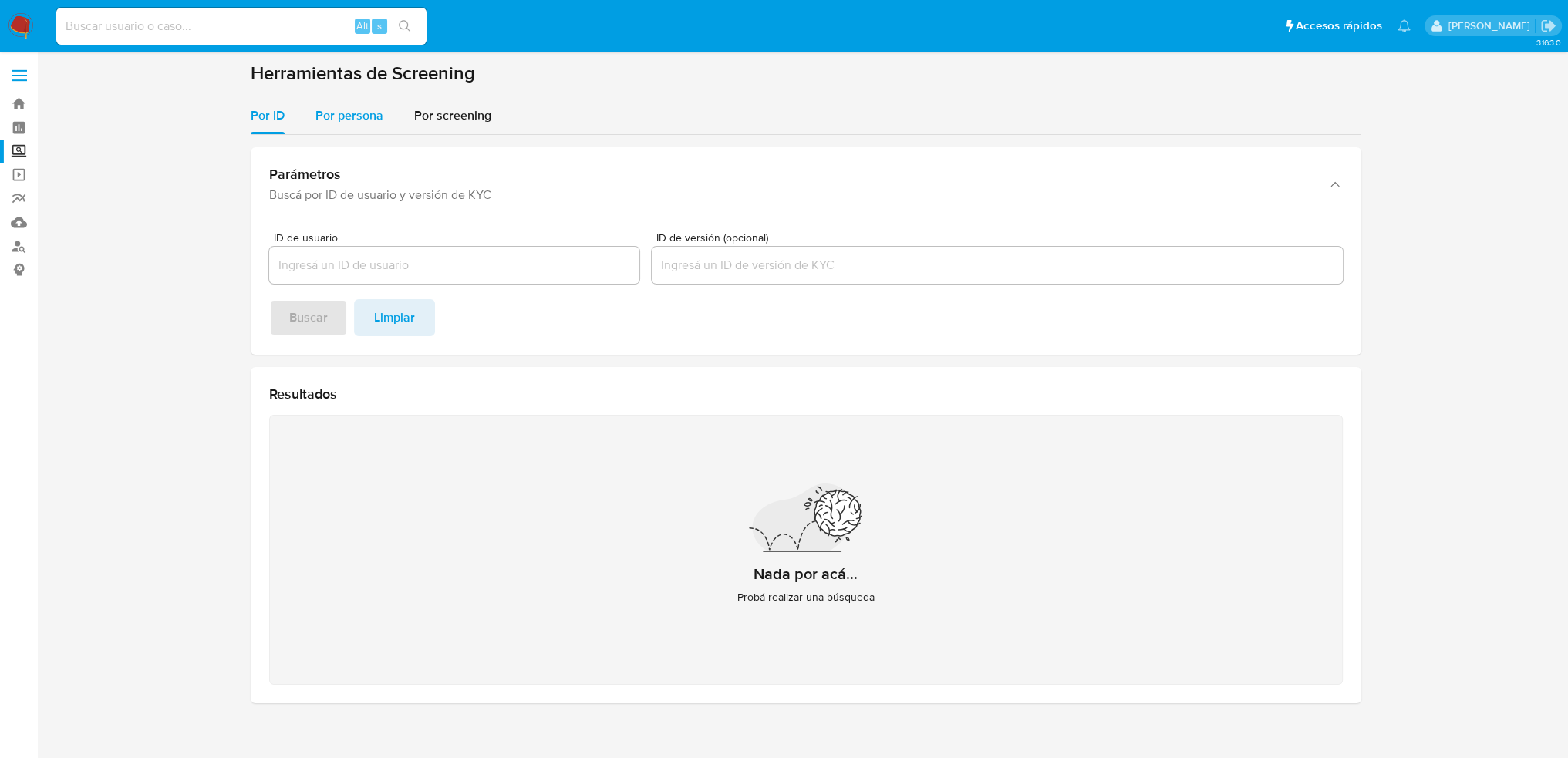
click at [357, 115] on span "Por persona" at bounding box center [349, 115] width 68 height 18
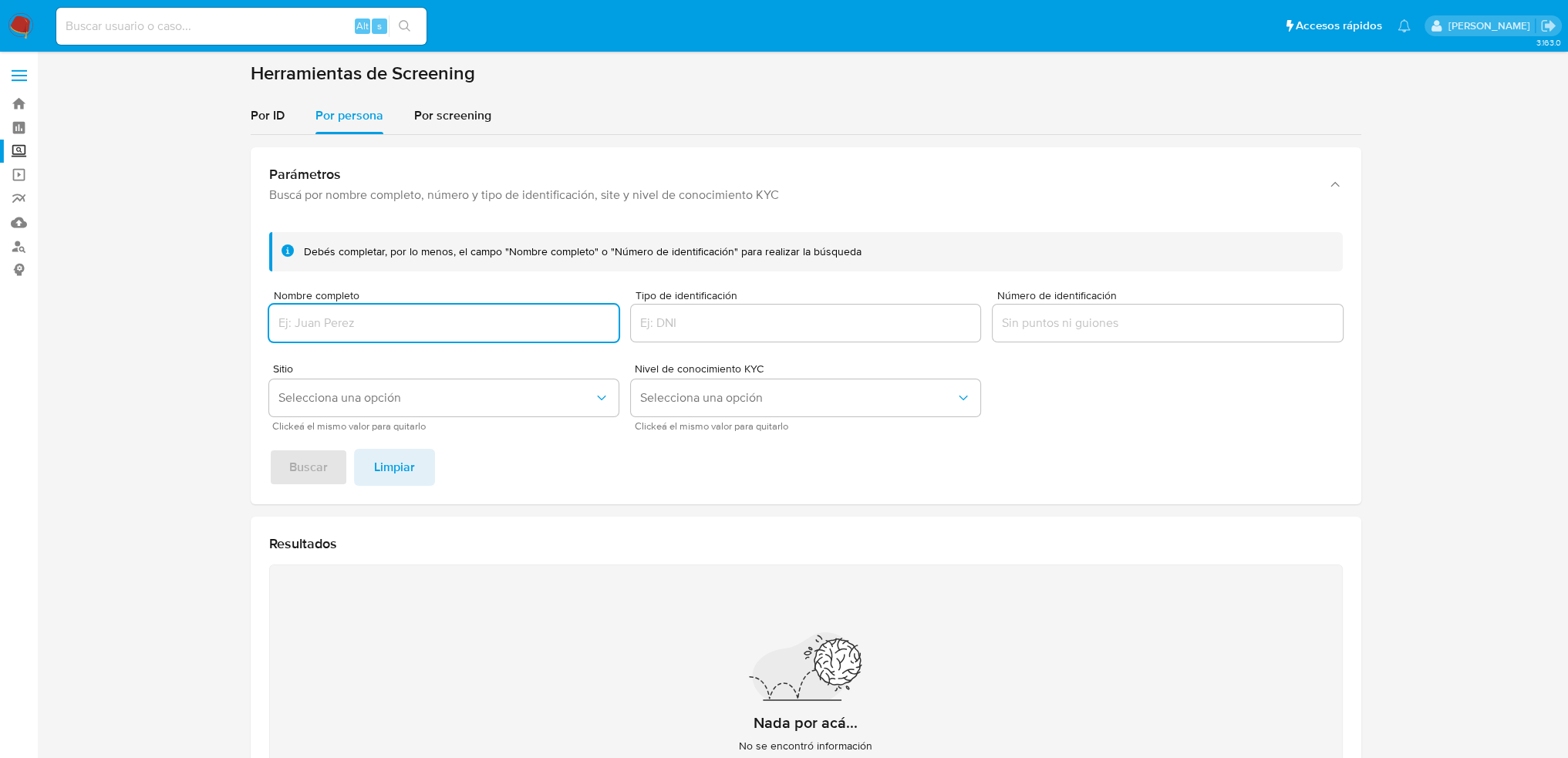
click at [494, 327] on input "Nombre completo" at bounding box center [443, 323] width 349 height 20
click at [420, 315] on input "Nombre completo" at bounding box center [443, 323] width 349 height 20
paste input "VALERIA GUTIERREZ VALADEZ"
click at [333, 327] on input "VALERIA GUTIERREZ VALADEZ" at bounding box center [443, 323] width 349 height 20
click at [487, 328] on input "VALERIA GUTIERREZ VALADEZ" at bounding box center [443, 323] width 349 height 20
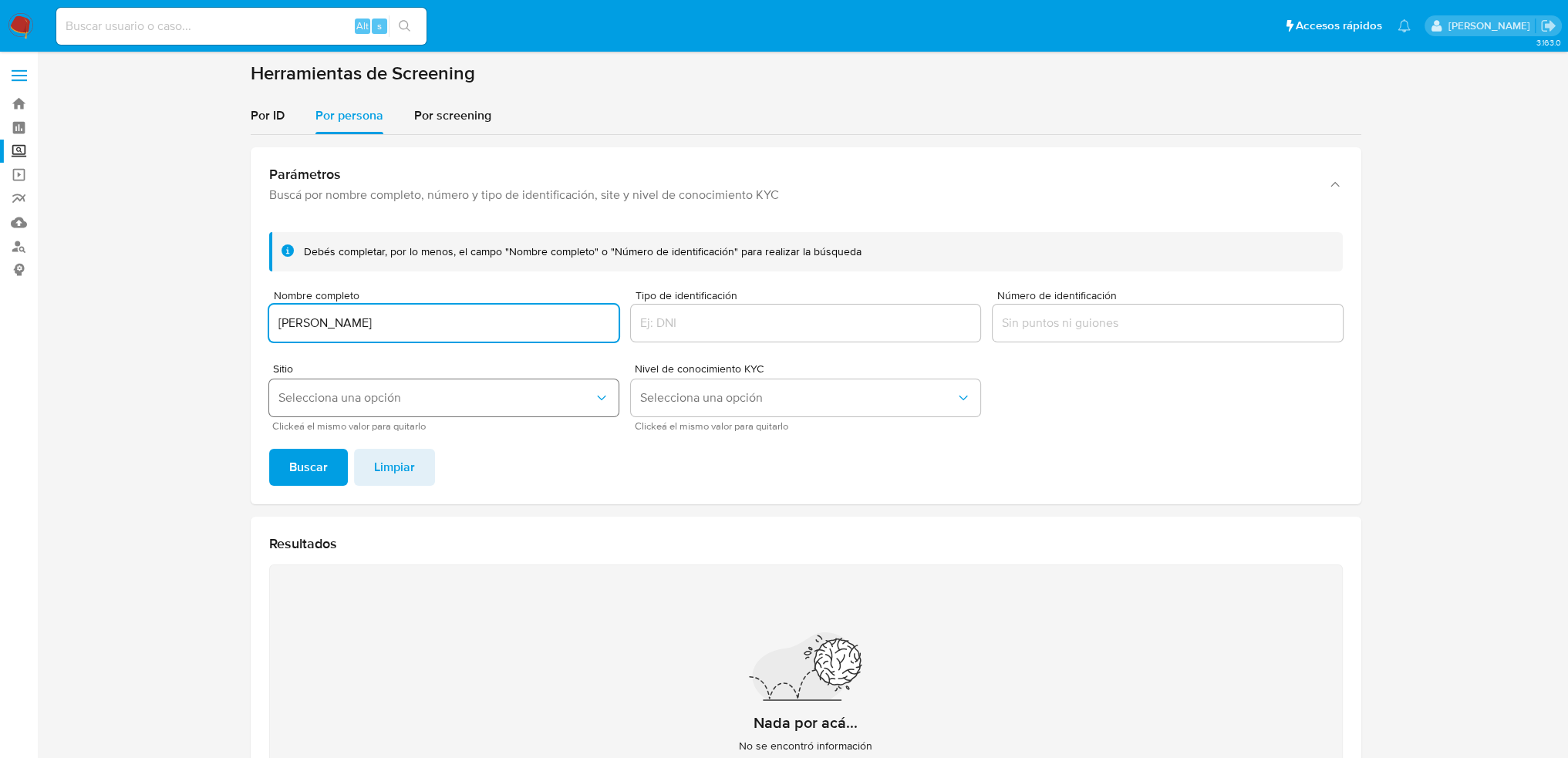
type input "VALERIA GUTIERREZ VALADEZ"
click at [352, 391] on span "Selecciona una opción" at bounding box center [436, 398] width 316 height 15
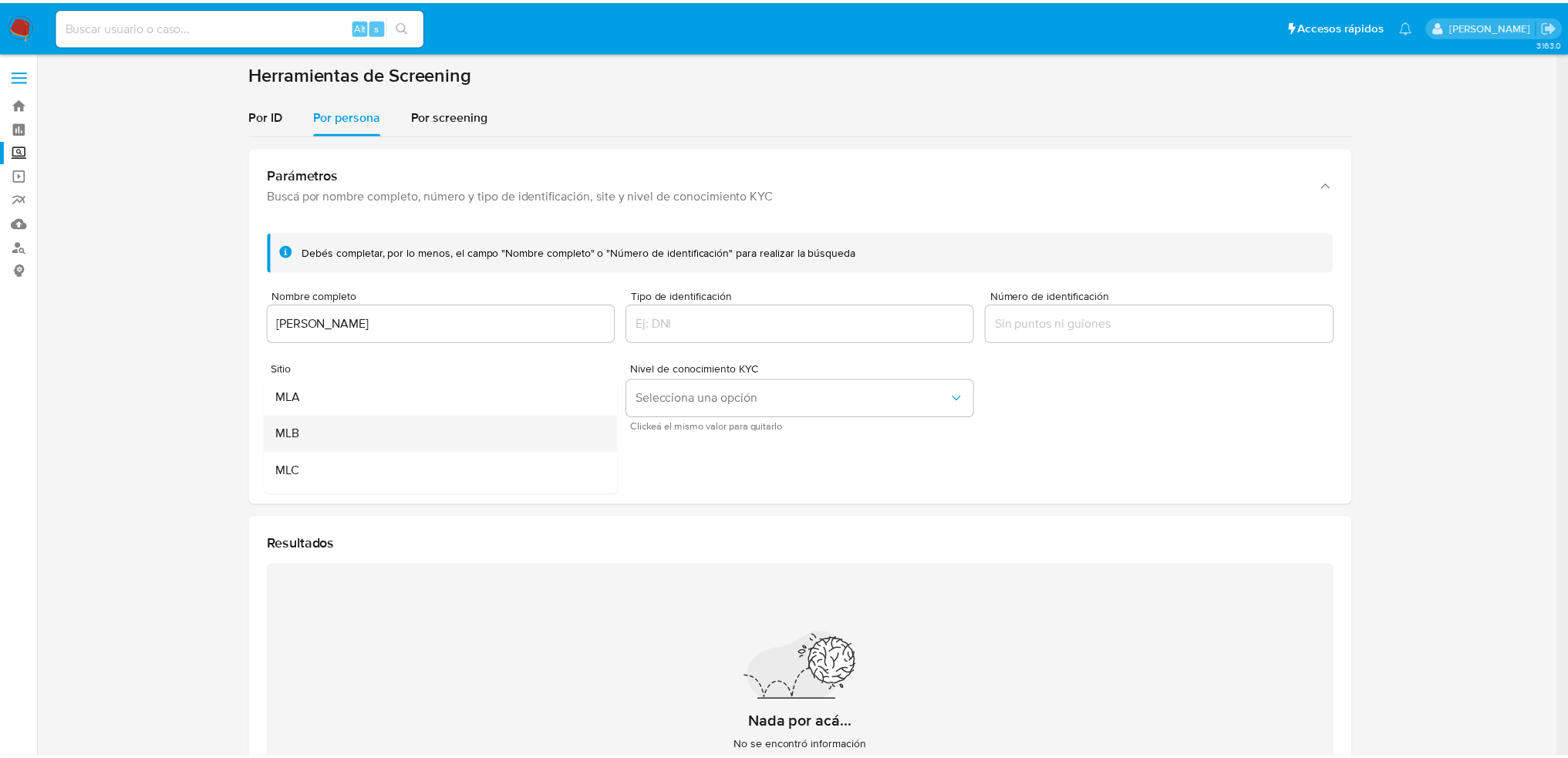
scroll to position [106, 0]
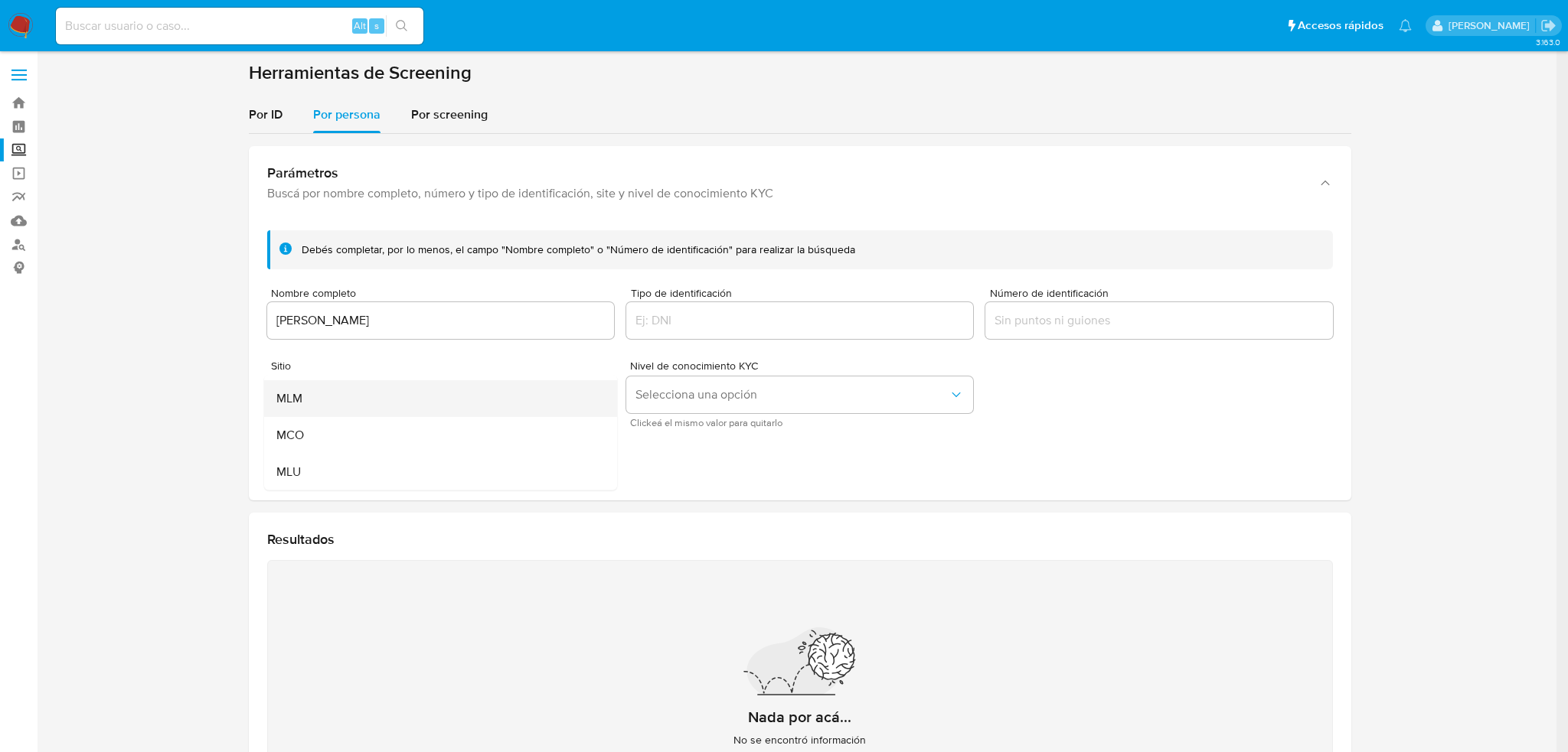
click at [322, 402] on div "MLM" at bounding box center [436, 399] width 319 height 37
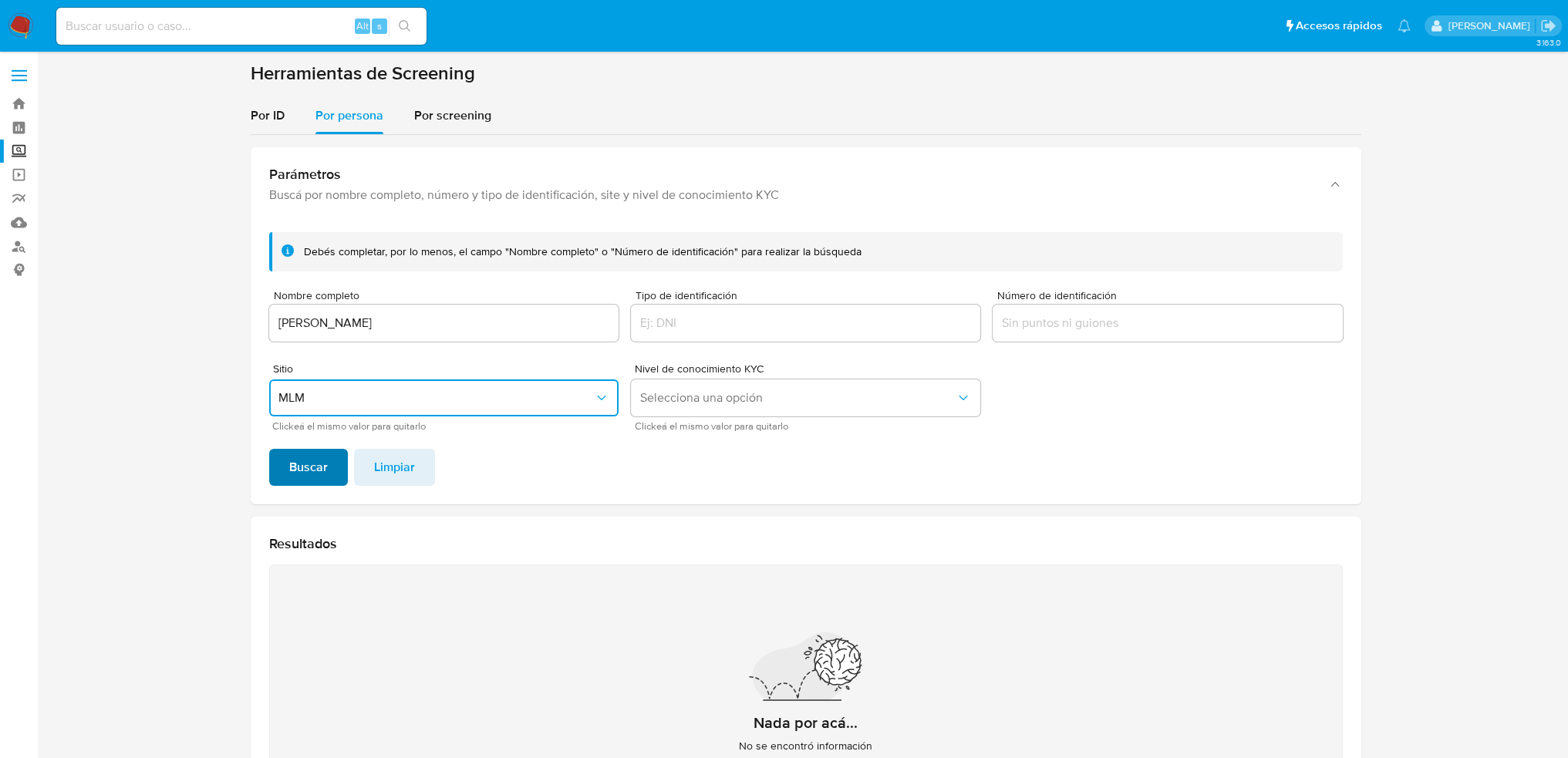
click at [312, 463] on span "Buscar" at bounding box center [308, 467] width 39 height 34
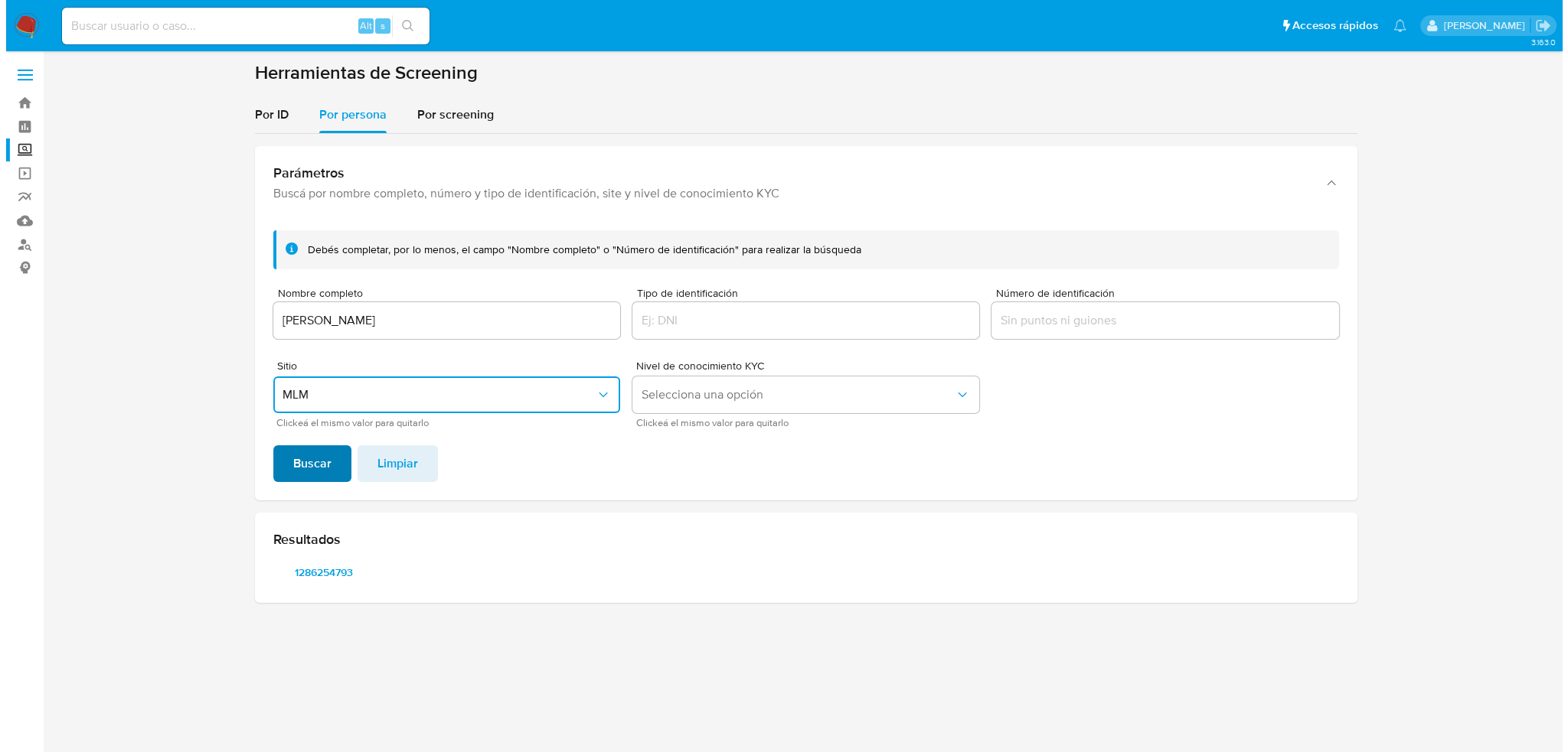
scroll to position [0, 0]
click at [334, 575] on span "1286254793" at bounding box center [323, 573] width 80 height 22
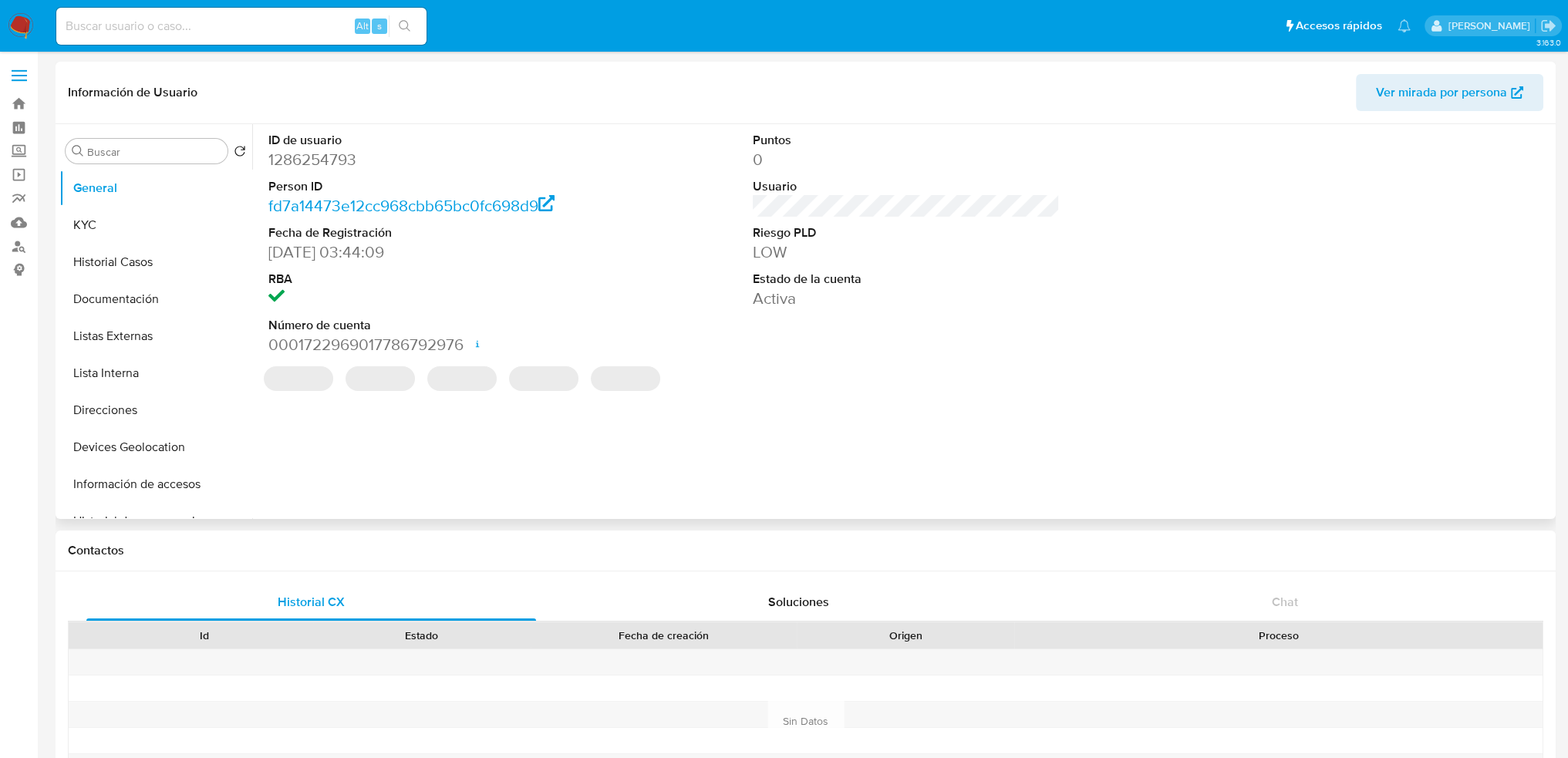
select select "10"
click at [111, 229] on button "KYC" at bounding box center [150, 225] width 181 height 37
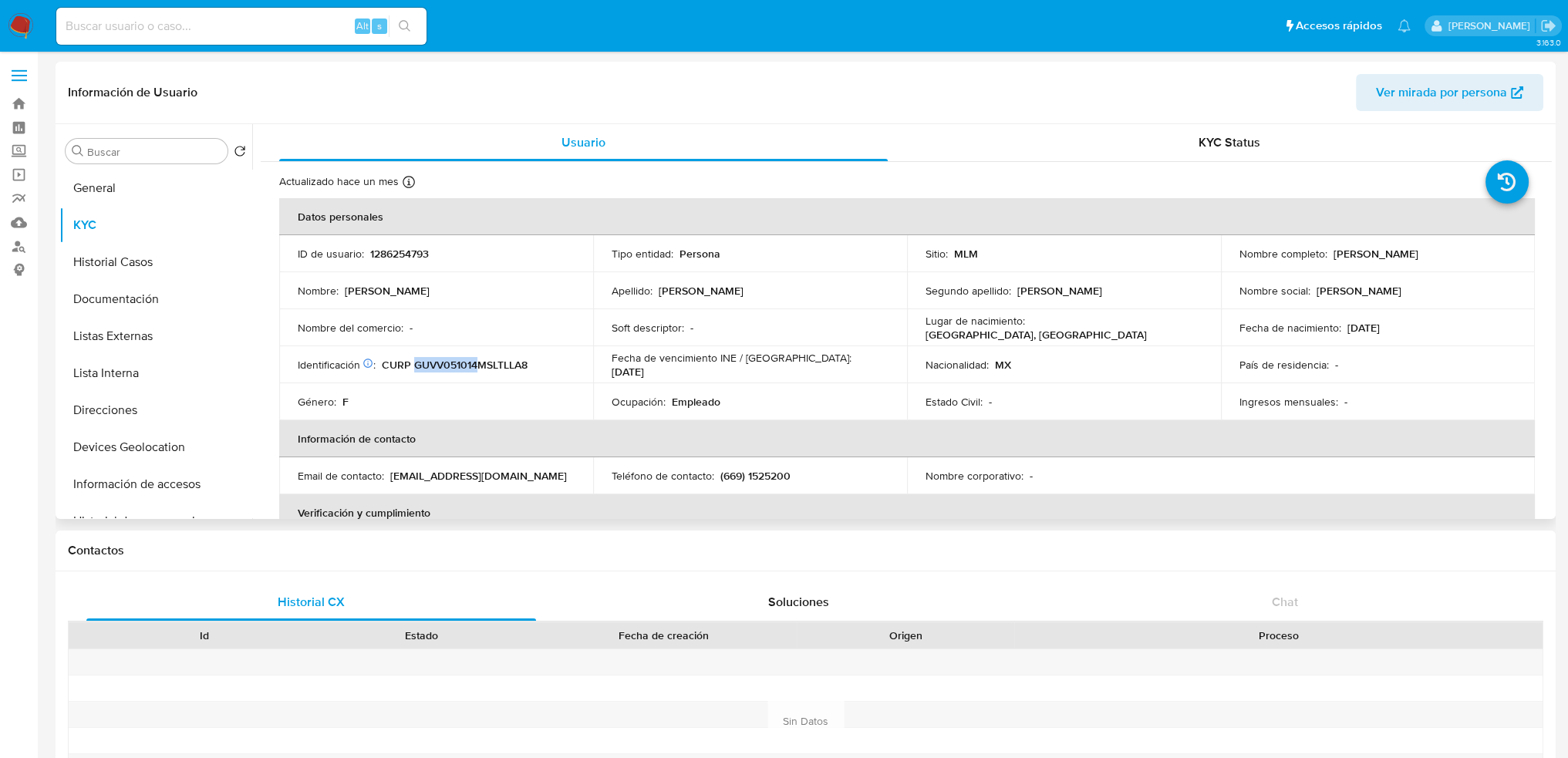
drag, startPoint x: 414, startPoint y: 364, endPoint x: 478, endPoint y: 364, distance: 64.0
click at [478, 364] on p "CURP GUVV051014MSLTLLA8" at bounding box center [455, 364] width 146 height 14
click at [400, 249] on p "1286254793" at bounding box center [400, 254] width 59 height 14
copy p "1286254793"
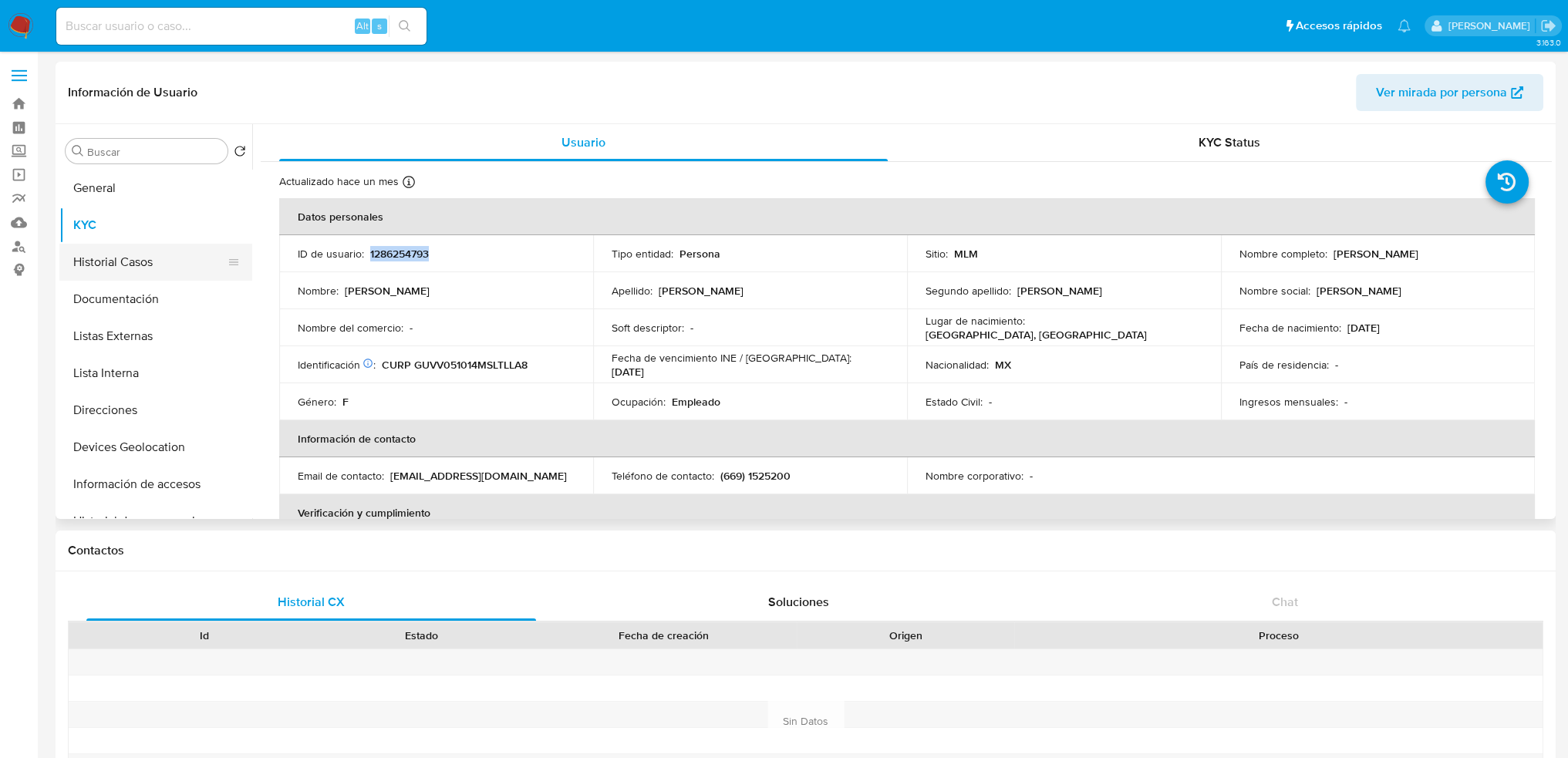
click at [149, 269] on button "Historial Casos" at bounding box center [150, 262] width 181 height 37
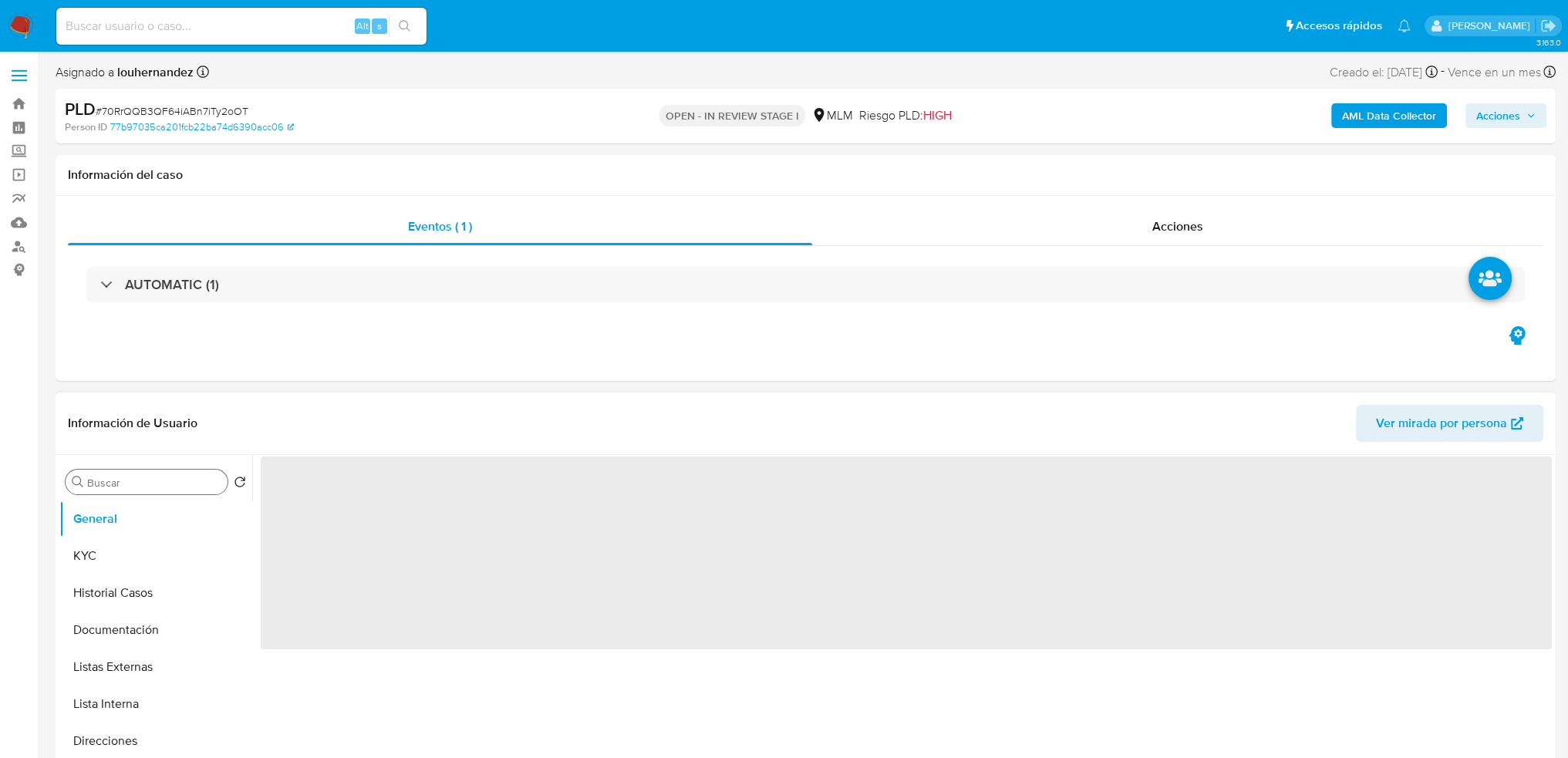
select select "10"
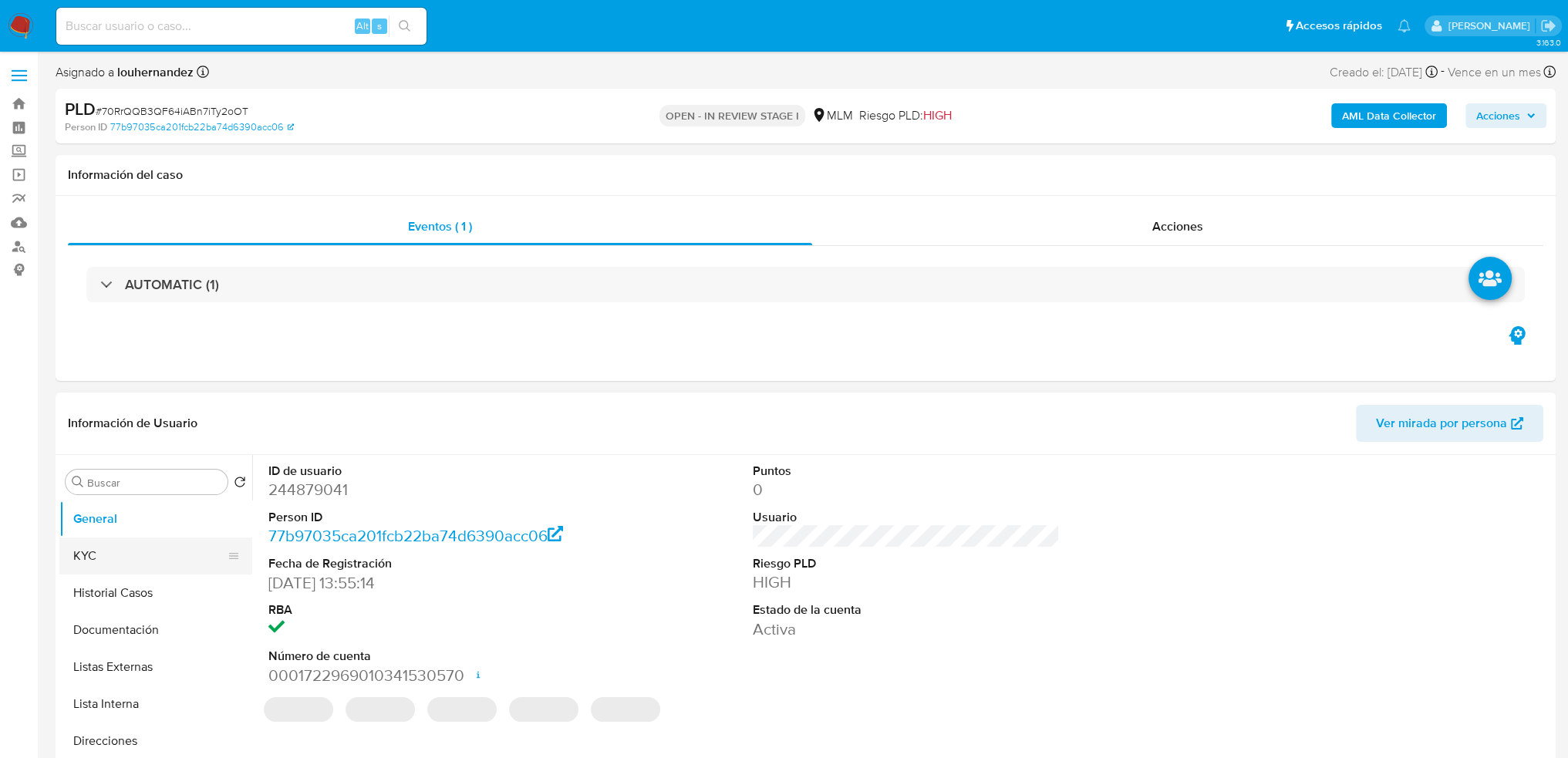
click at [118, 546] on button "KYC" at bounding box center [150, 556] width 181 height 37
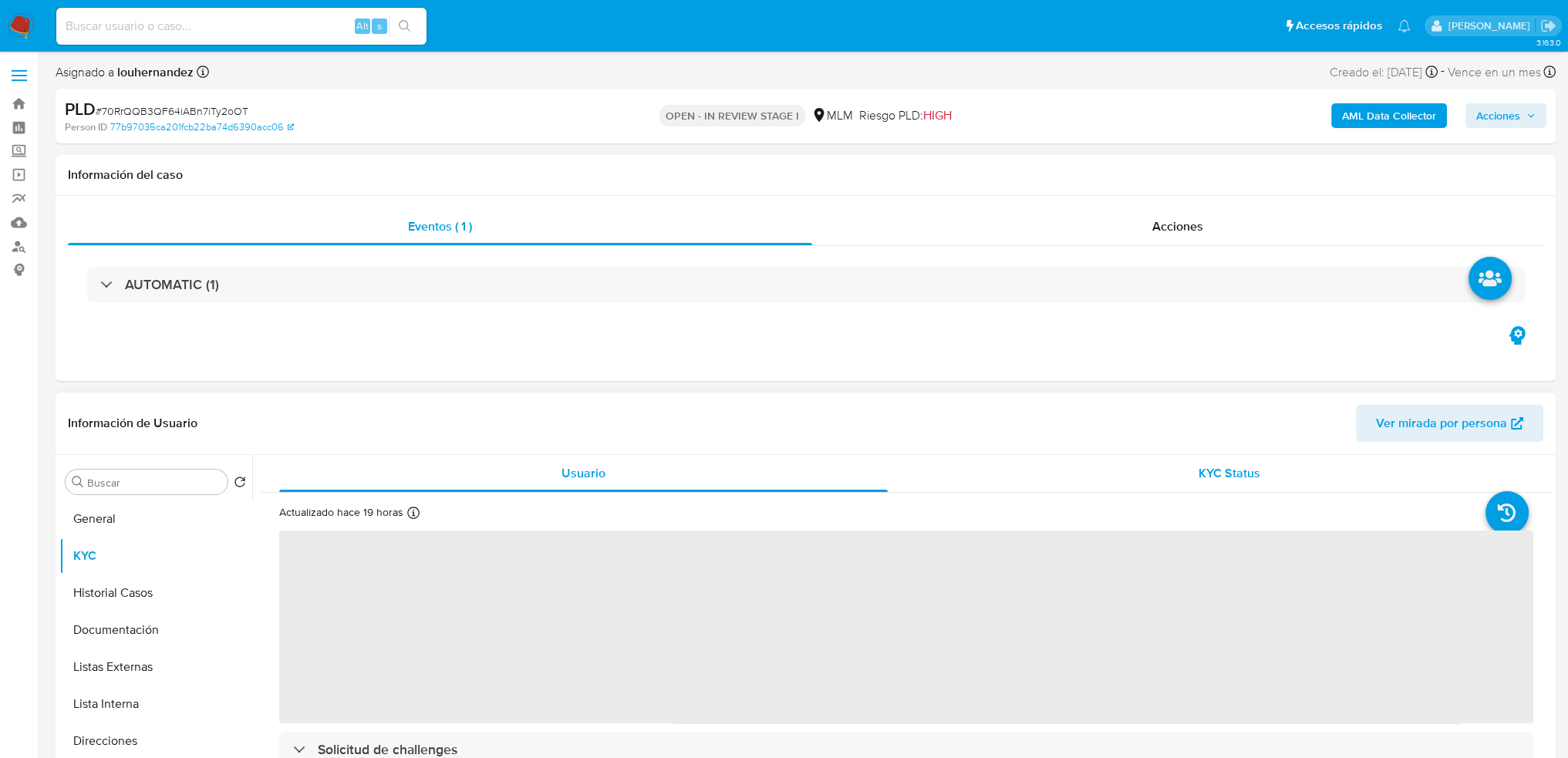
click at [1162, 482] on div "KYC Status" at bounding box center [1229, 473] width 609 height 37
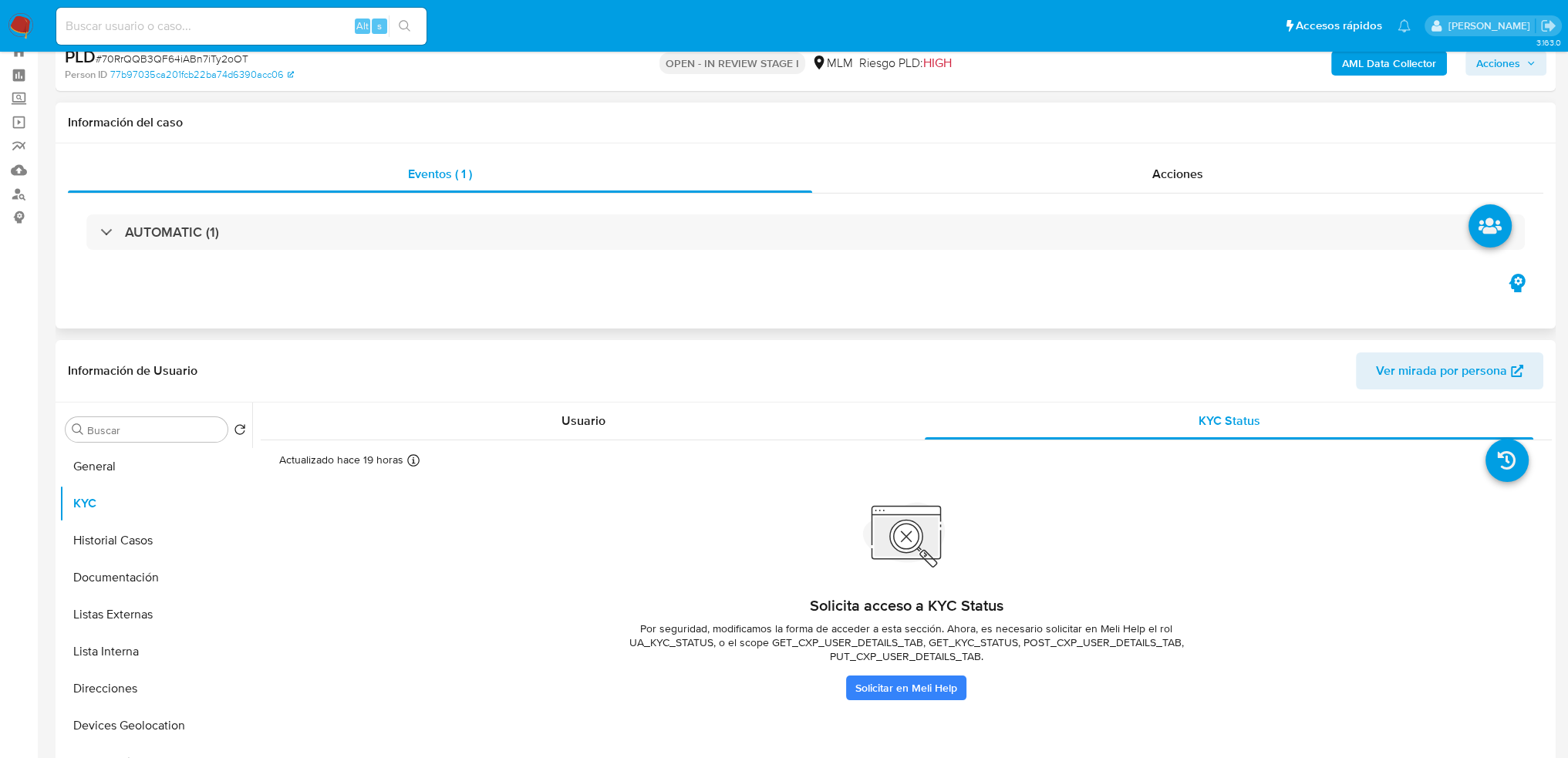
scroll to position [77, 0]
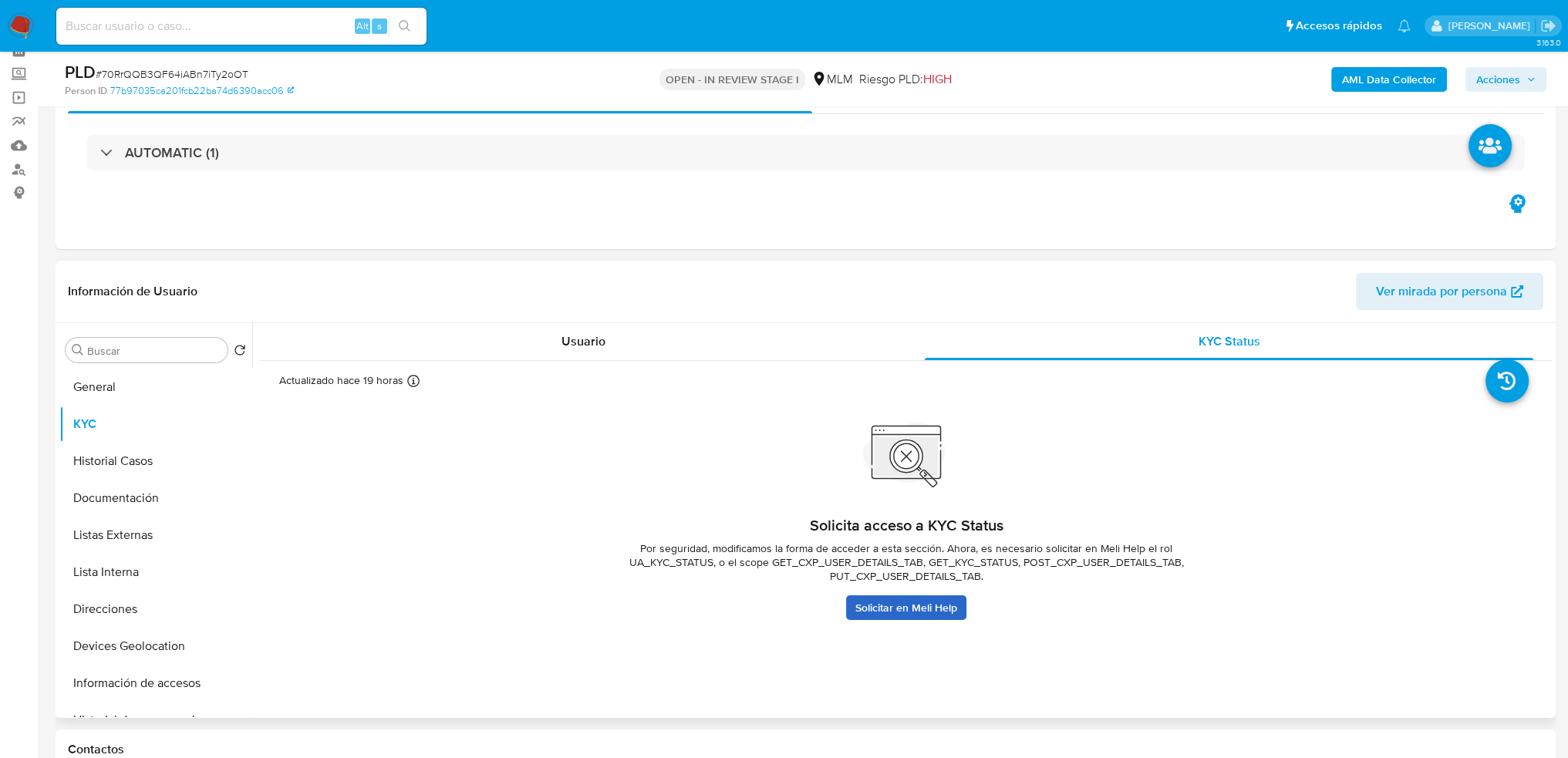
click at [922, 606] on link "Solicitar en Meli Help" at bounding box center [906, 607] width 121 height 24
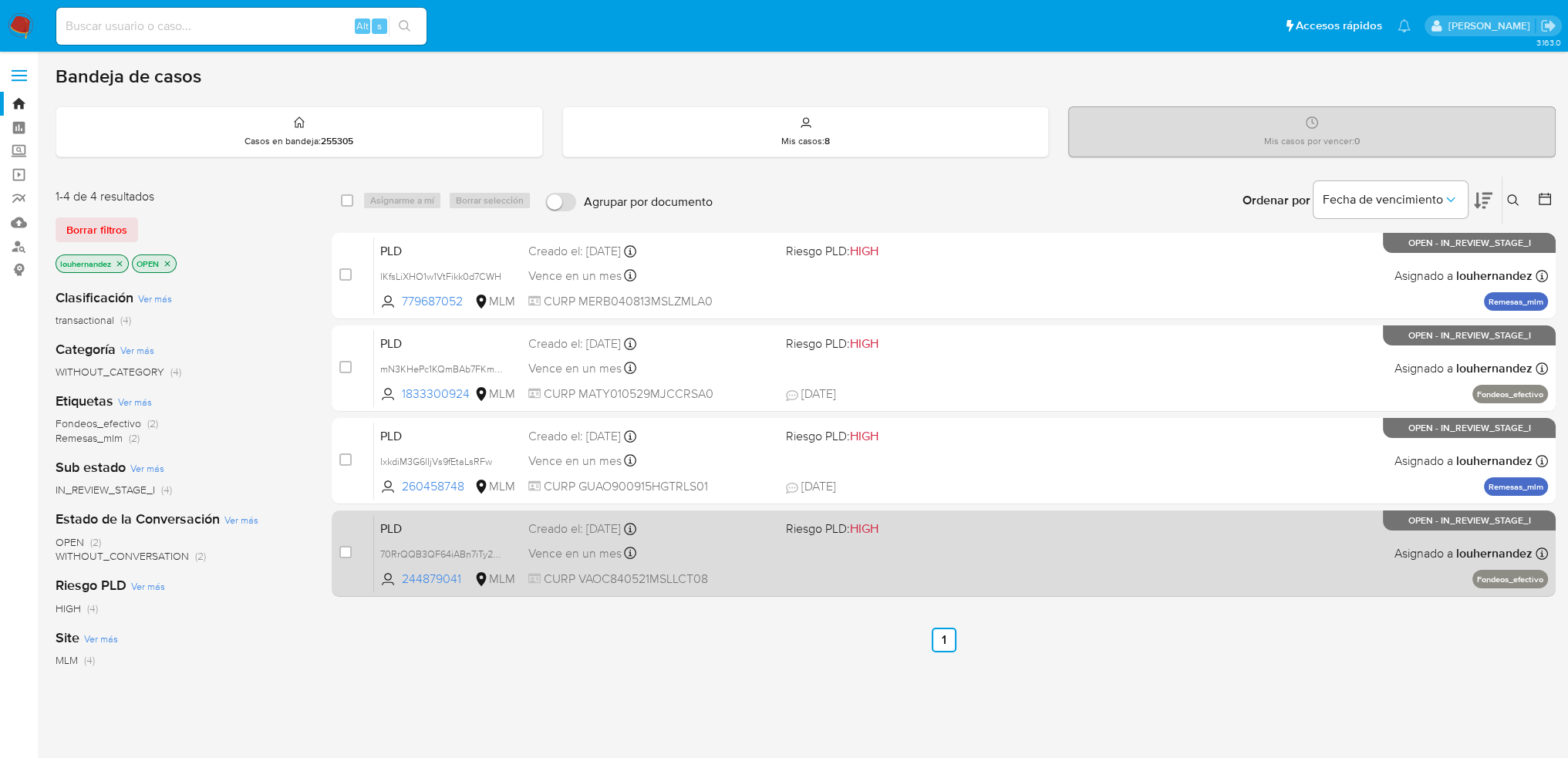
click at [709, 559] on div "Vence en un mes Vence el [DATE] 02:06:41" at bounding box center [652, 553] width 246 height 21
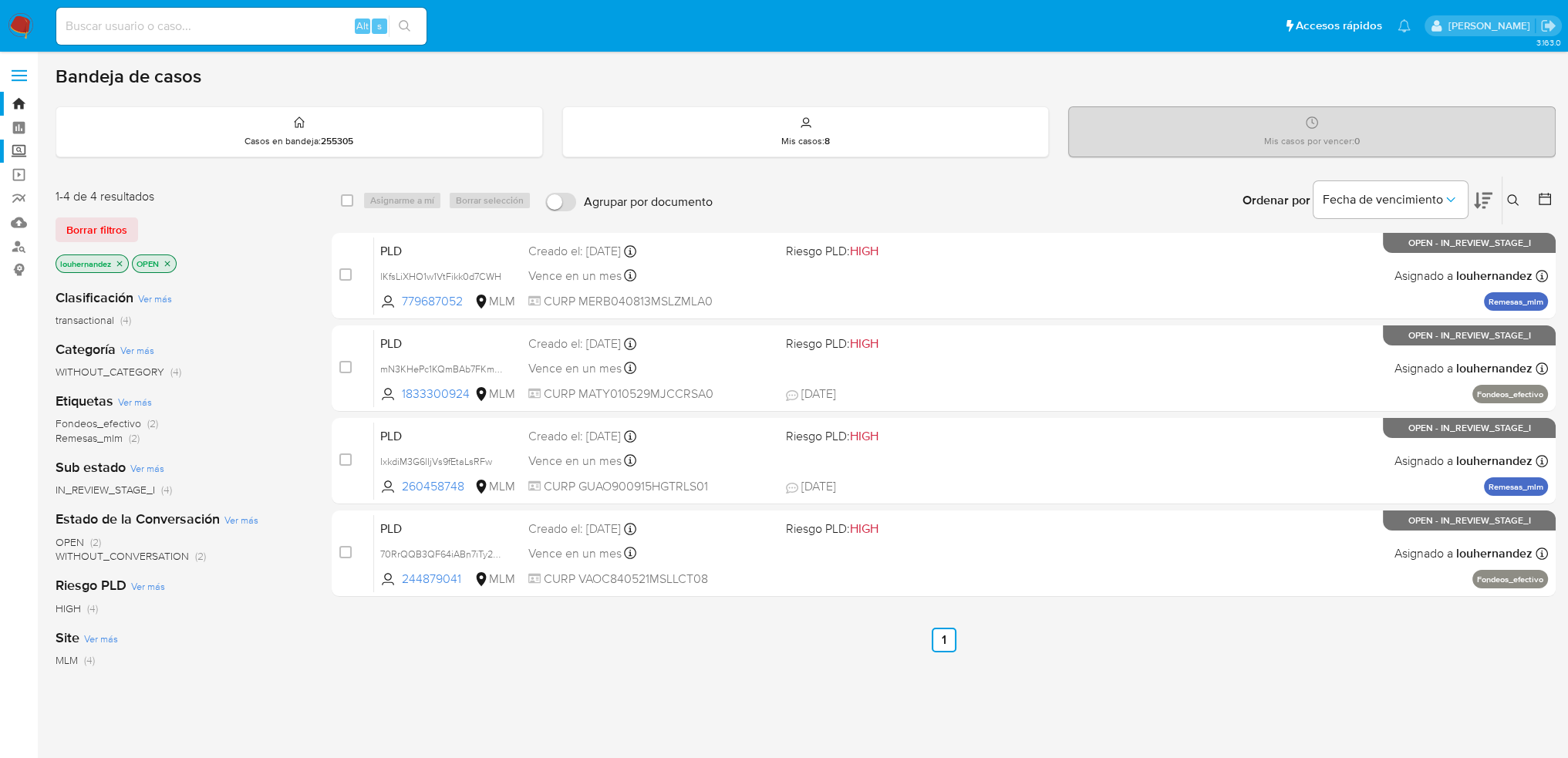
click at [23, 147] on label "Screening" at bounding box center [91, 152] width 183 height 24
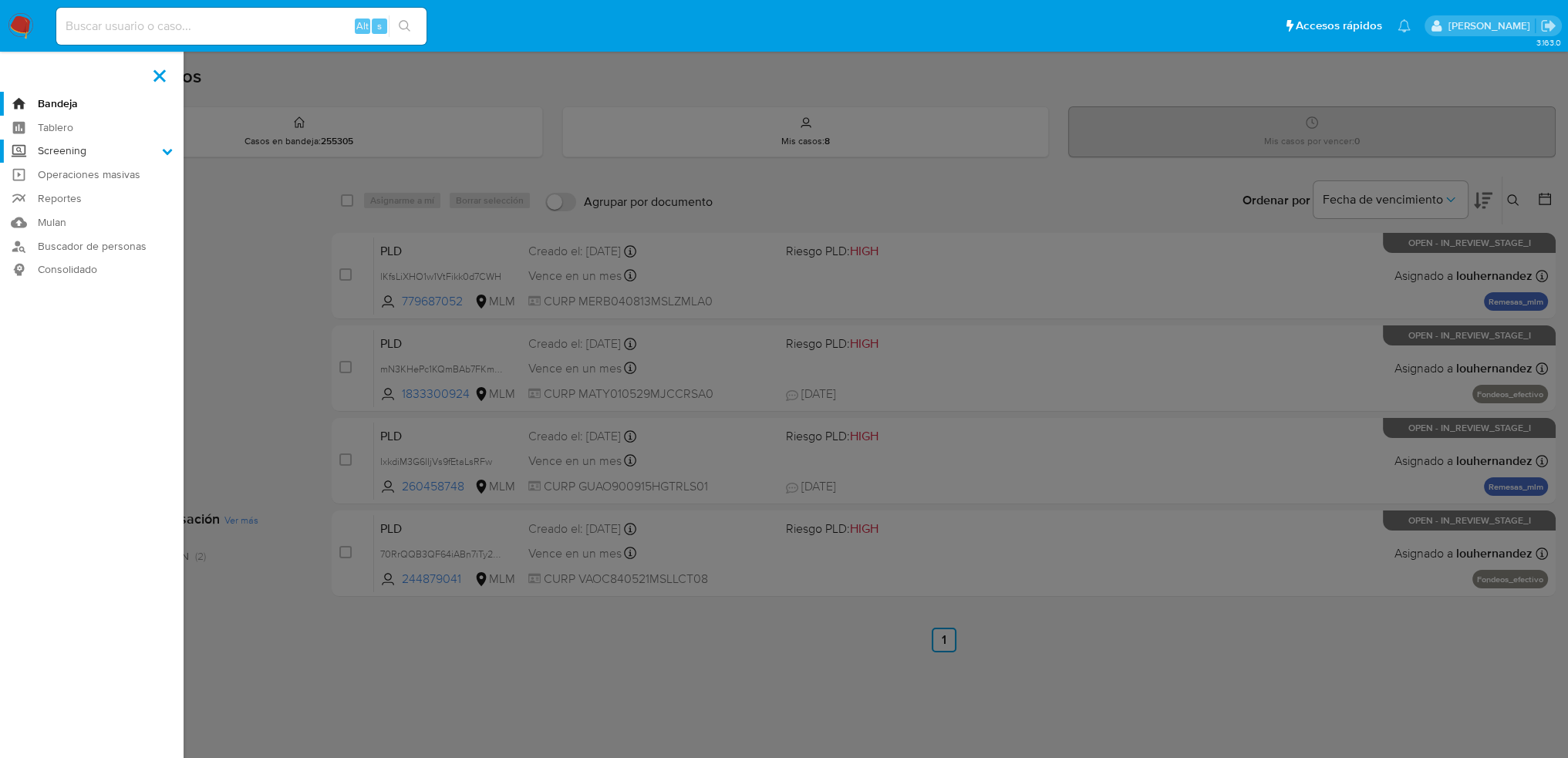
click at [0, 0] on input "Screening" at bounding box center [0, 0] width 0 height 0
click at [74, 209] on link "Herramientas" at bounding box center [91, 211] width 183 height 19
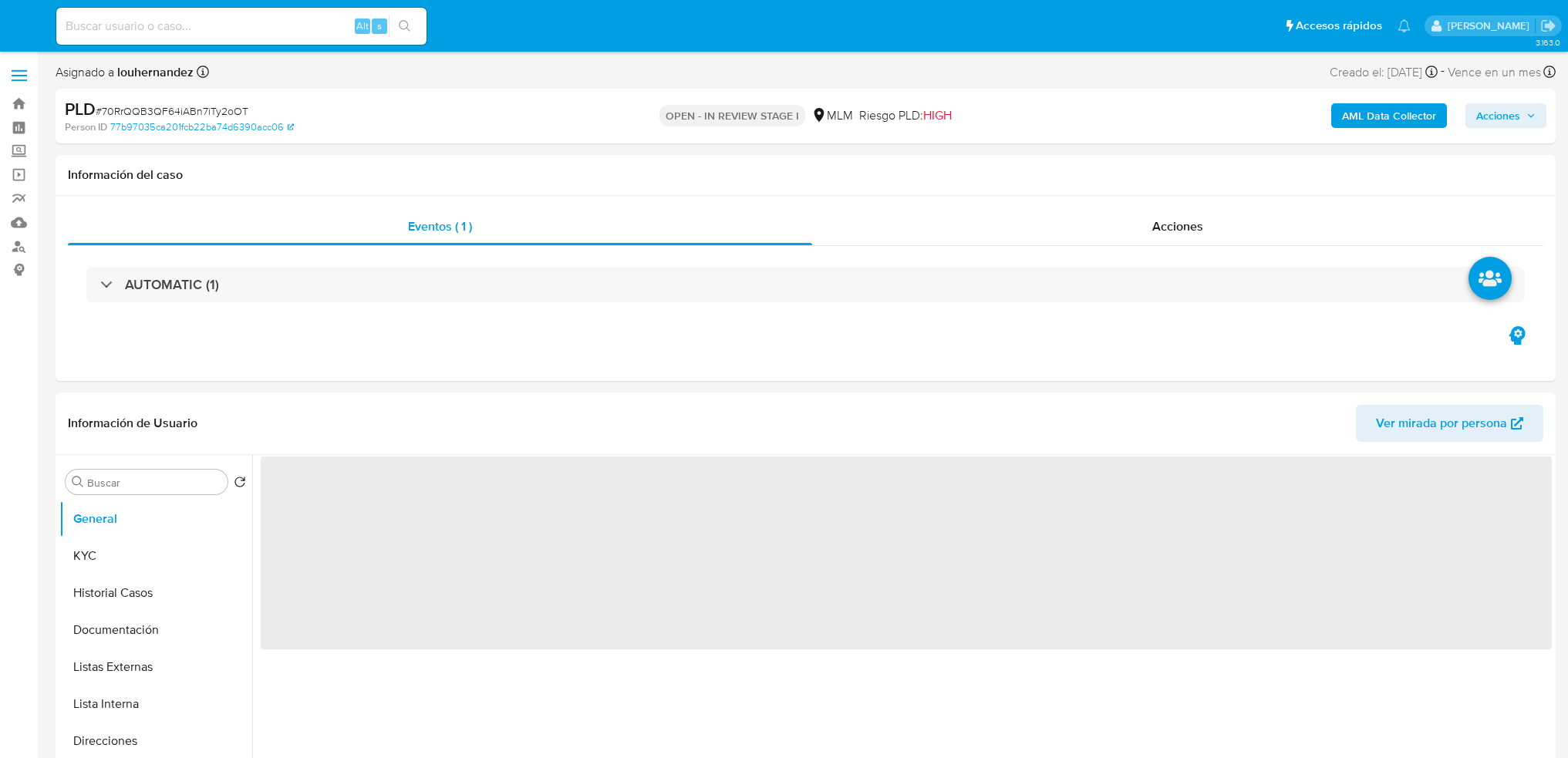
select select "10"
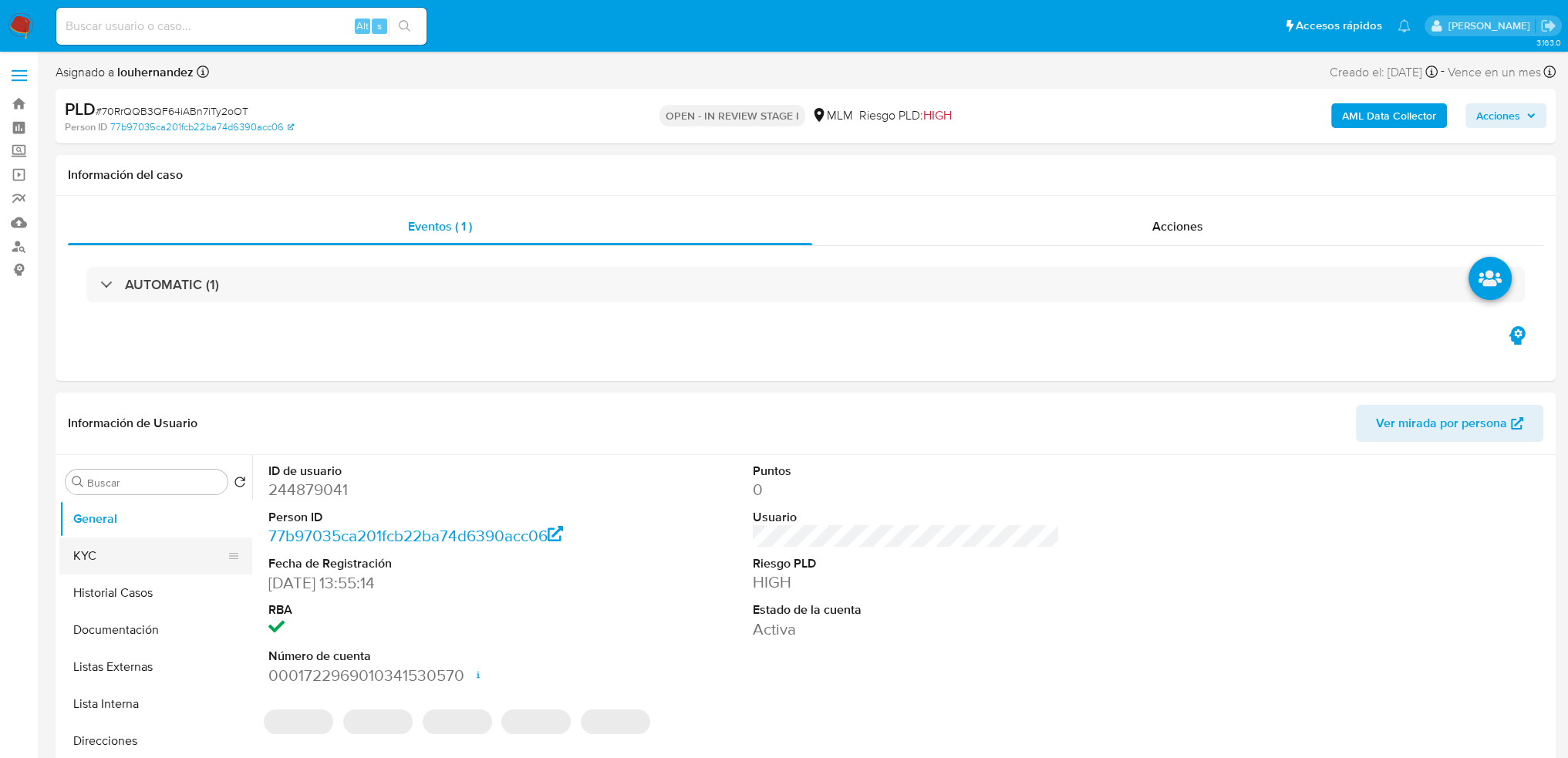
click at [151, 566] on button "KYC" at bounding box center [150, 556] width 181 height 37
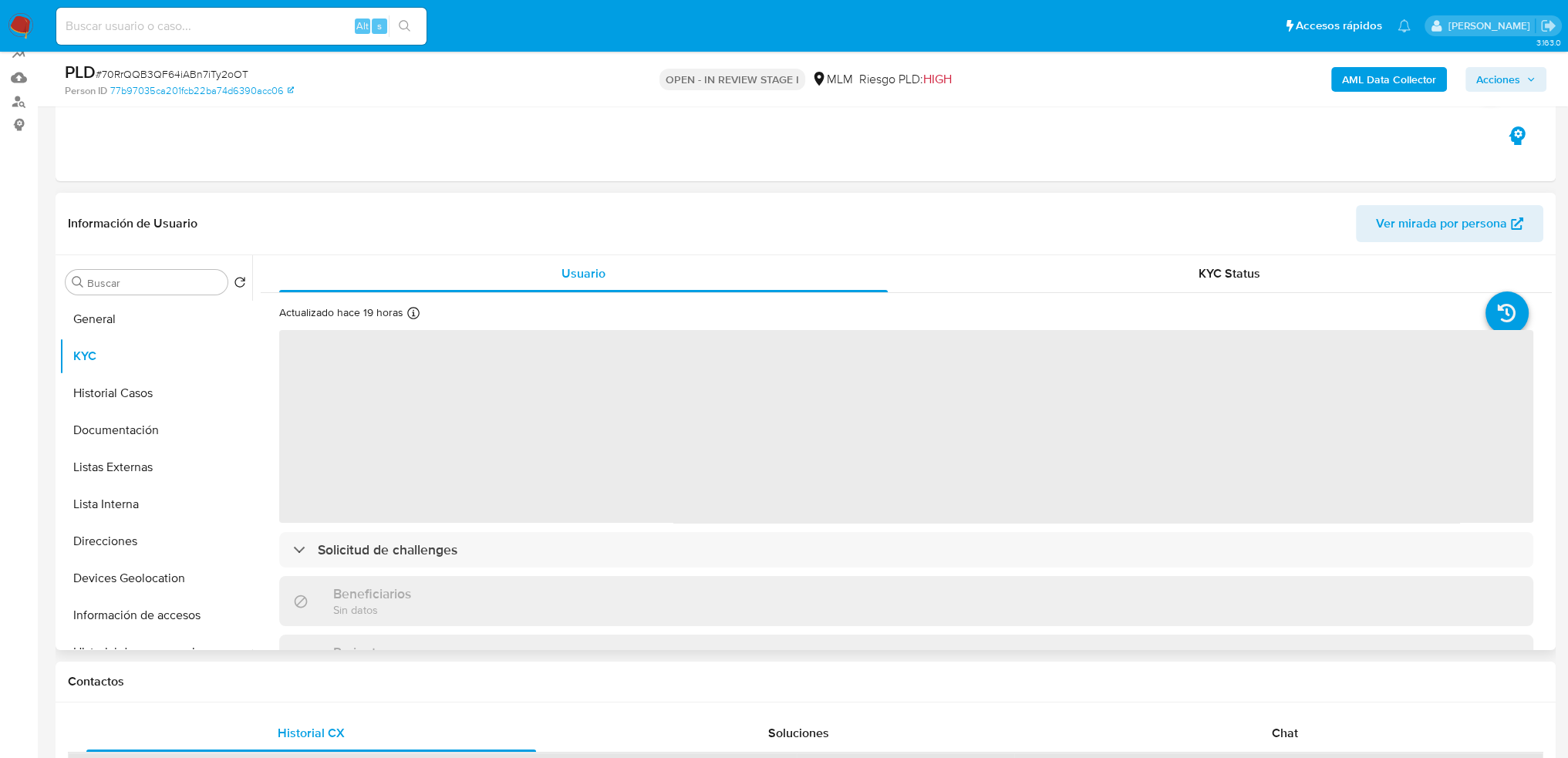
scroll to position [154, 0]
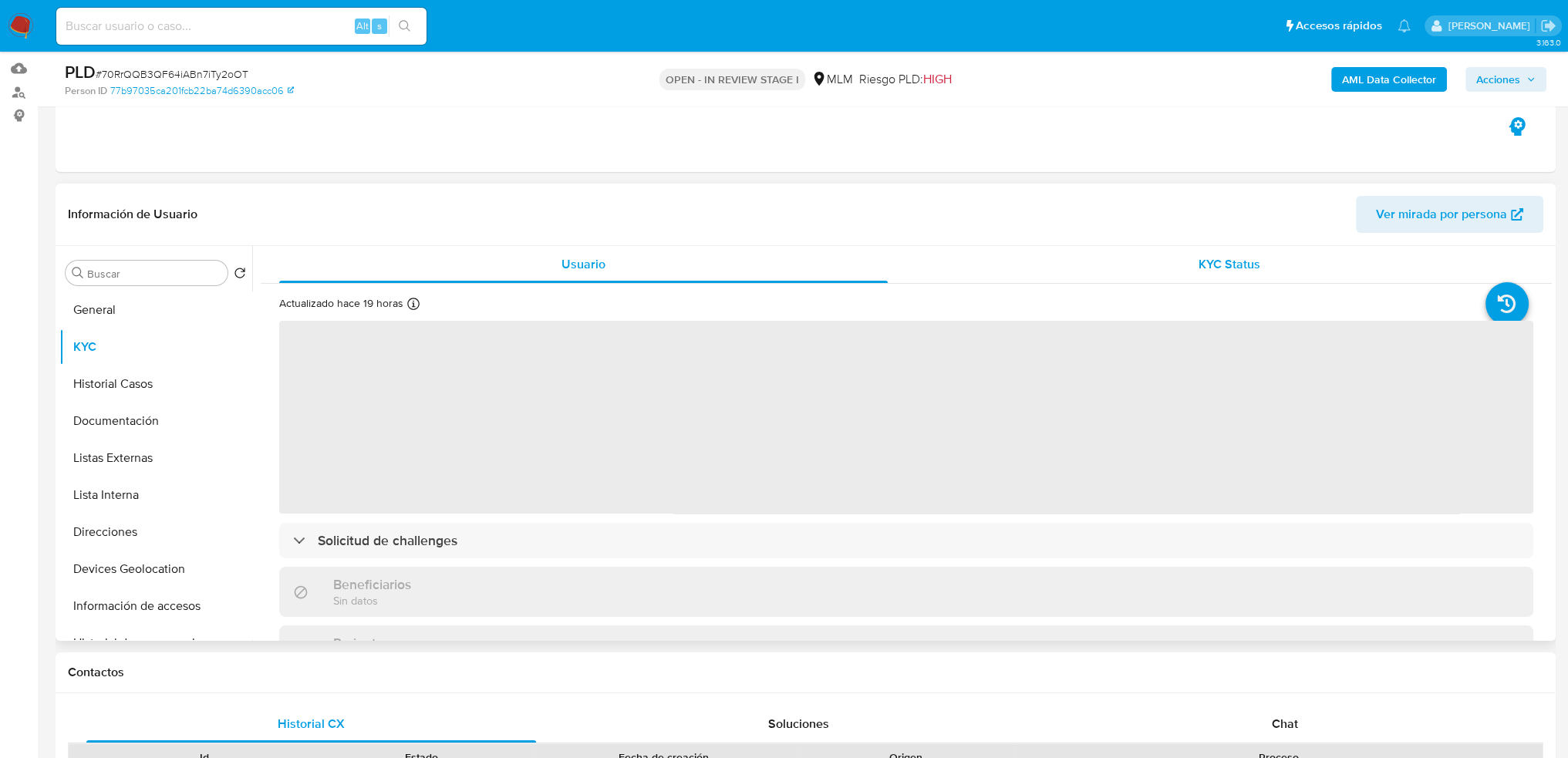
click at [1179, 265] on div "KYC Status" at bounding box center [1229, 265] width 609 height 37
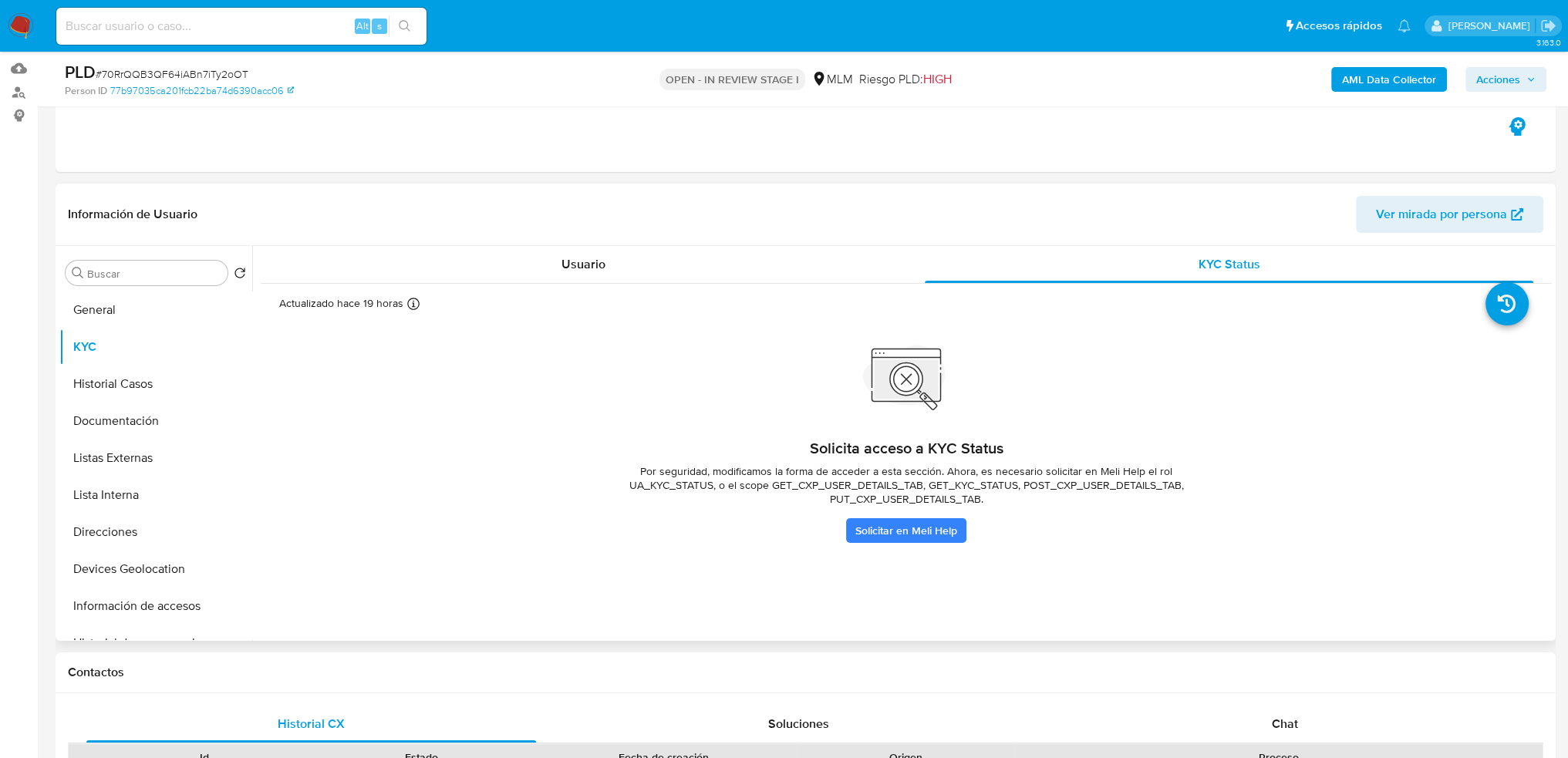
drag, startPoint x: 1126, startPoint y: 469, endPoint x: 1207, endPoint y: 467, distance: 81.0
click at [1207, 467] on span "Por seguridad, modificamos la forma de acceder a esta sección. Ahora, es necesa…" at bounding box center [906, 485] width 617 height 42
click at [917, 534] on link "Solicitar en Meli Help" at bounding box center [906, 530] width 121 height 24
click at [108, 313] on button "General" at bounding box center [150, 310] width 181 height 37
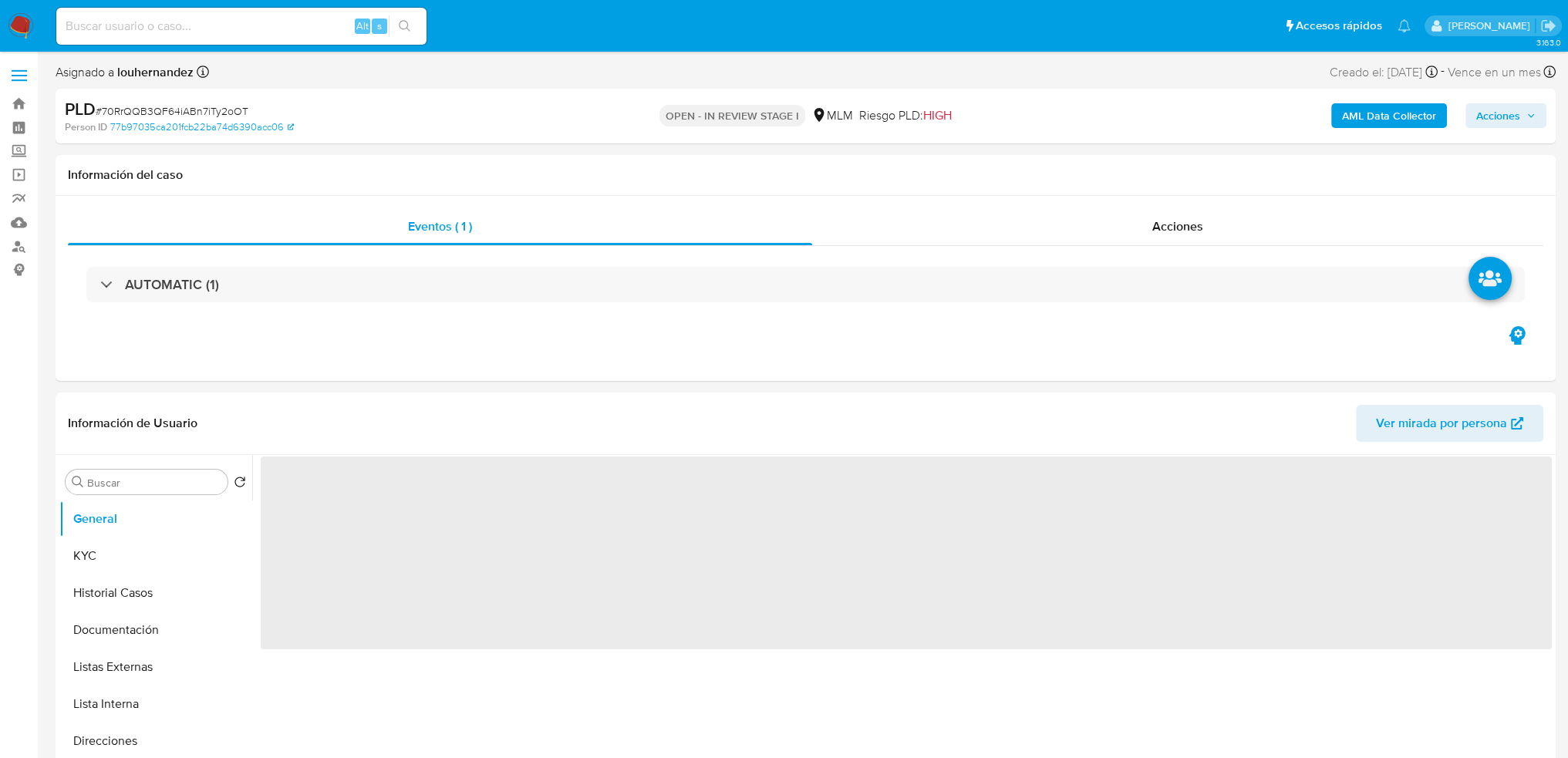
select select "10"
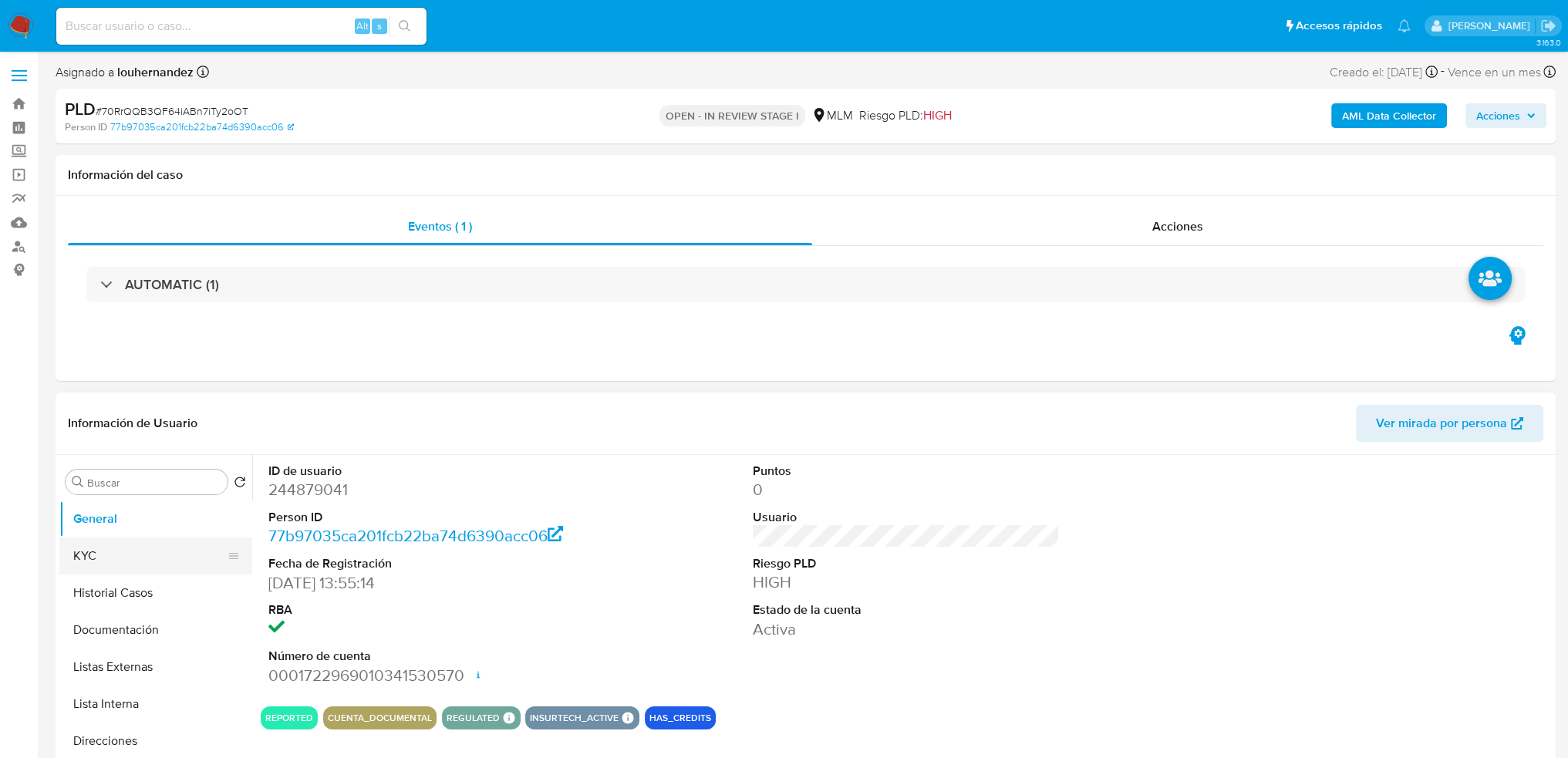
click at [138, 561] on button "KYC" at bounding box center [150, 556] width 181 height 37
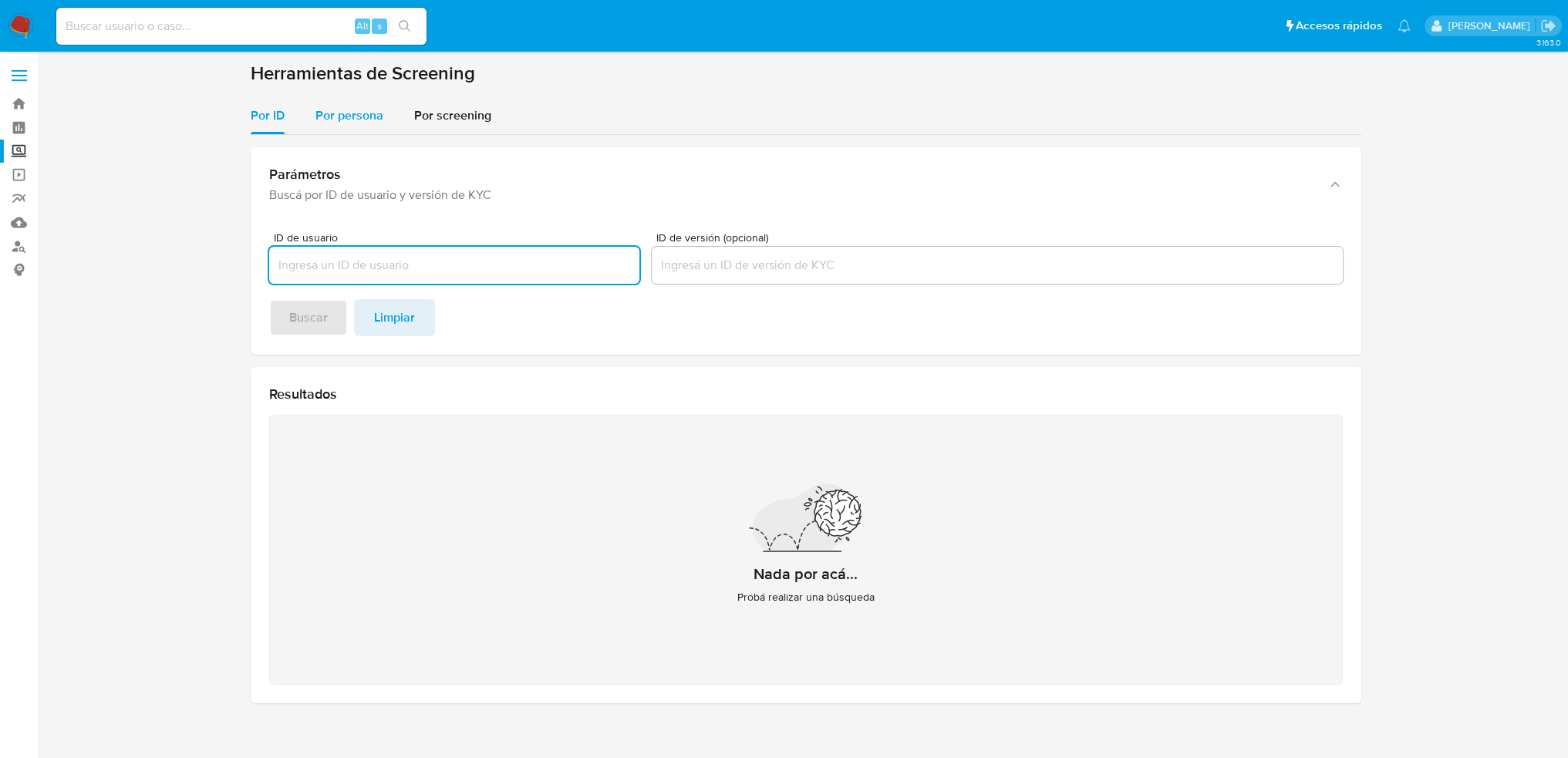
click at [391, 116] on button "Por persona" at bounding box center [349, 116] width 99 height 37
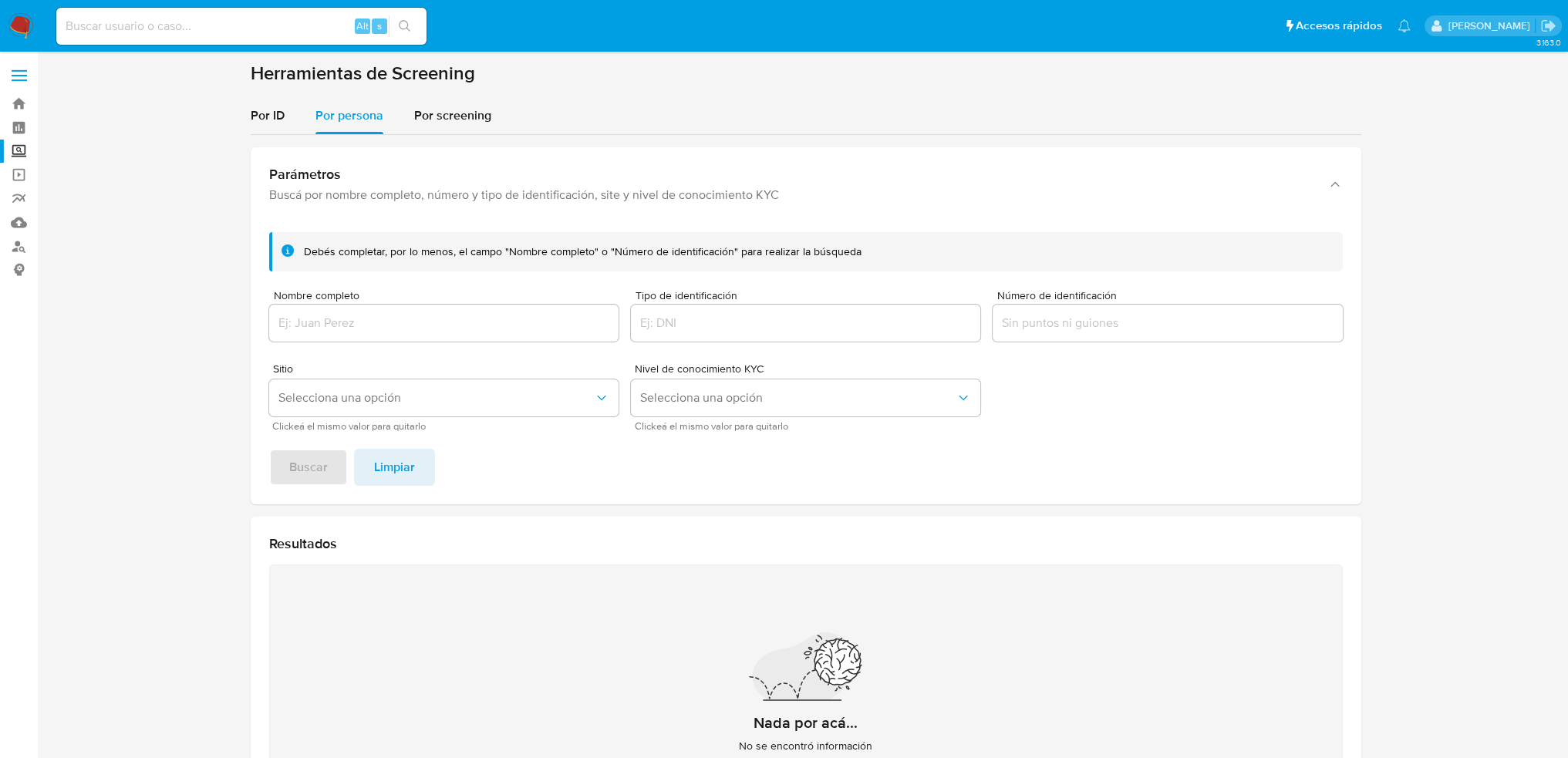
click at [329, 311] on div at bounding box center [443, 323] width 349 height 37
click at [339, 393] on span "Selecciona una opción" at bounding box center [436, 398] width 316 height 15
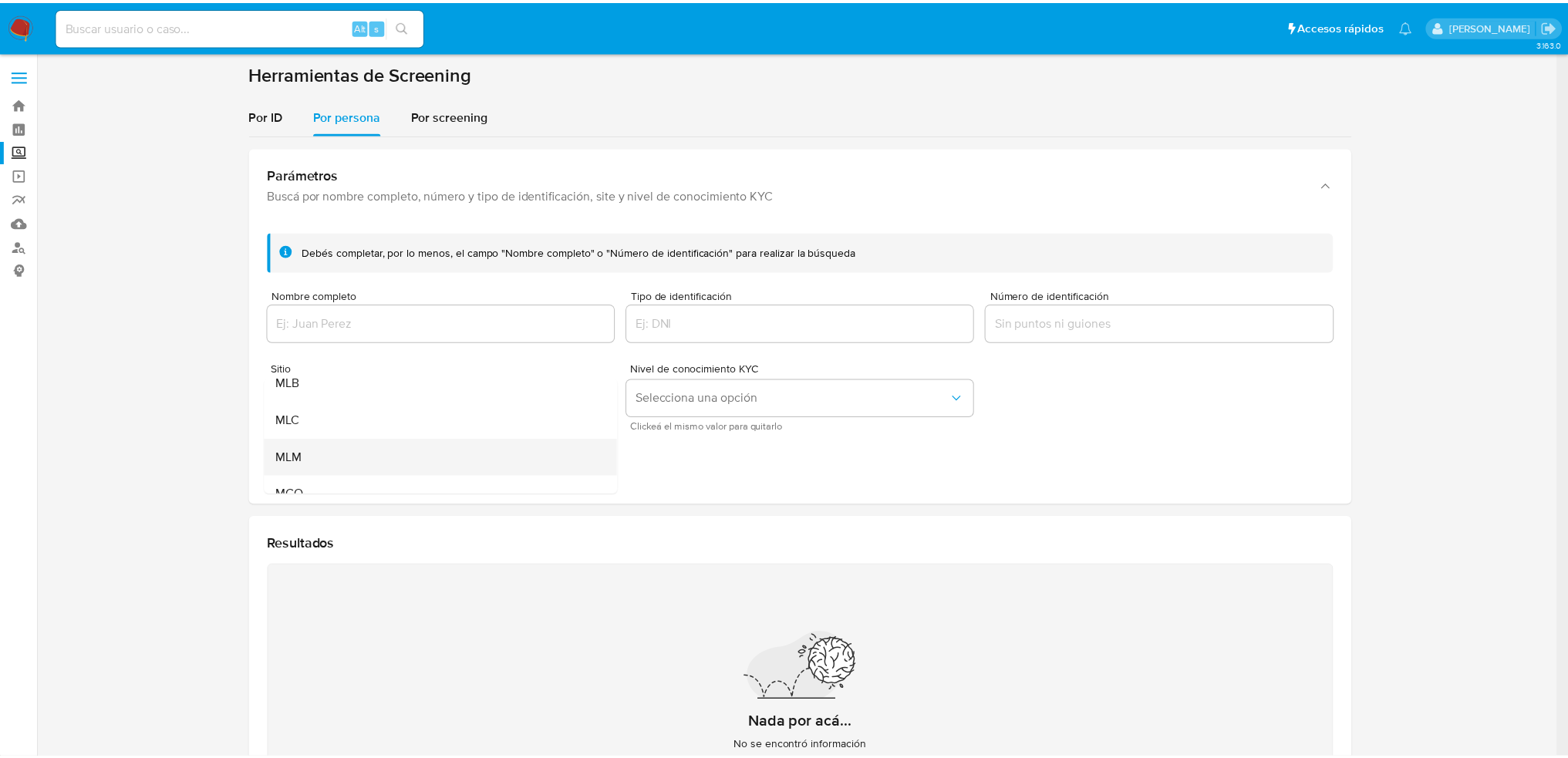
scroll to position [77, 0]
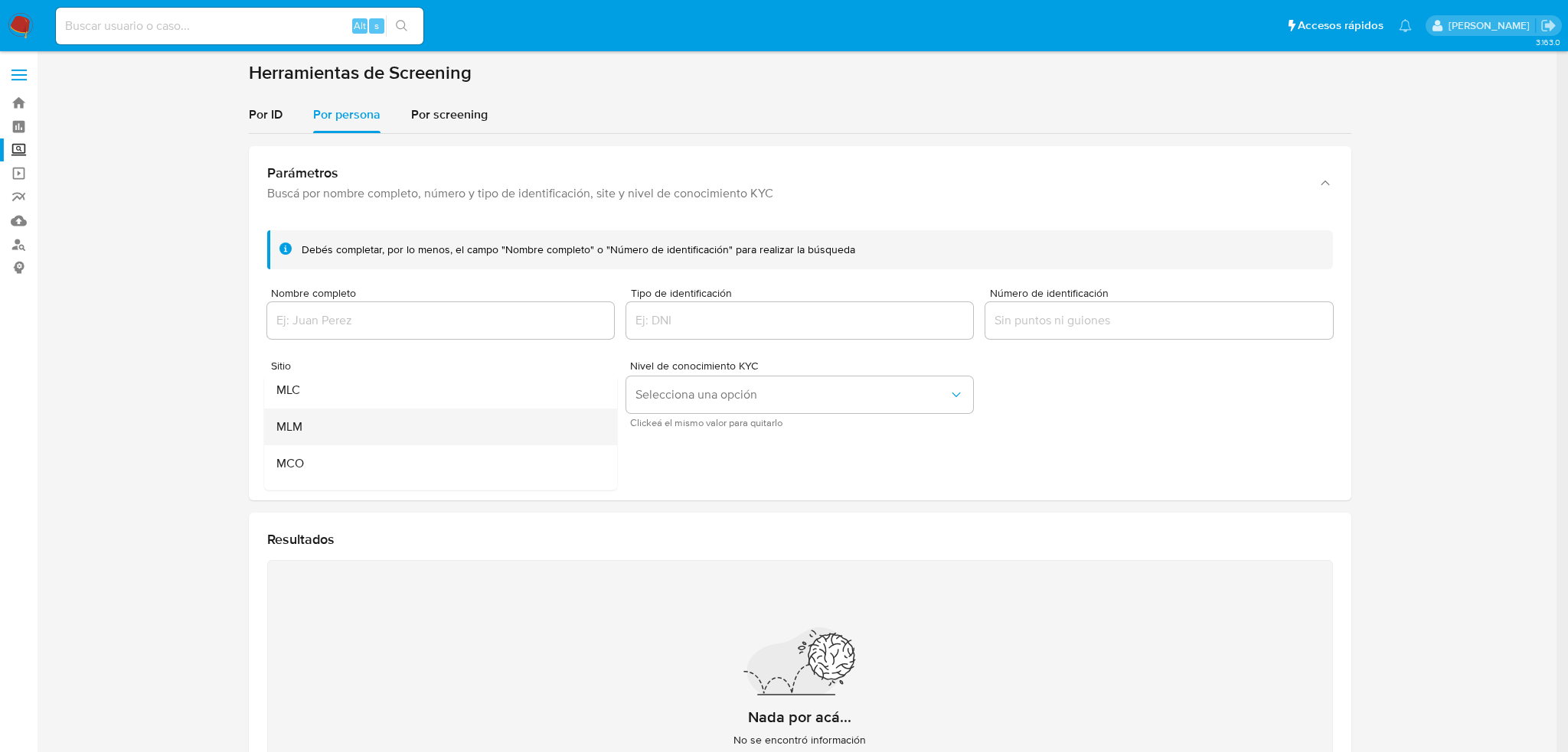
click at [306, 420] on div "MLM" at bounding box center [436, 427] width 319 height 37
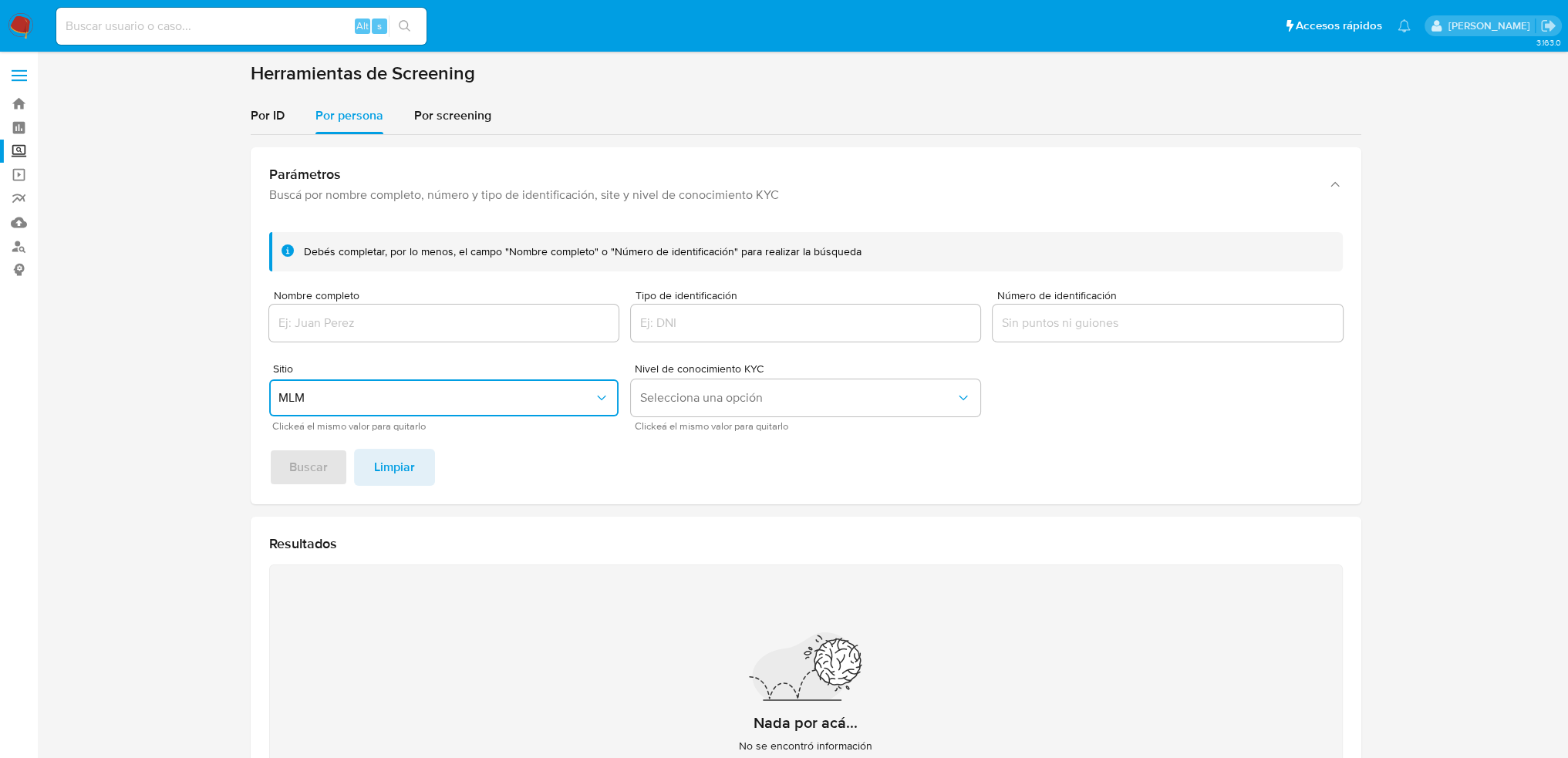
click at [356, 329] on input "Nombre completo" at bounding box center [443, 323] width 349 height 20
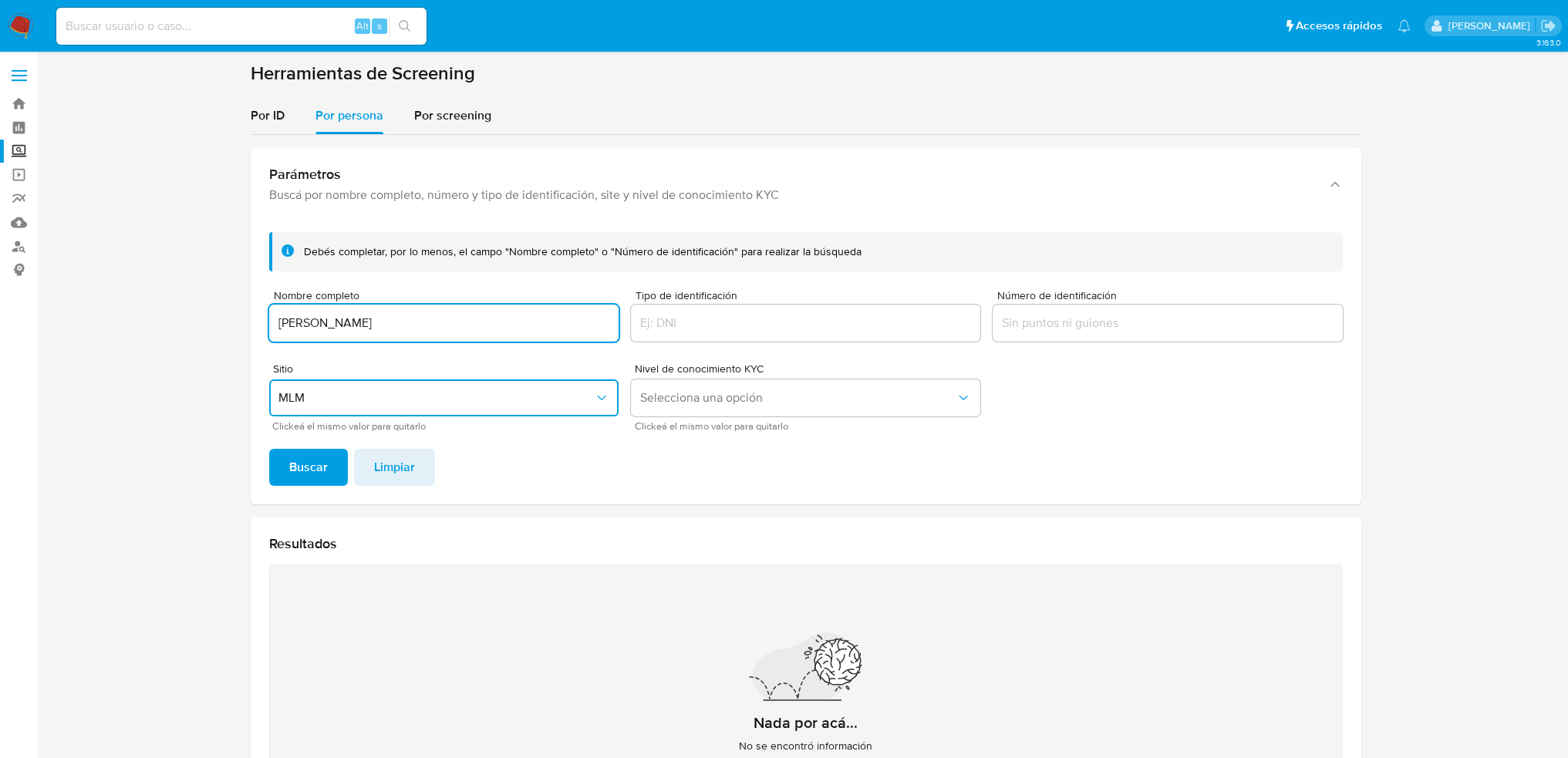
click at [331, 326] on input "VALERIA GUTIERREZ VALADEZ" at bounding box center [443, 323] width 349 height 20
type input "VALERIA GUTIERREZ VALADEZ"
click at [269, 449] on button "Buscar" at bounding box center [308, 467] width 79 height 37
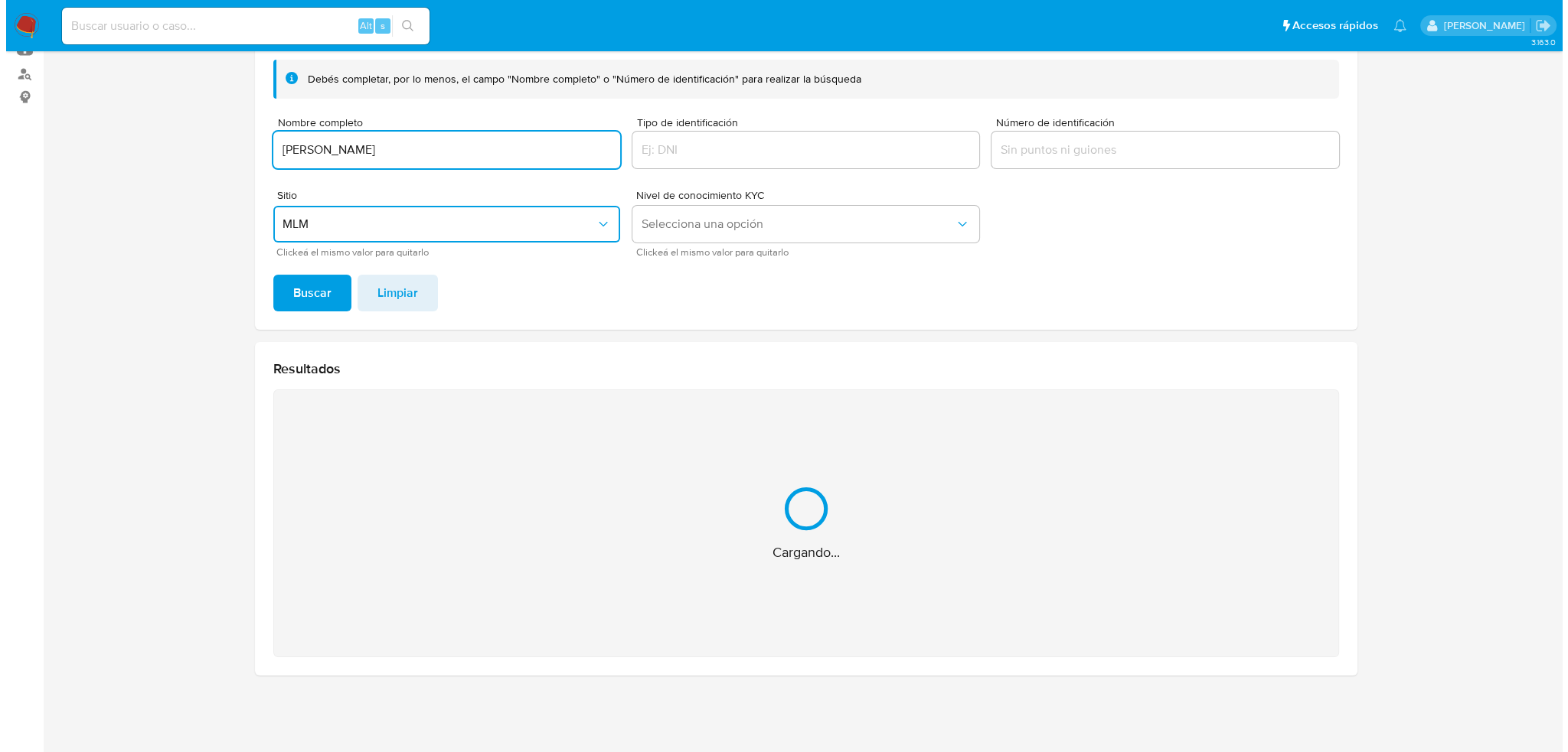
scroll to position [0, 0]
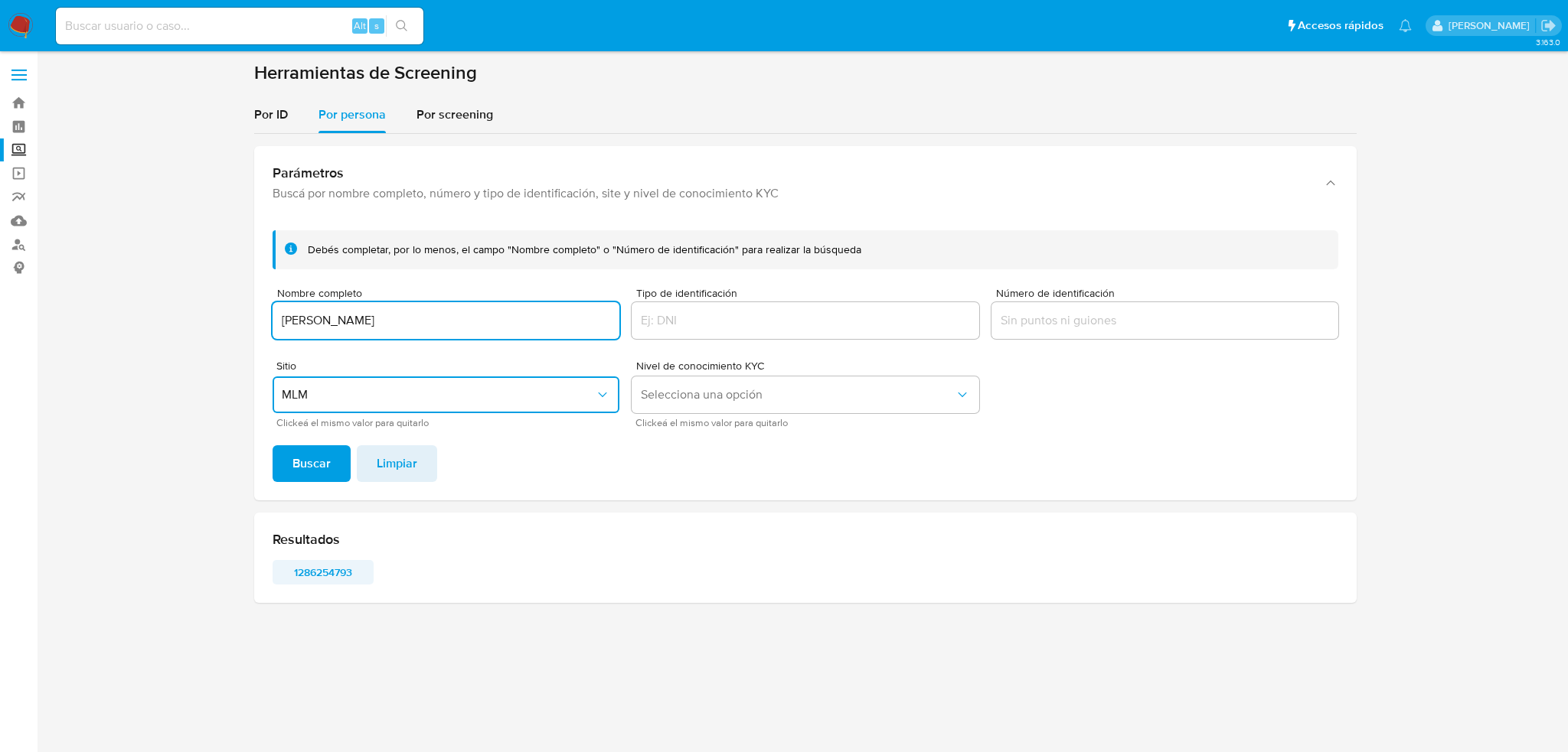
click at [337, 573] on span "1286254793" at bounding box center [323, 573] width 80 height 22
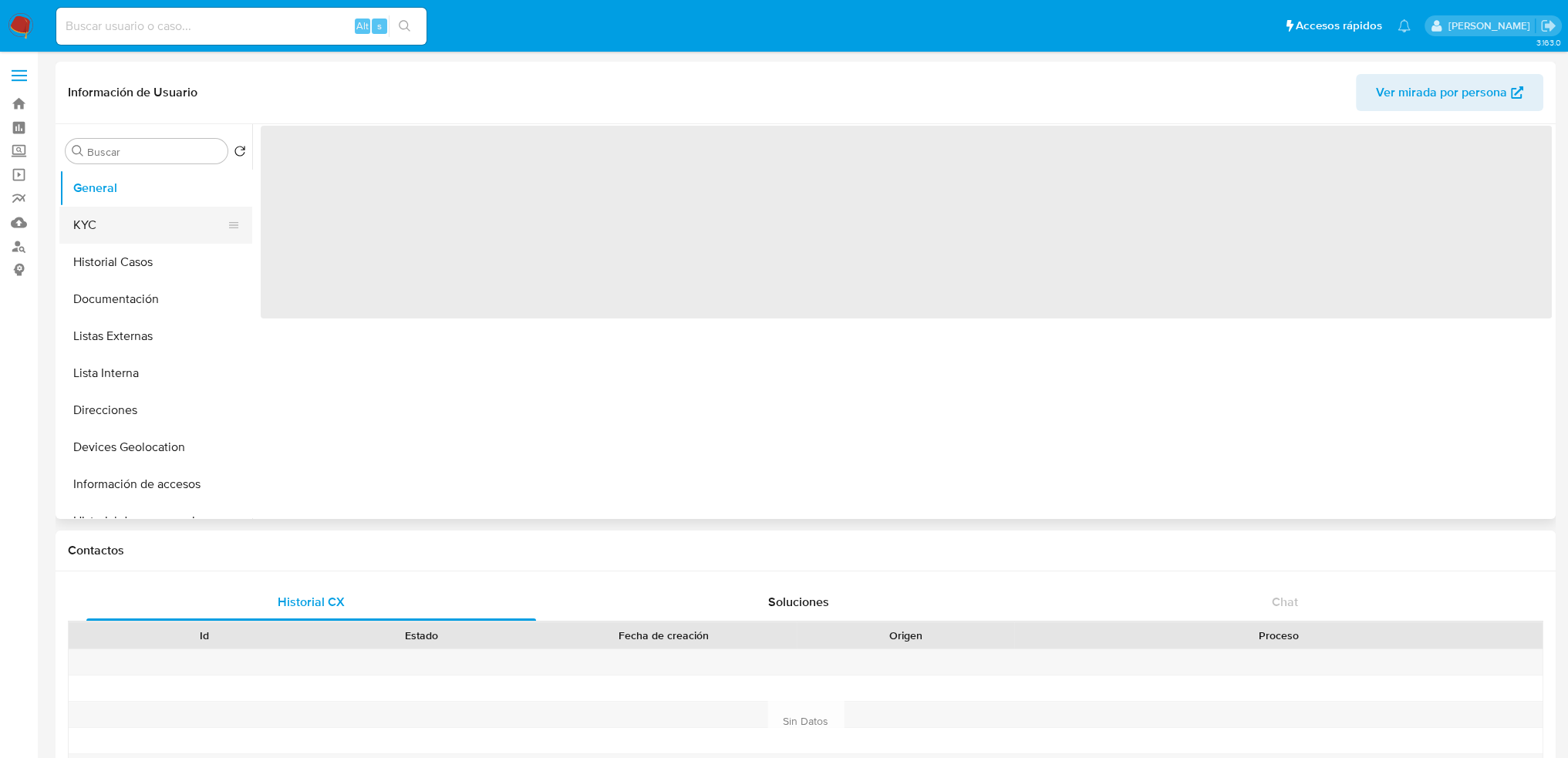
click at [130, 234] on button "KYC" at bounding box center [150, 225] width 181 height 37
select select "10"
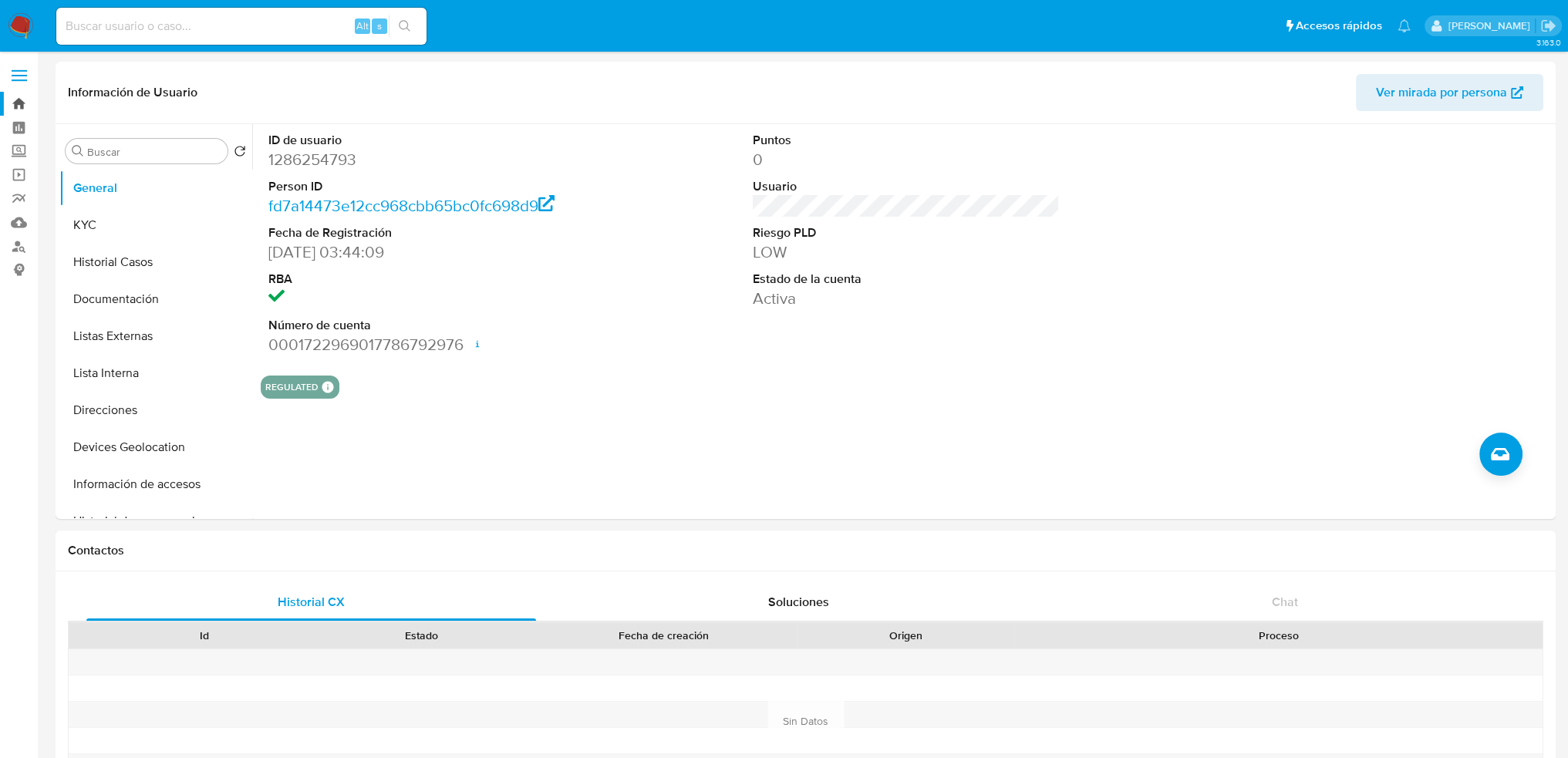
click at [21, 104] on link "Bandeja" at bounding box center [91, 104] width 183 height 24
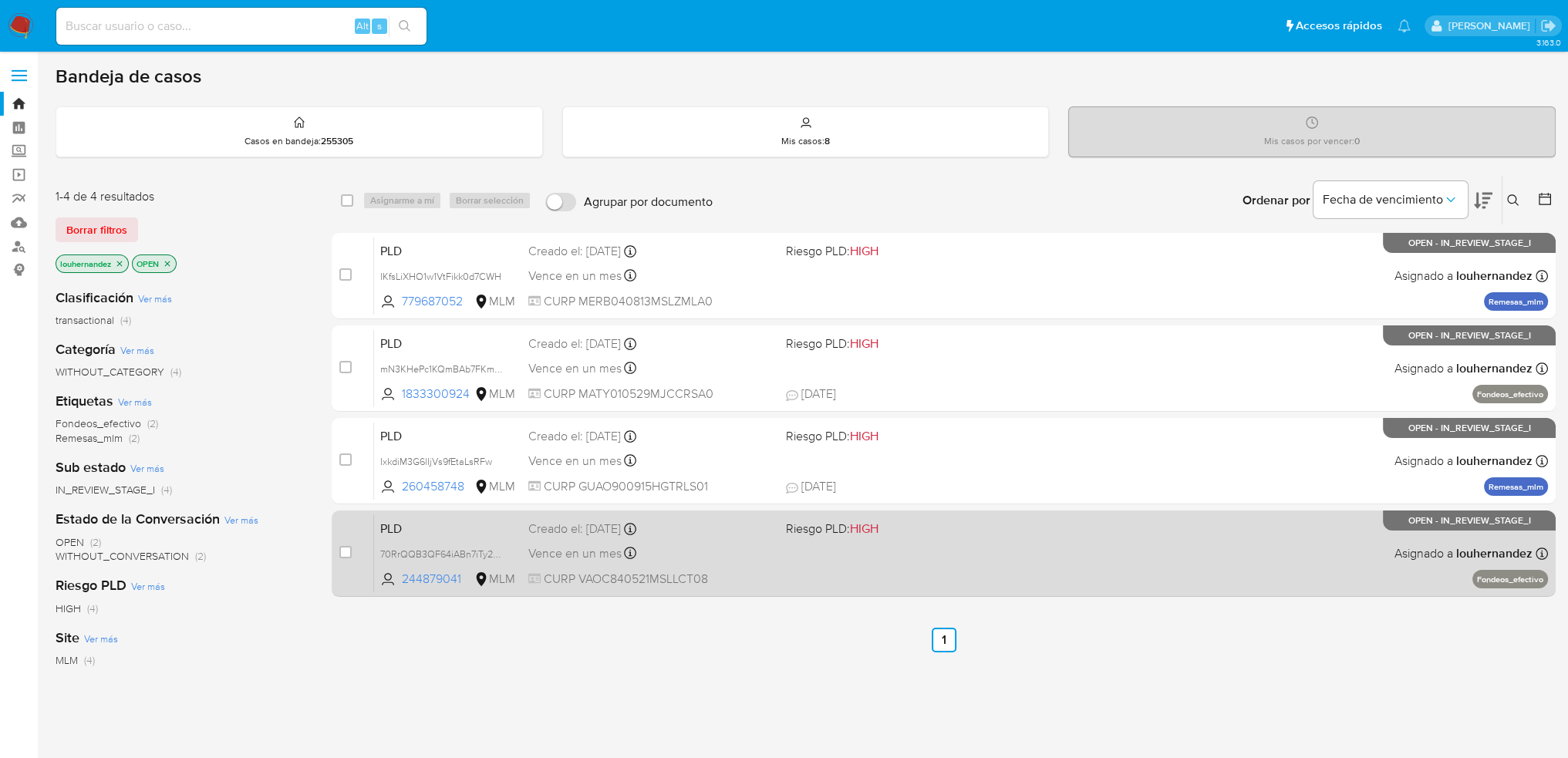
click at [811, 559] on div "PLD 70RrQQB3QF64iABn7iTy2oOT 244879041 MLM Riesgo PLD: HIGH Creado el: 12/09/20…" at bounding box center [962, 553] width 1175 height 78
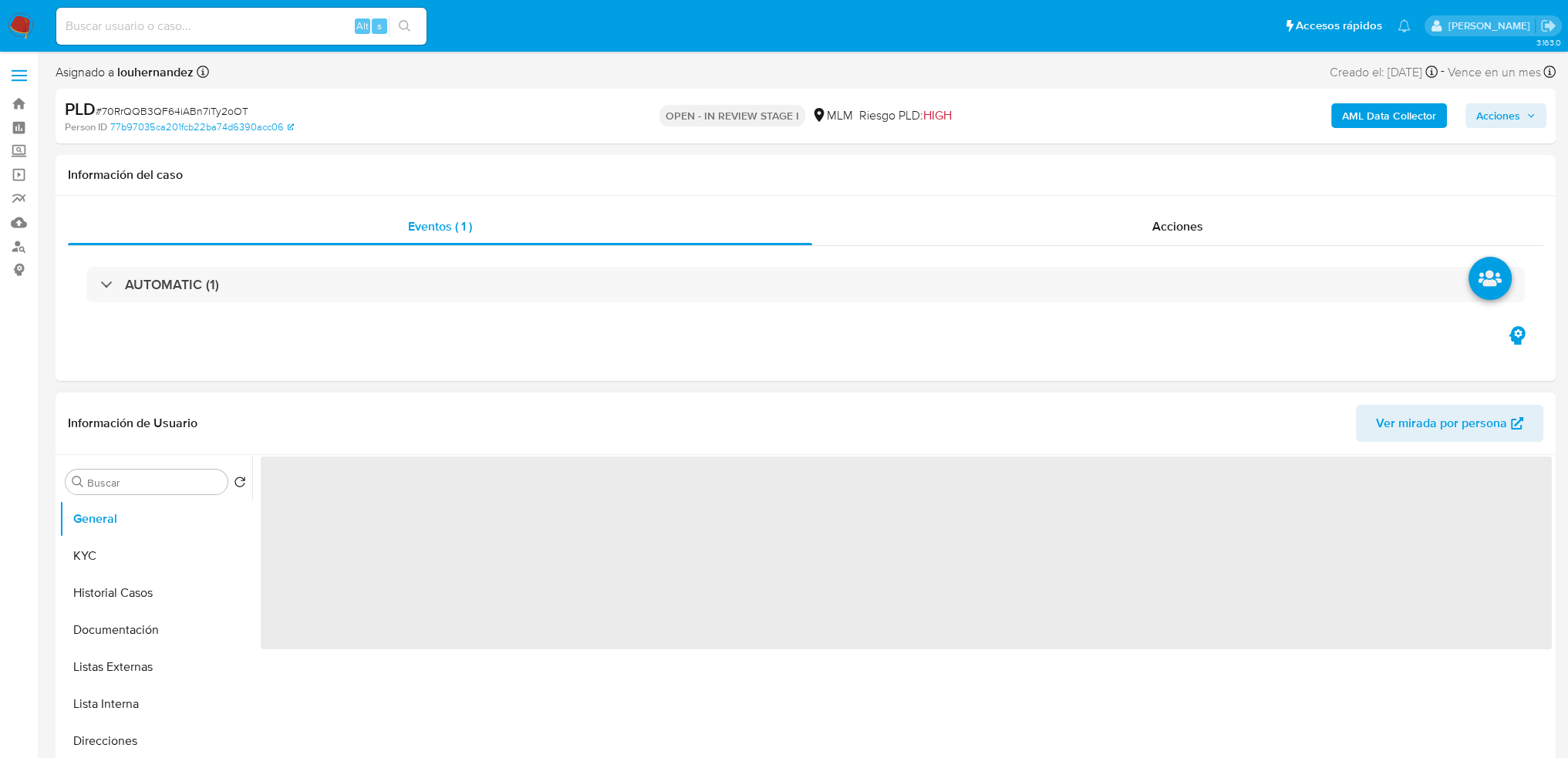
select select "10"
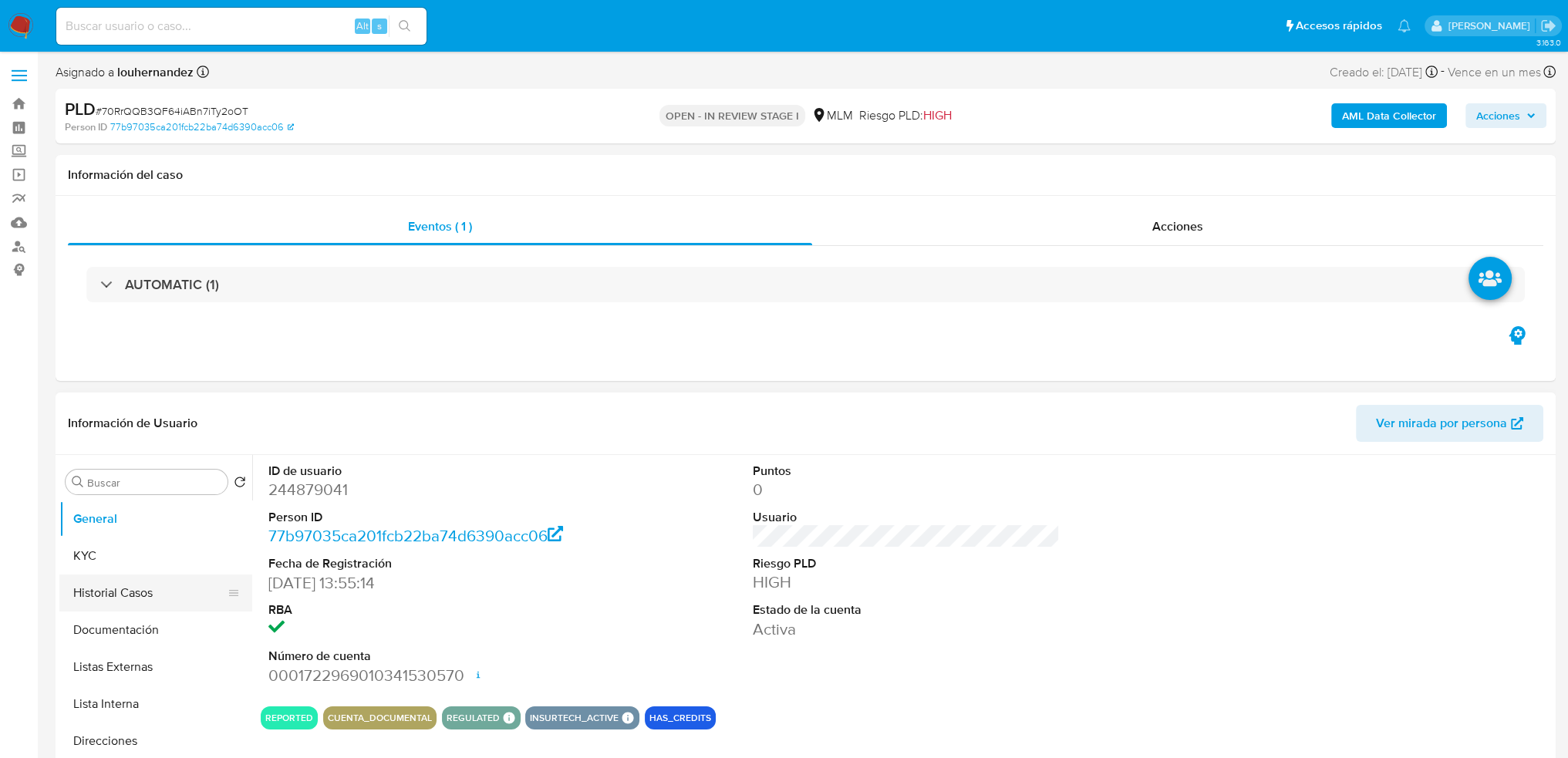
click at [158, 592] on button "Historial Casos" at bounding box center [150, 593] width 181 height 37
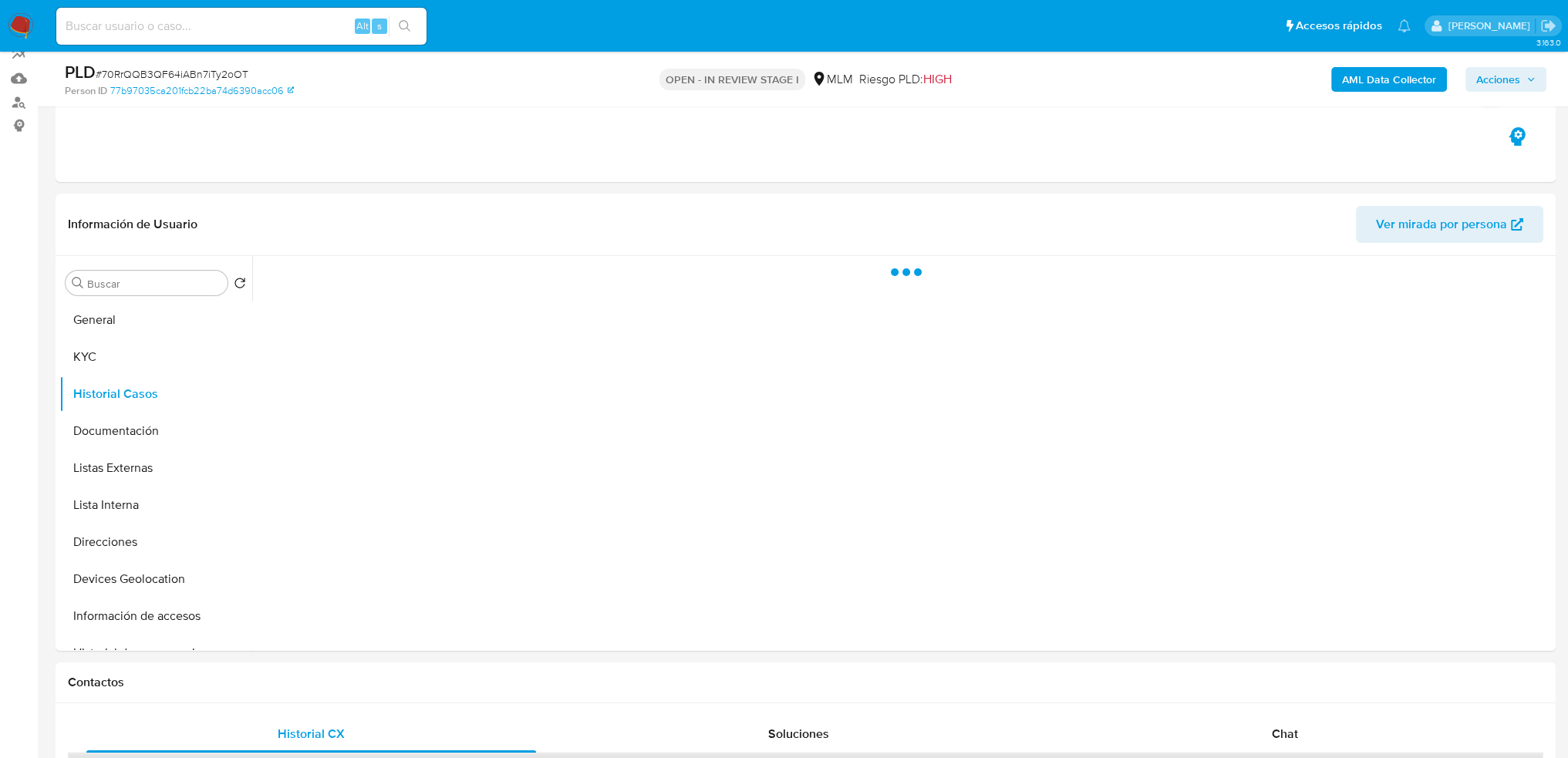
scroll to position [154, 0]
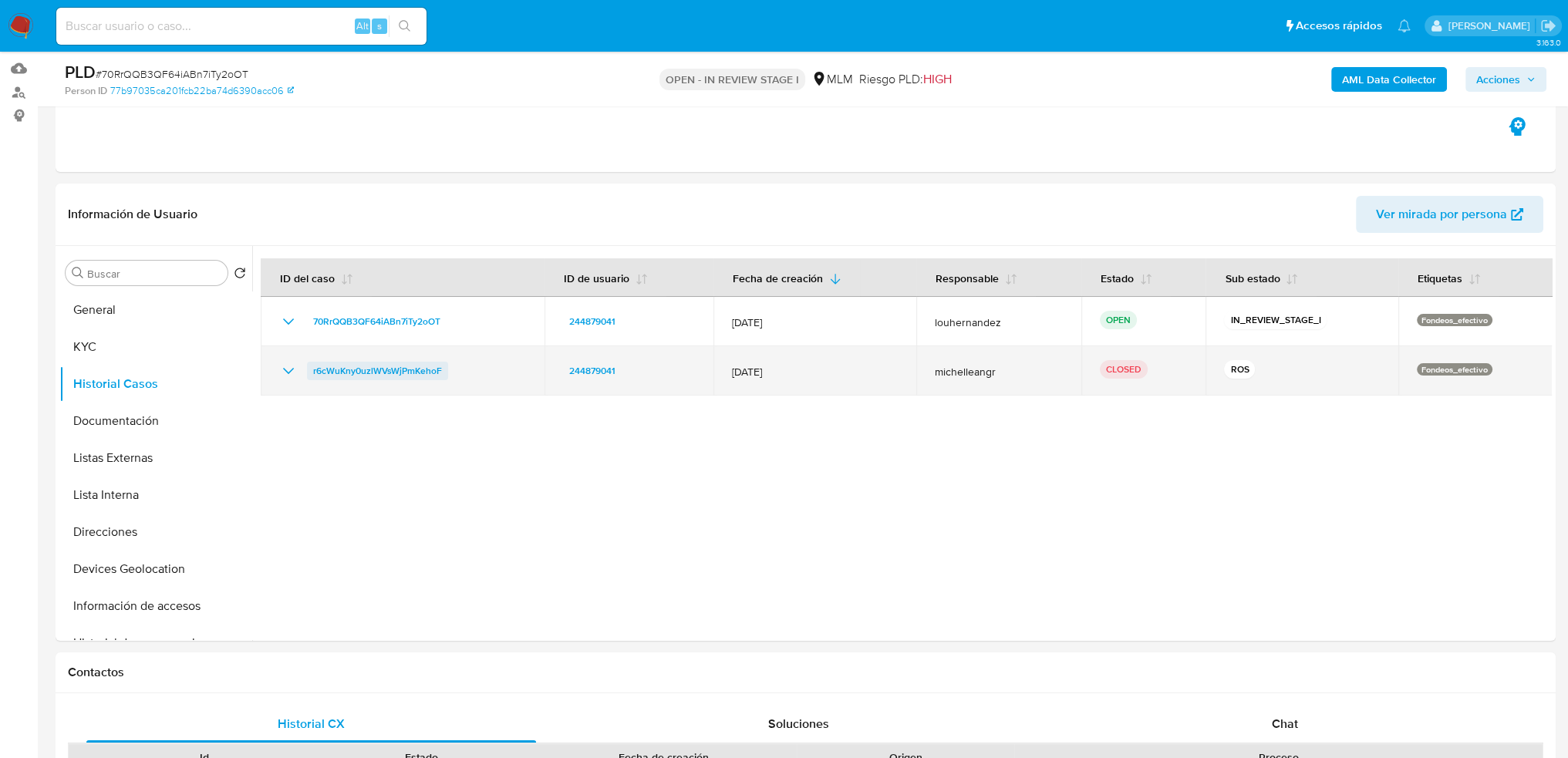
click at [409, 373] on span "r6cWuKny0uzlWVsWjPmKehoF" at bounding box center [378, 371] width 129 height 18
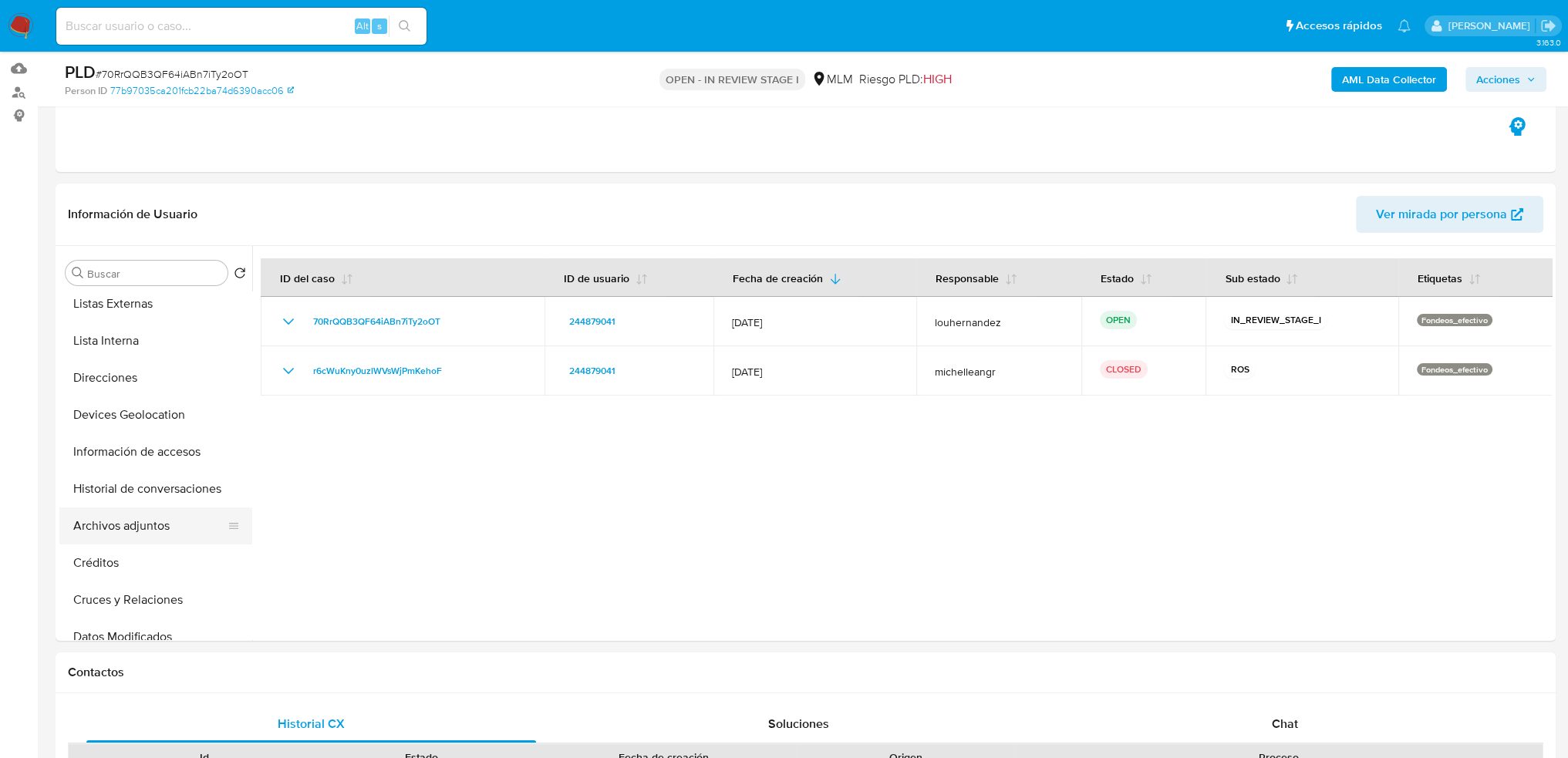
click at [142, 531] on button "Archivos adjuntos" at bounding box center [150, 526] width 181 height 37
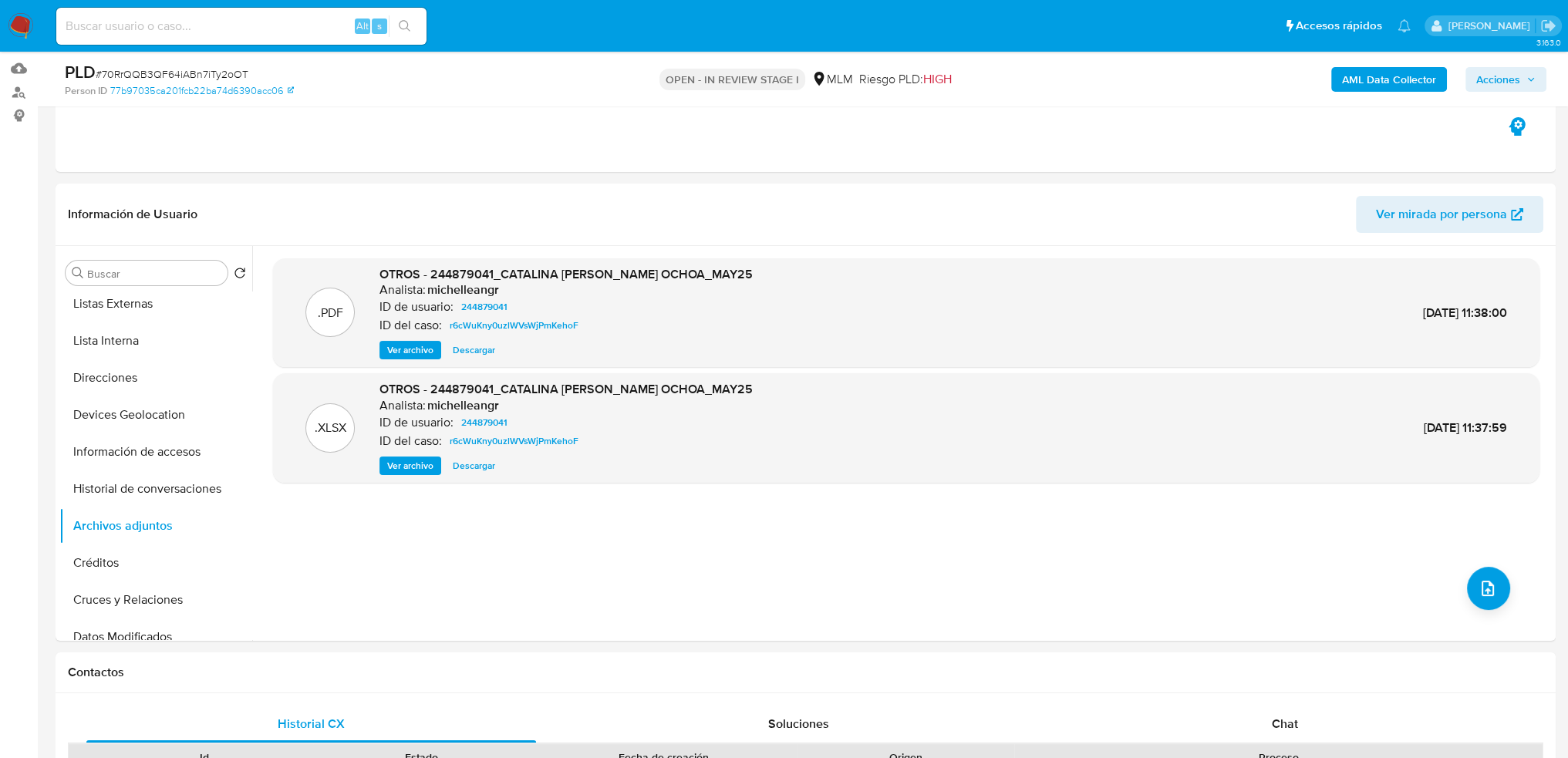
click at [426, 346] on span "Ver archivo" at bounding box center [410, 350] width 46 height 15
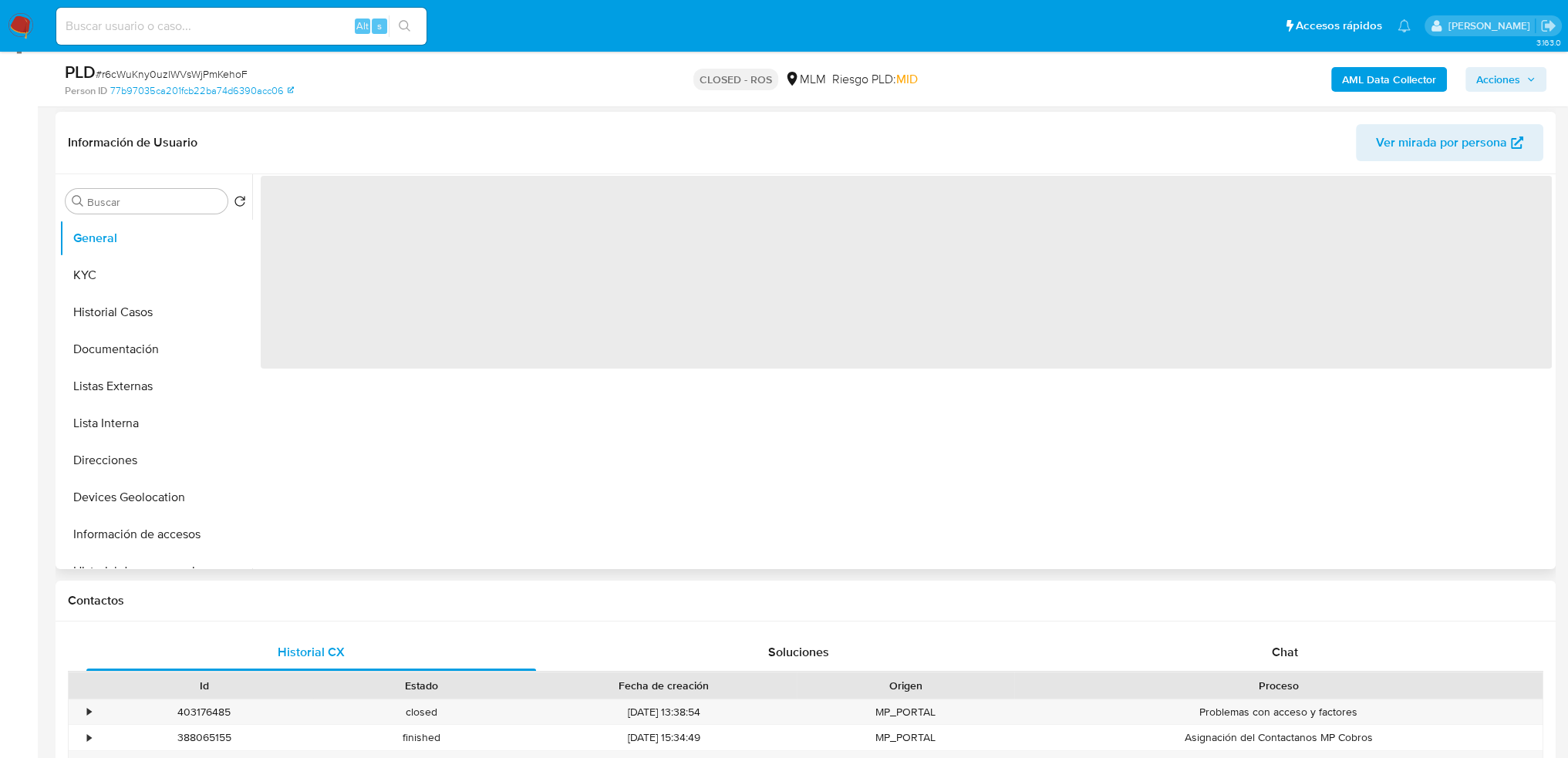
scroll to position [231, 0]
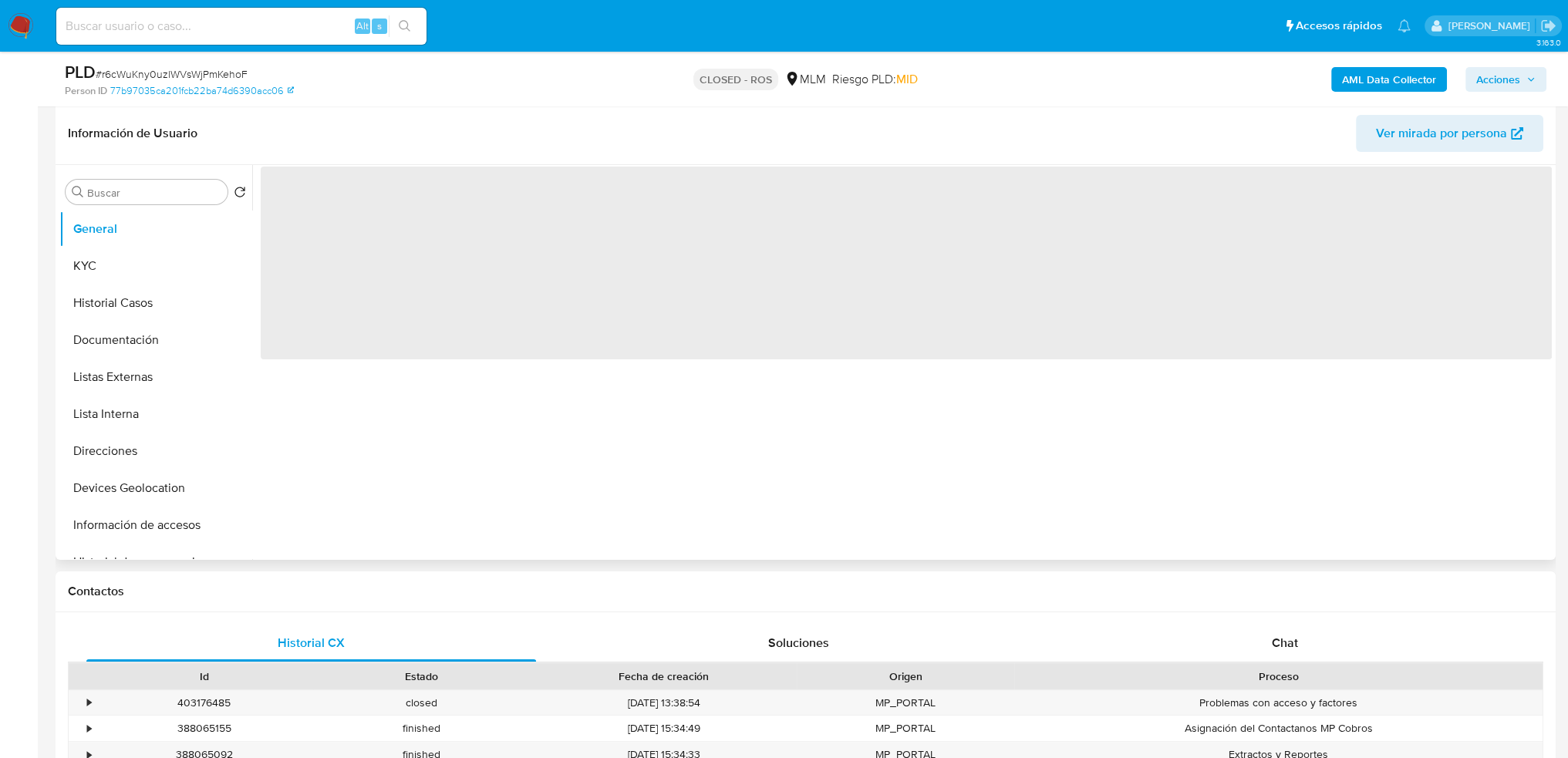
select select "10"
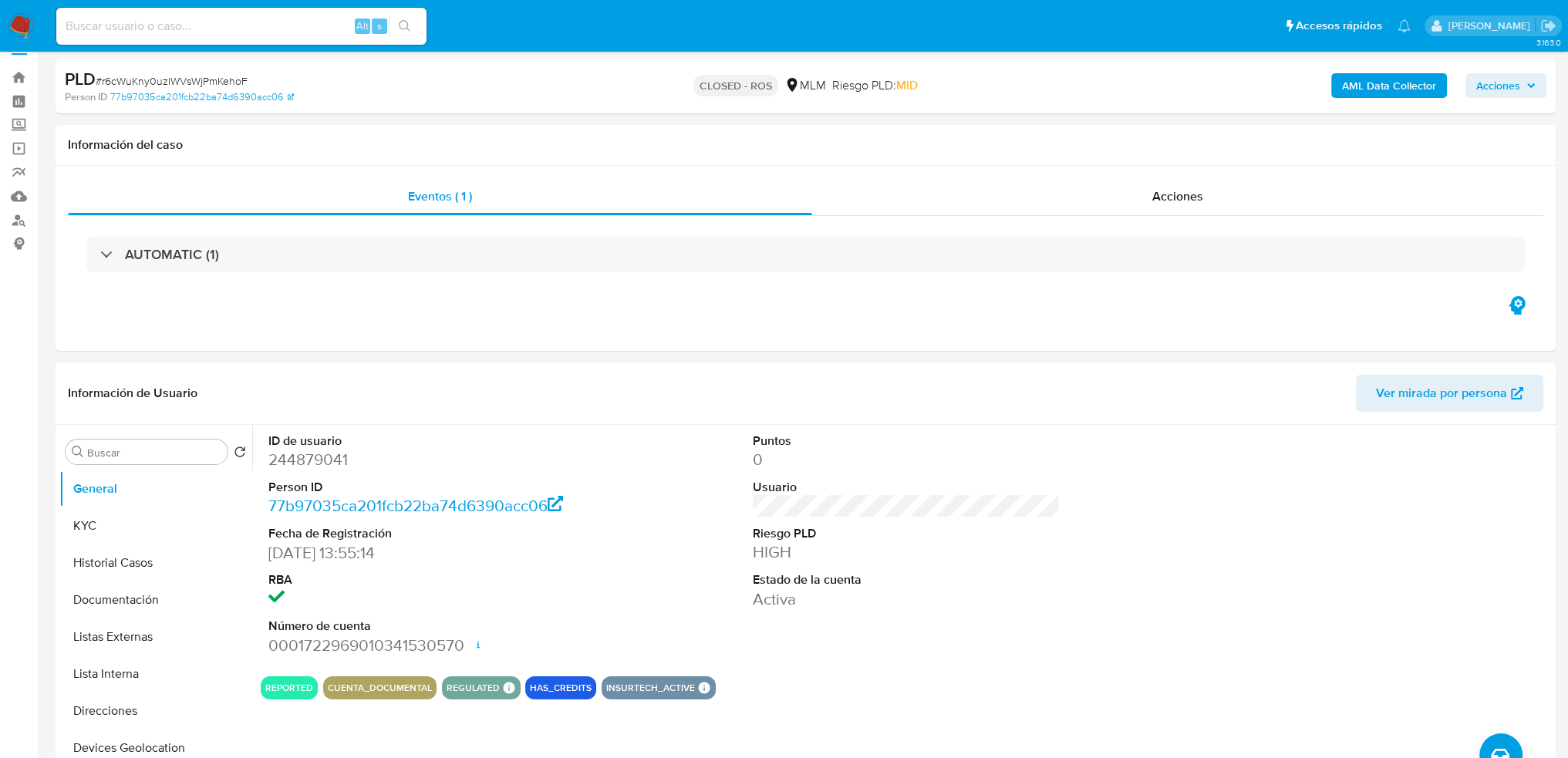
scroll to position [0, 0]
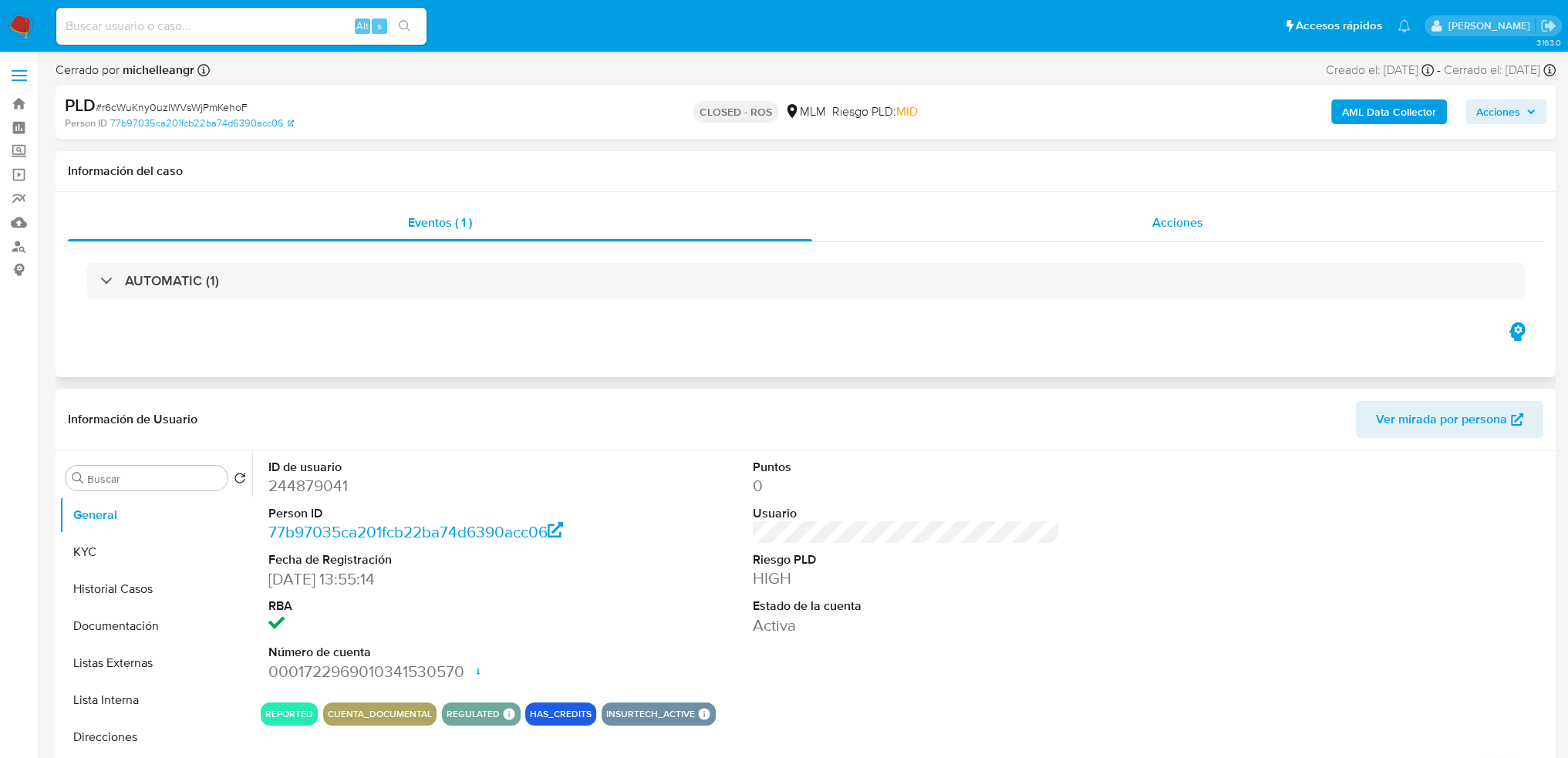
click at [1155, 225] on span "Acciones" at bounding box center [1178, 222] width 51 height 18
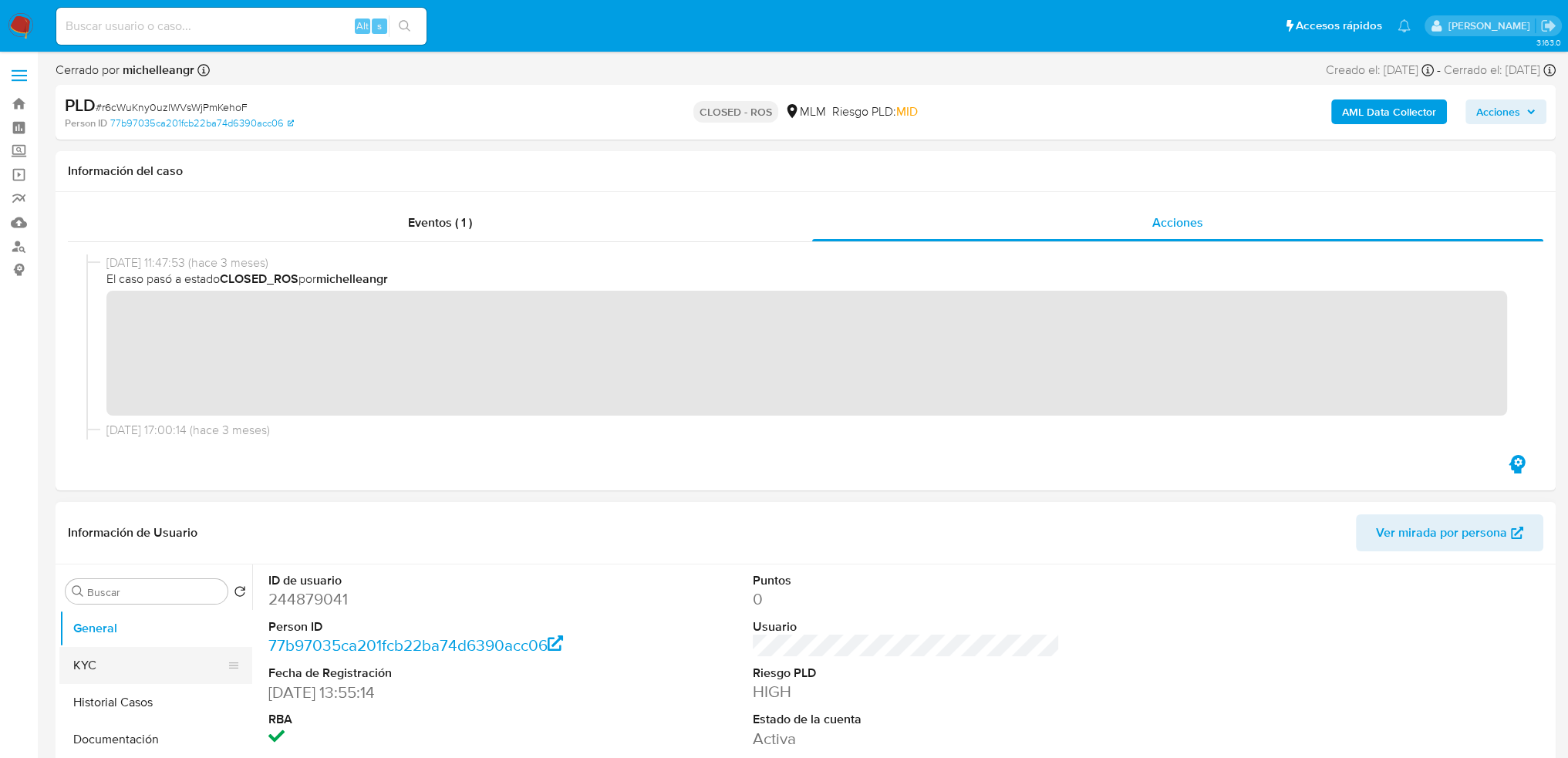
click at [132, 659] on button "KYC" at bounding box center [150, 666] width 181 height 37
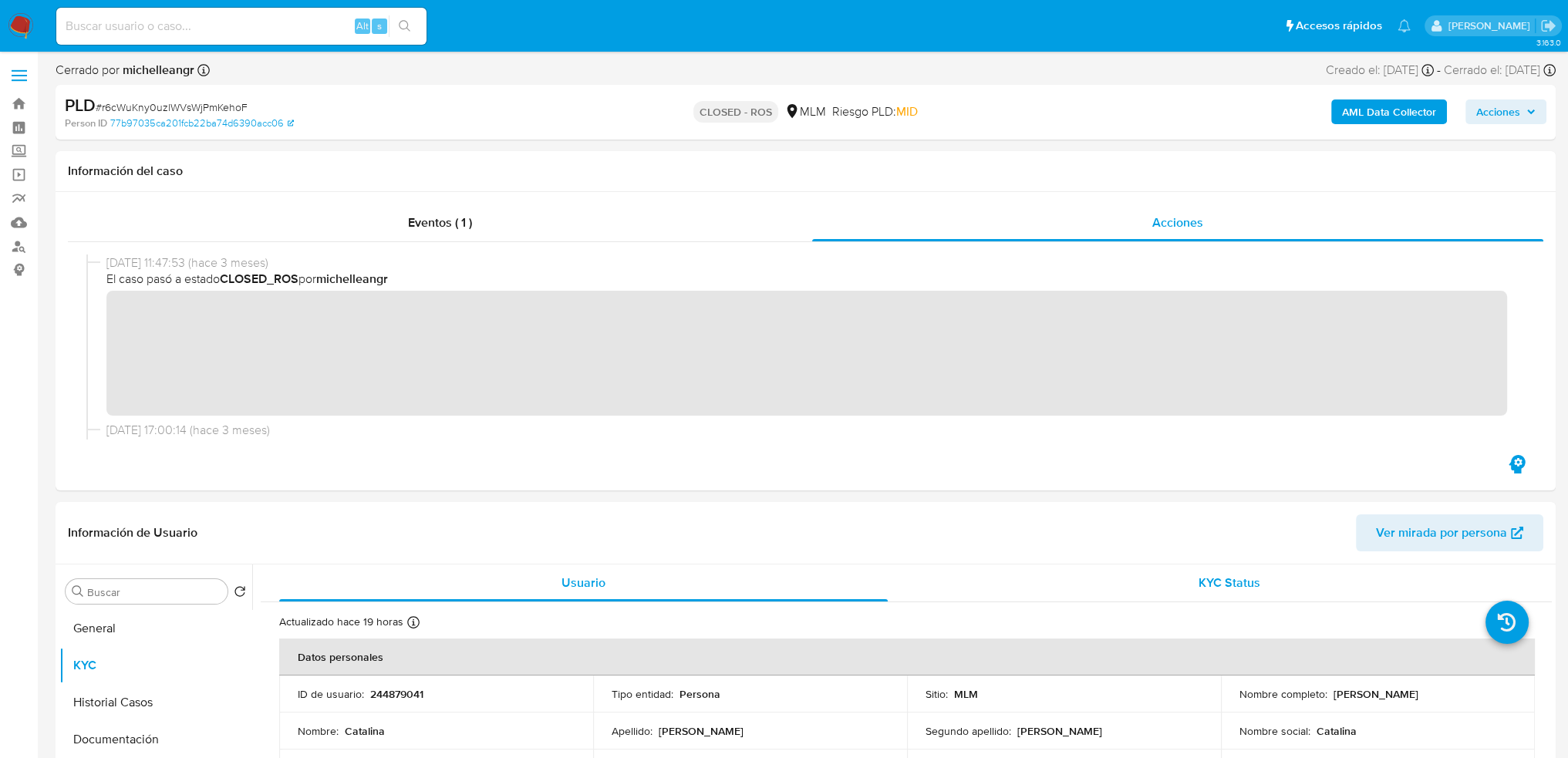
click at [1169, 592] on div "KYC Status" at bounding box center [1229, 583] width 609 height 37
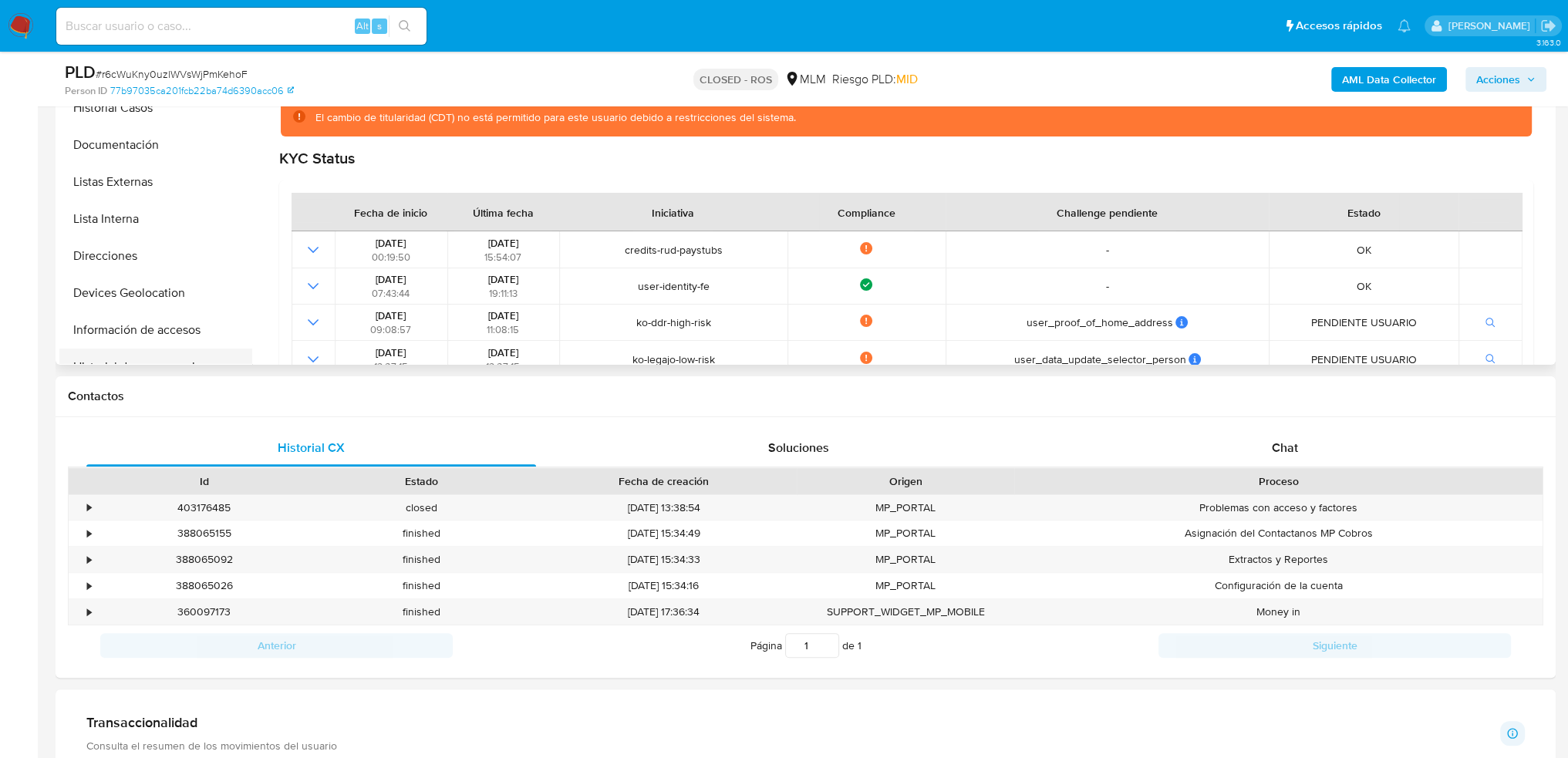
drag, startPoint x: 244, startPoint y: 431, endPoint x: 235, endPoint y: 358, distance: 73.6
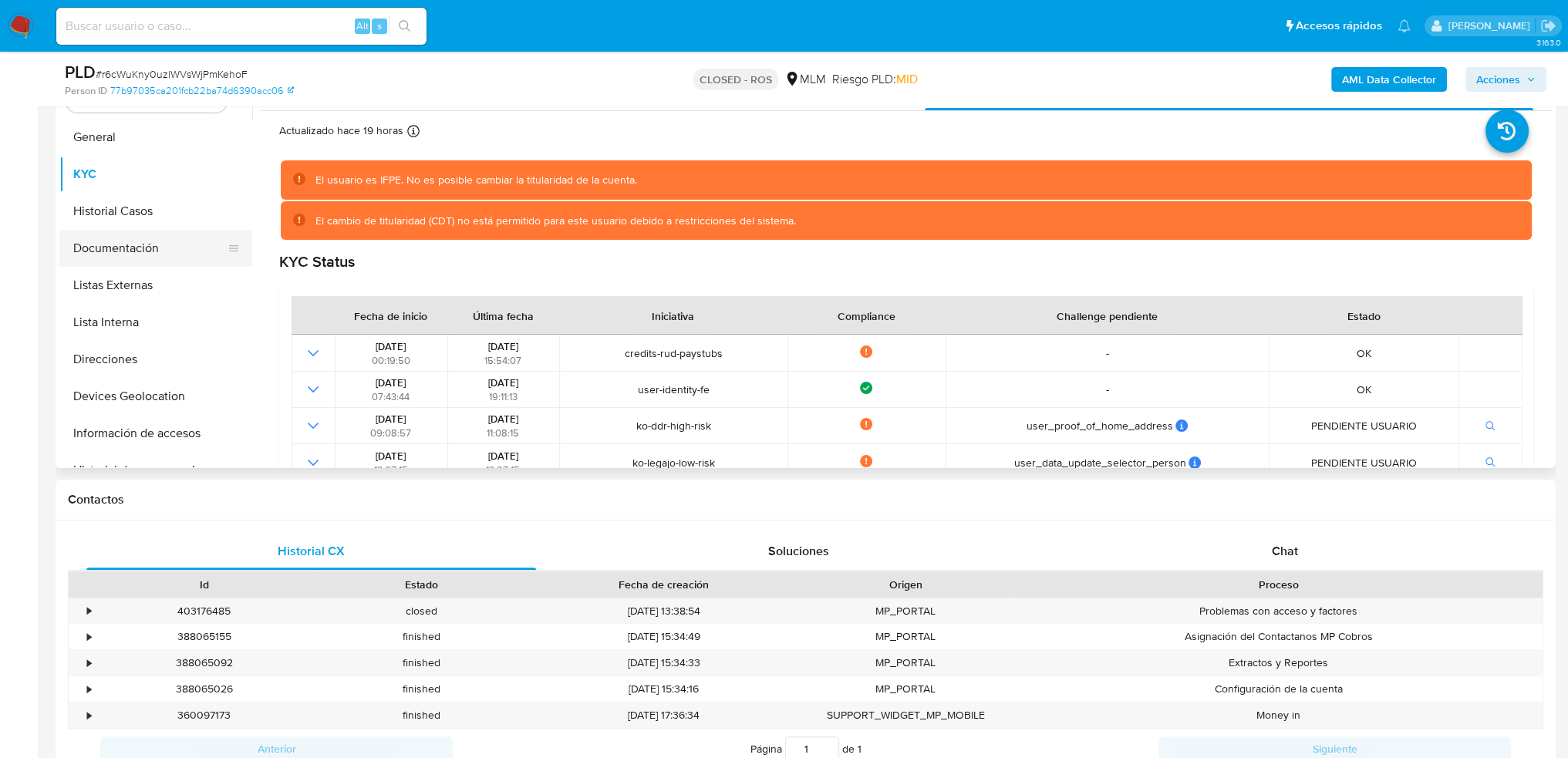
scroll to position [308, 0]
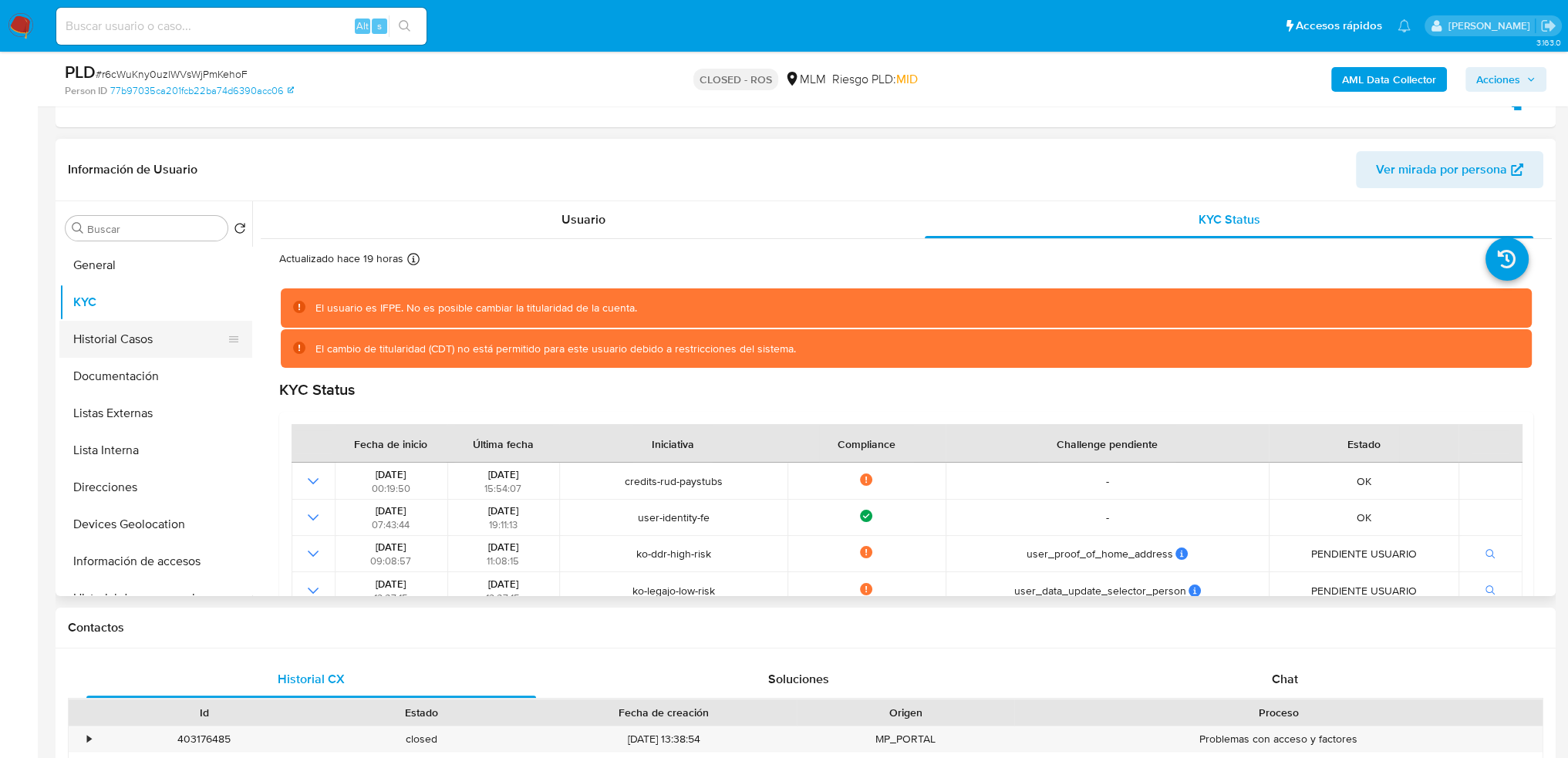
click at [139, 351] on button "Historial Casos" at bounding box center [150, 339] width 181 height 37
